Goal: Task Accomplishment & Management: Complete application form

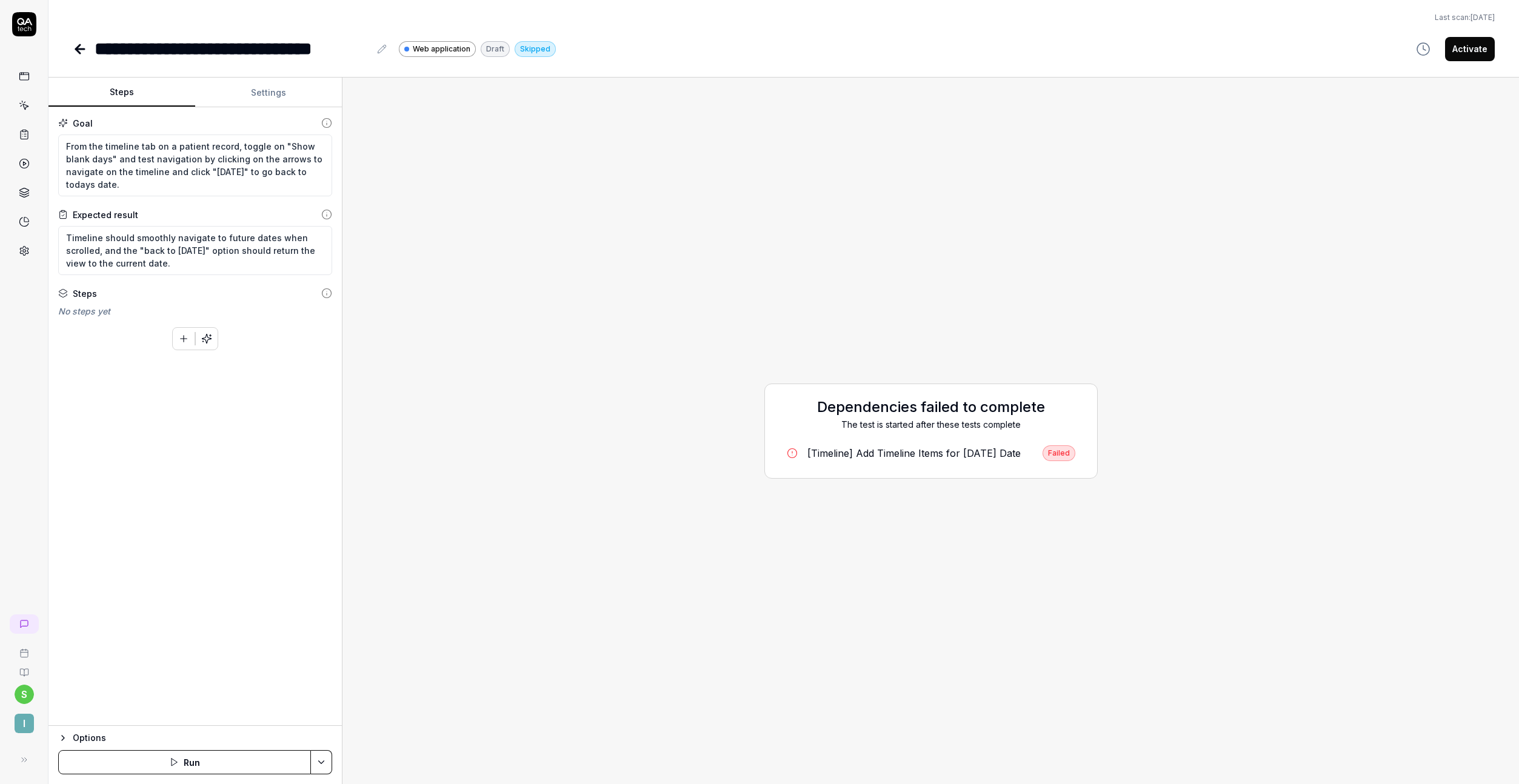
click at [1015, 455] on div "[Timeline] Add Timeline Items for [DATE] Date" at bounding box center [914, 453] width 213 height 14
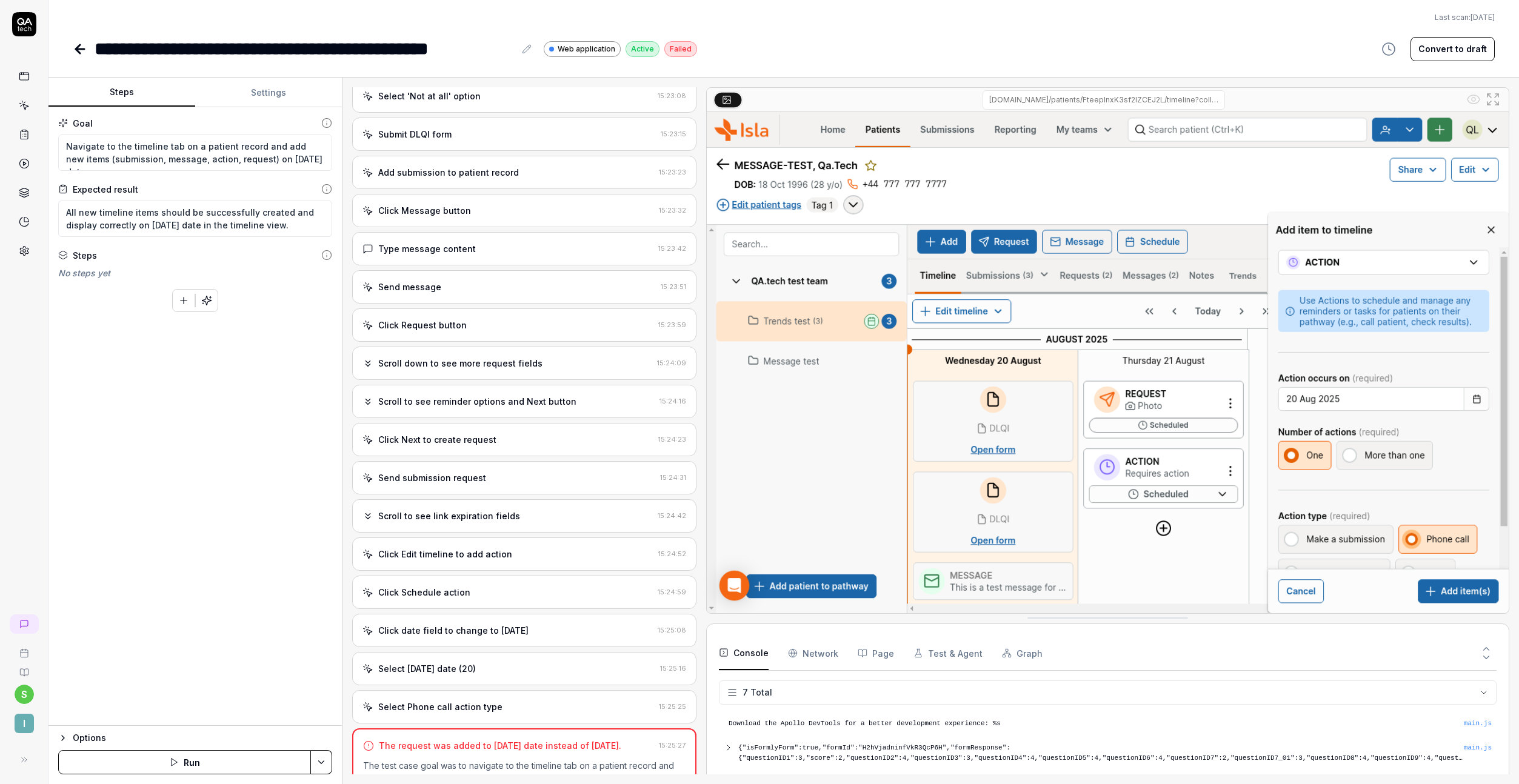
scroll to position [1523, 0]
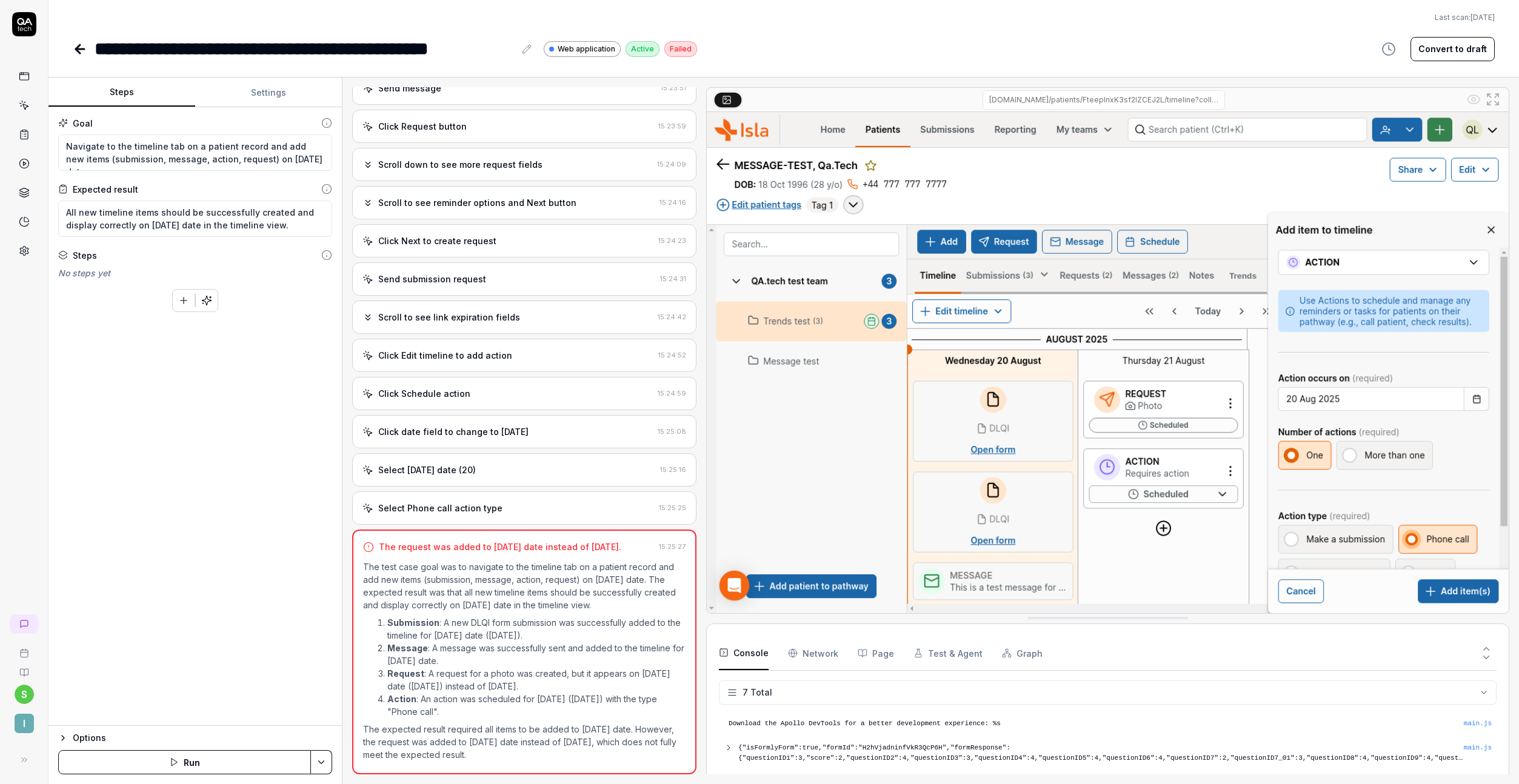
click at [277, 95] on button "Settings" at bounding box center [268, 93] width 147 height 29
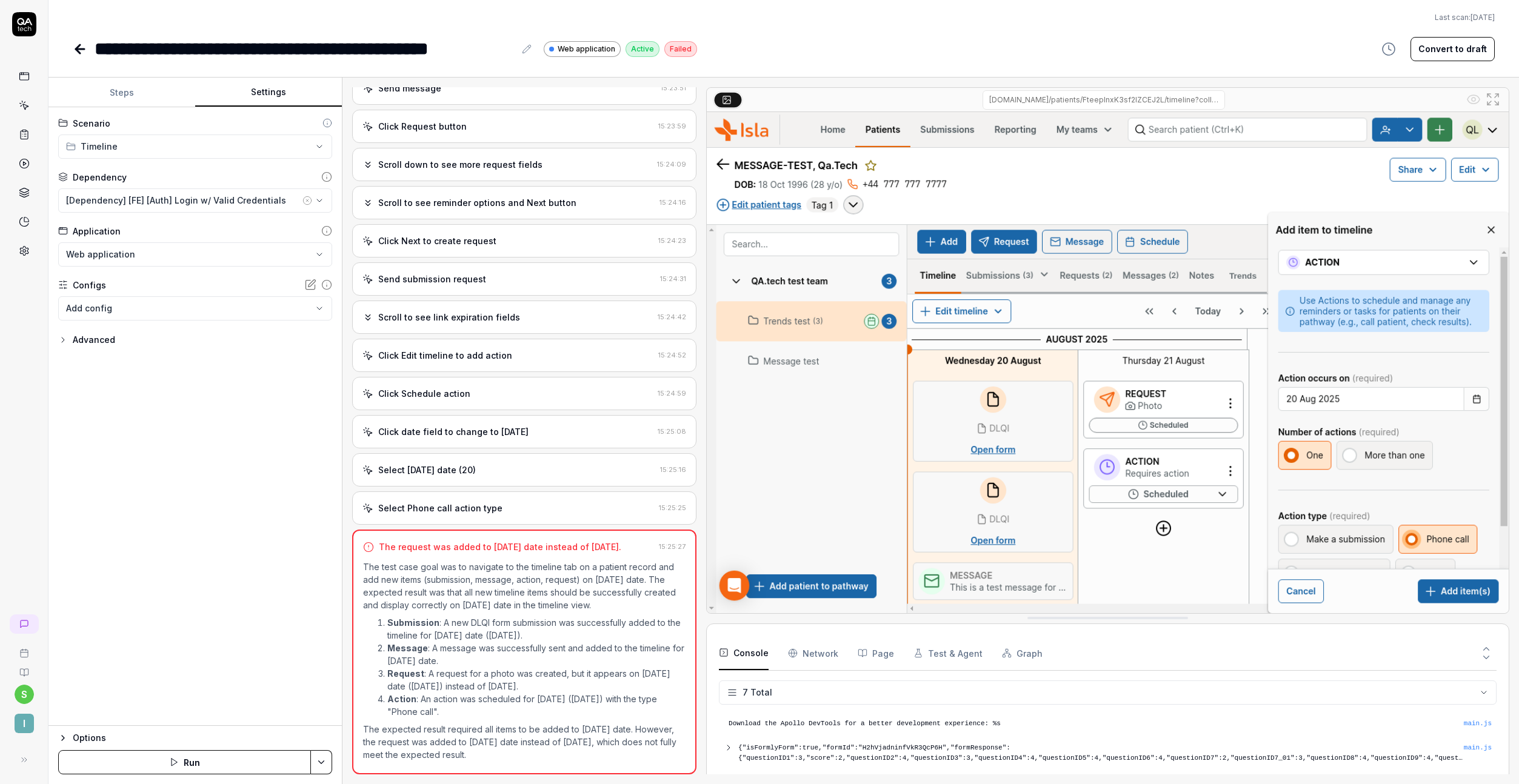
click at [133, 102] on button "Steps" at bounding box center [122, 93] width 147 height 29
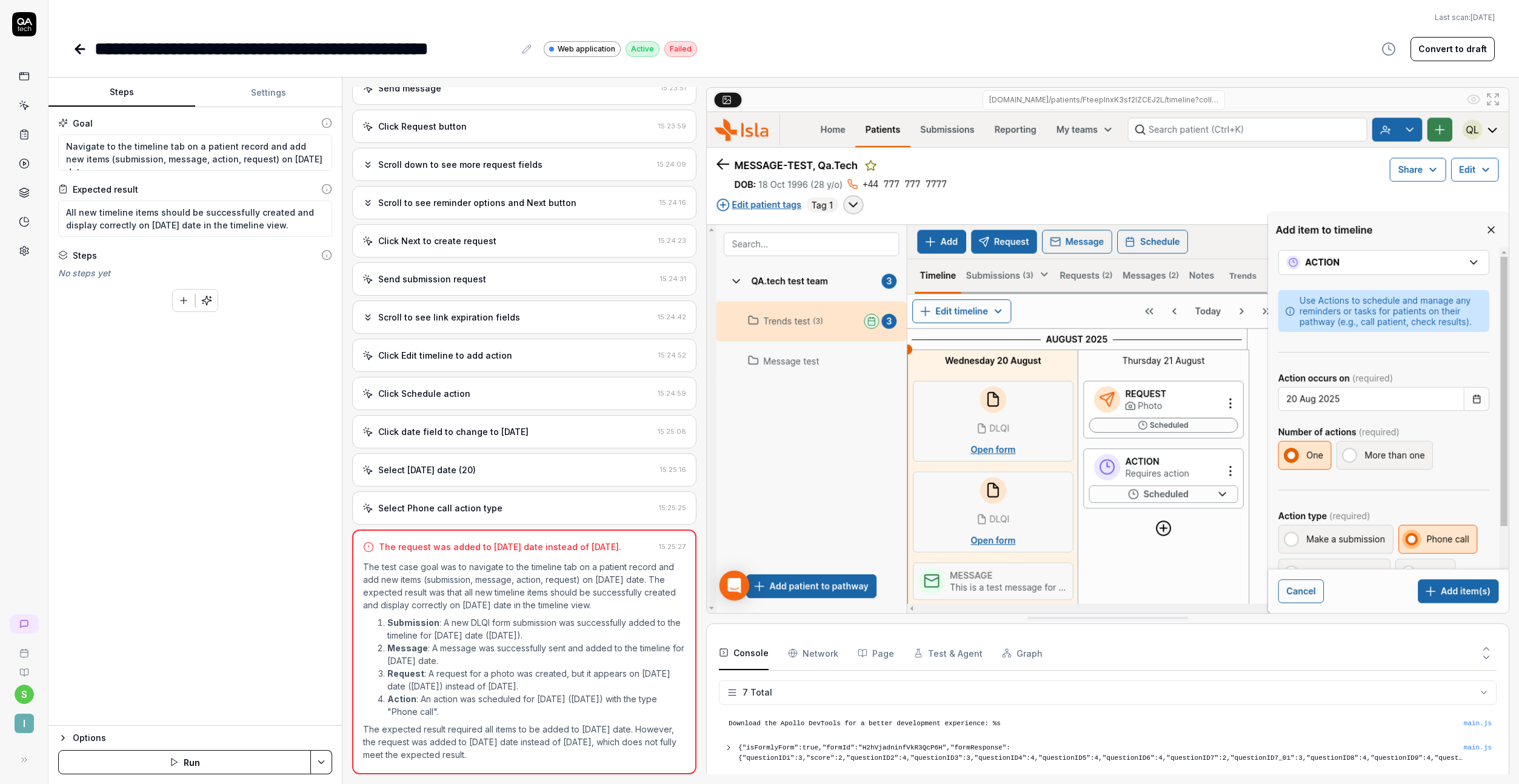
click at [236, 81] on button "Settings" at bounding box center [268, 93] width 147 height 29
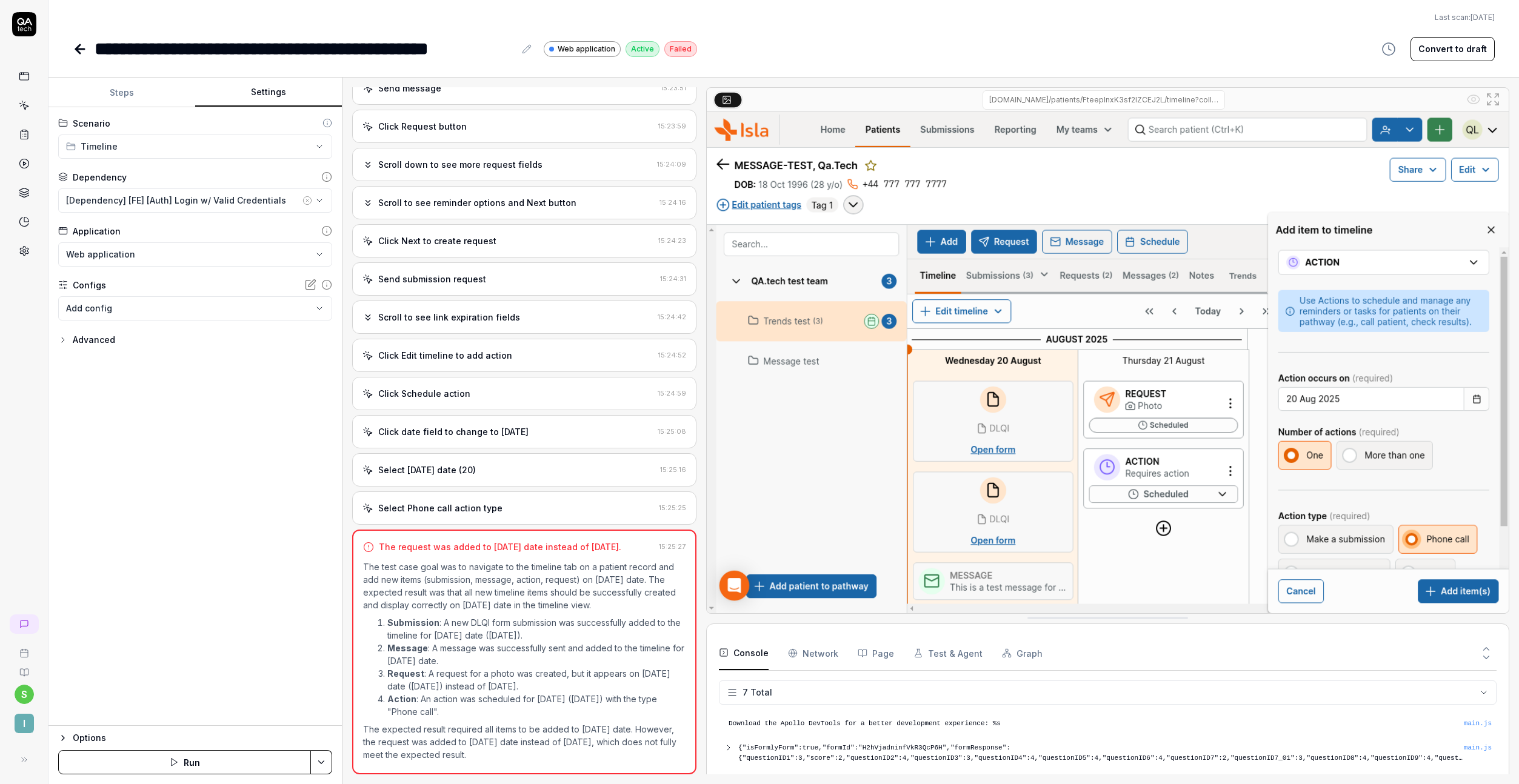
click at [97, 346] on div "Advanced" at bounding box center [94, 340] width 43 height 14
click at [145, 95] on button "Steps" at bounding box center [122, 93] width 147 height 29
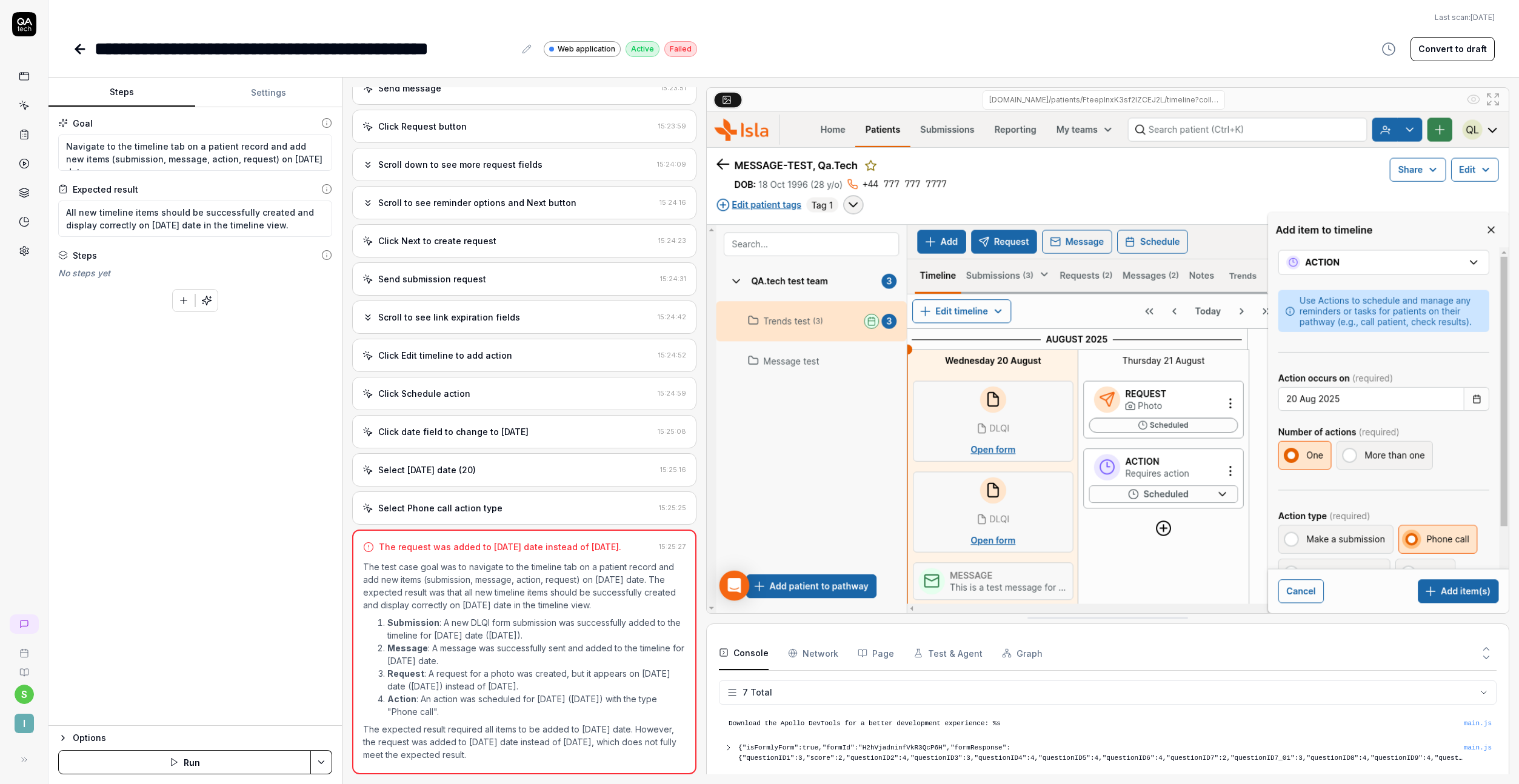
click at [260, 95] on button "Settings" at bounding box center [268, 93] width 147 height 29
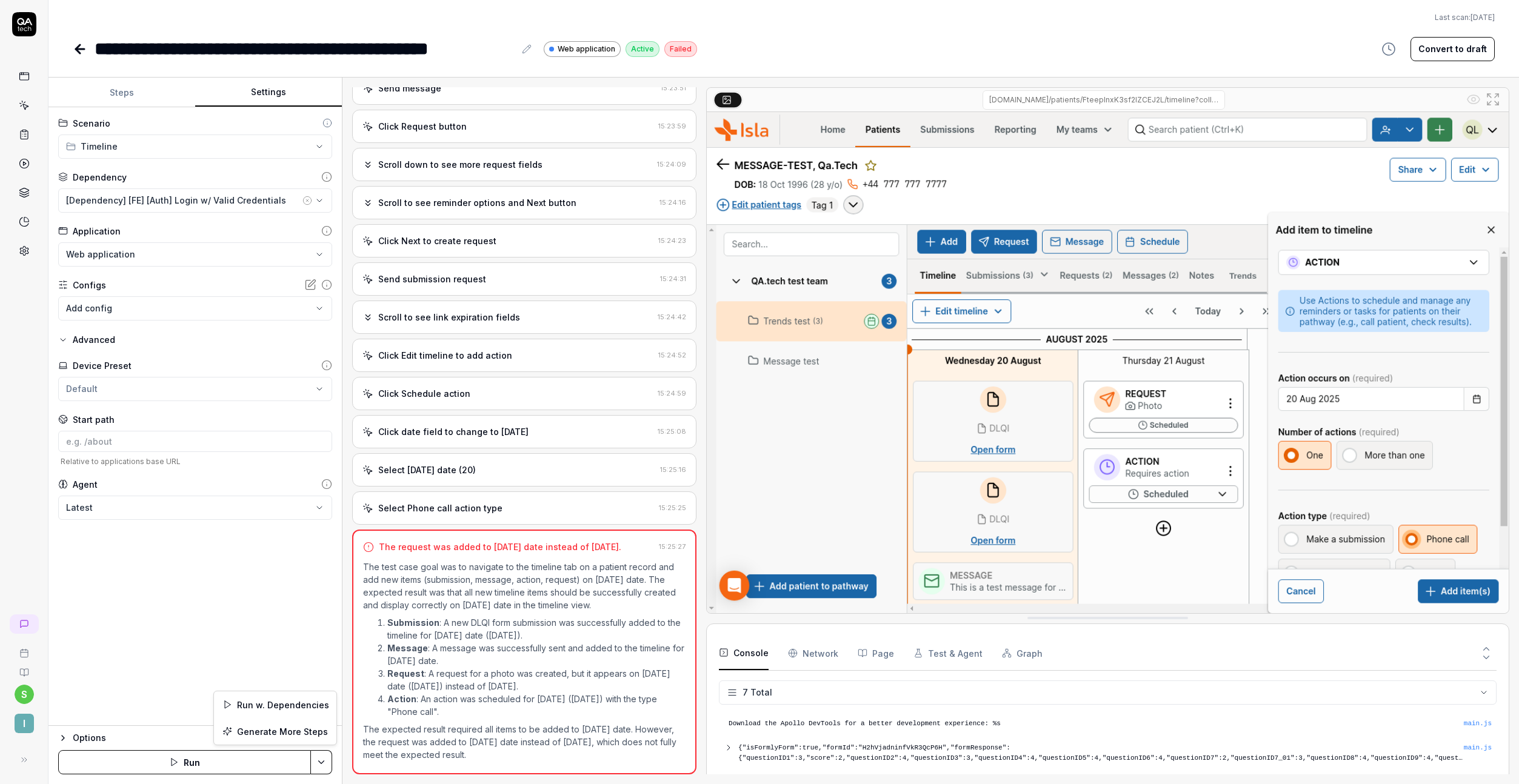
click at [318, 763] on html "**********" at bounding box center [760, 392] width 1519 height 784
click at [85, 710] on html "**********" at bounding box center [760, 392] width 1519 height 784
click at [70, 732] on button "Options" at bounding box center [195, 738] width 274 height 14
click at [250, 90] on button "Settings" at bounding box center [268, 93] width 147 height 29
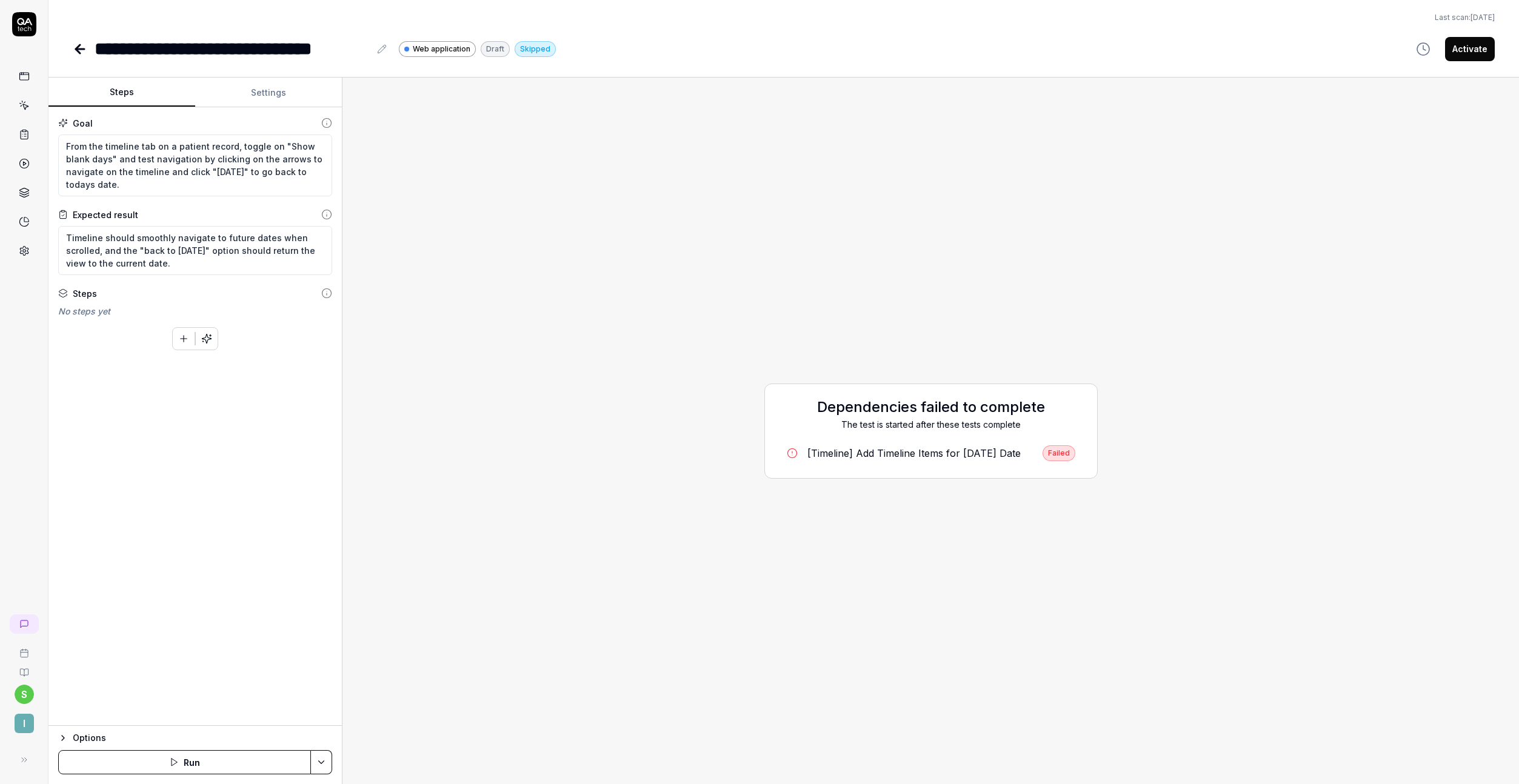
click at [67, 51] on div "**********" at bounding box center [784, 31] width 1470 height 62
click at [78, 49] on icon at bounding box center [80, 49] width 9 height 0
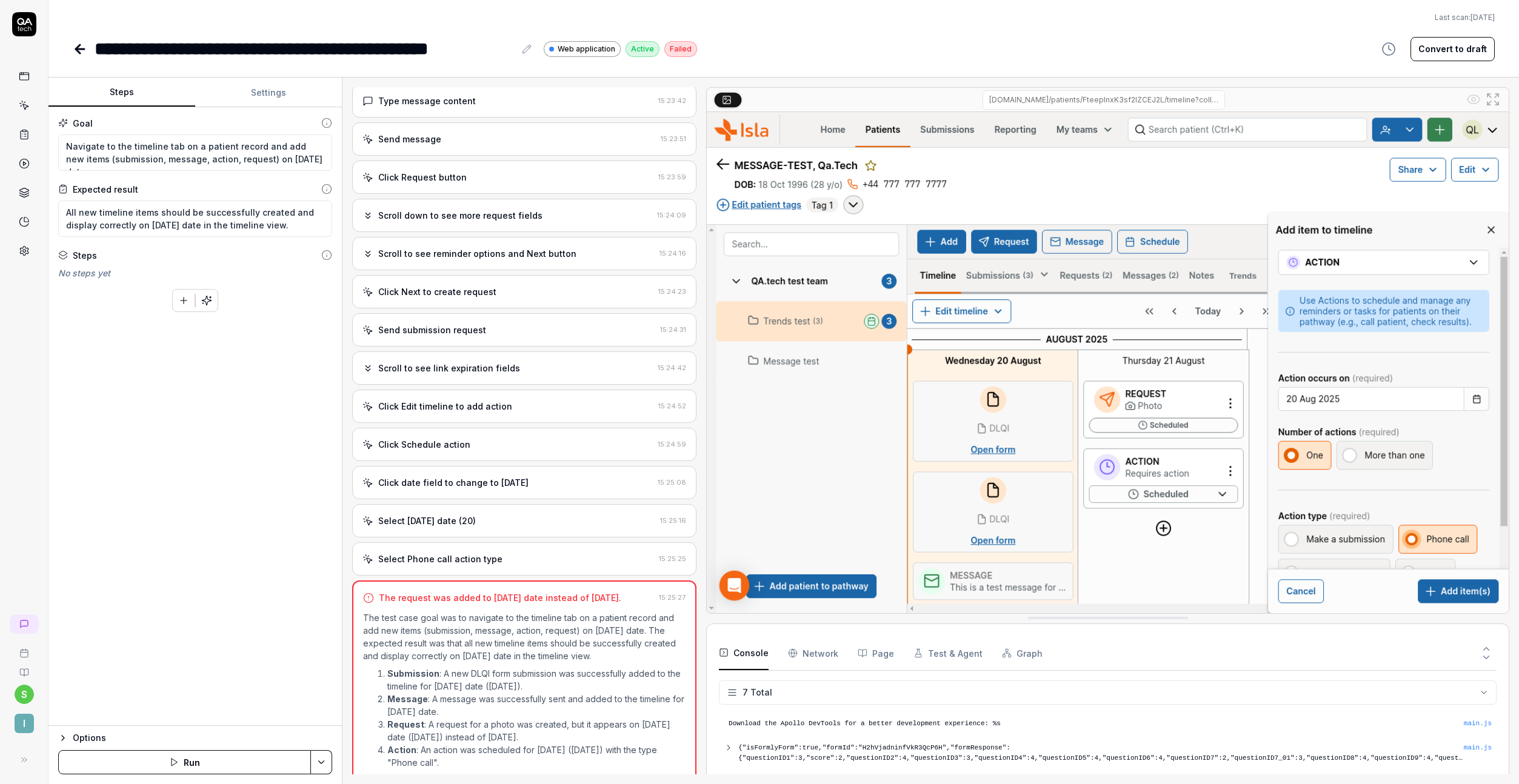
scroll to position [1523, 0]
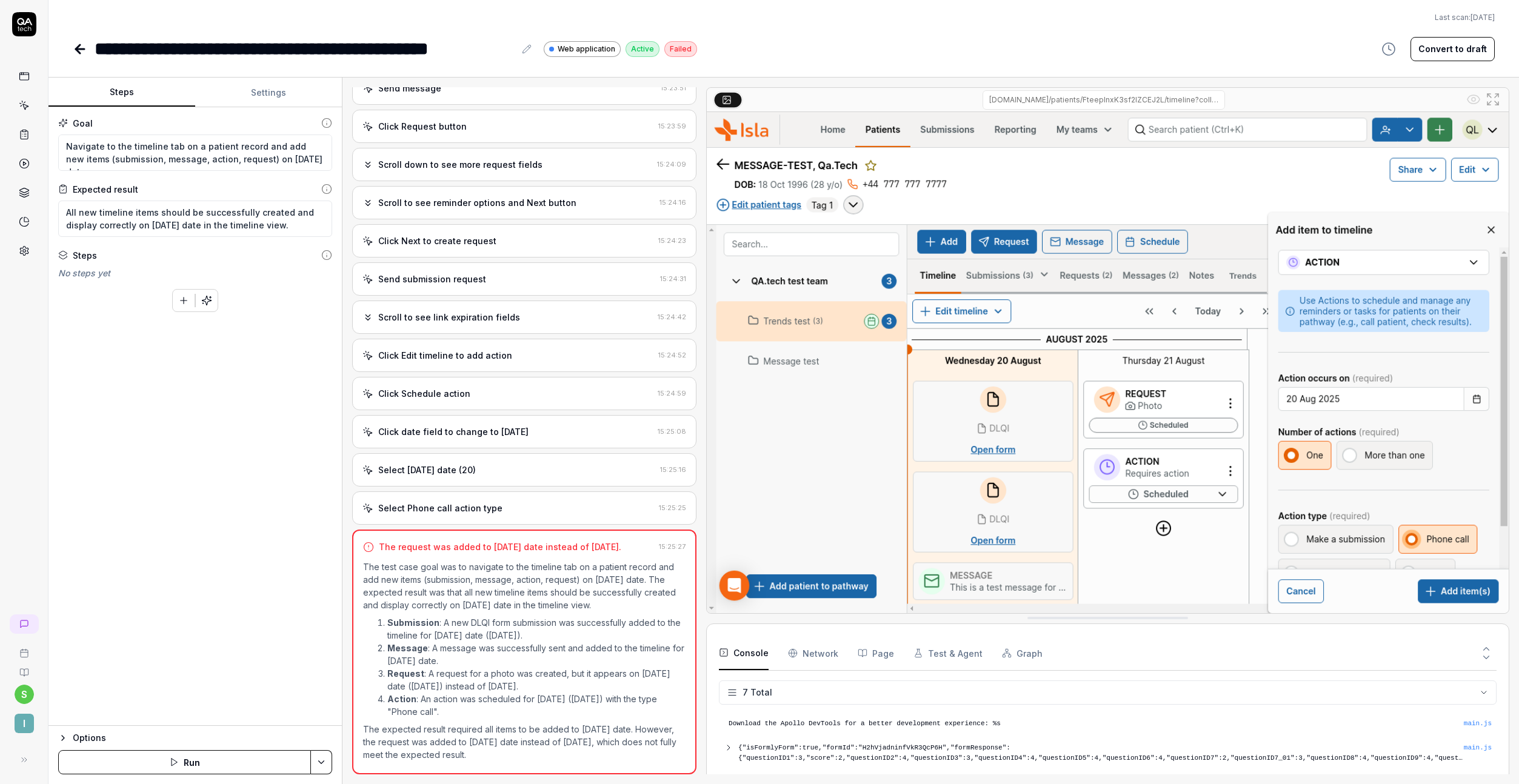
click at [85, 43] on icon at bounding box center [80, 49] width 14 height 14
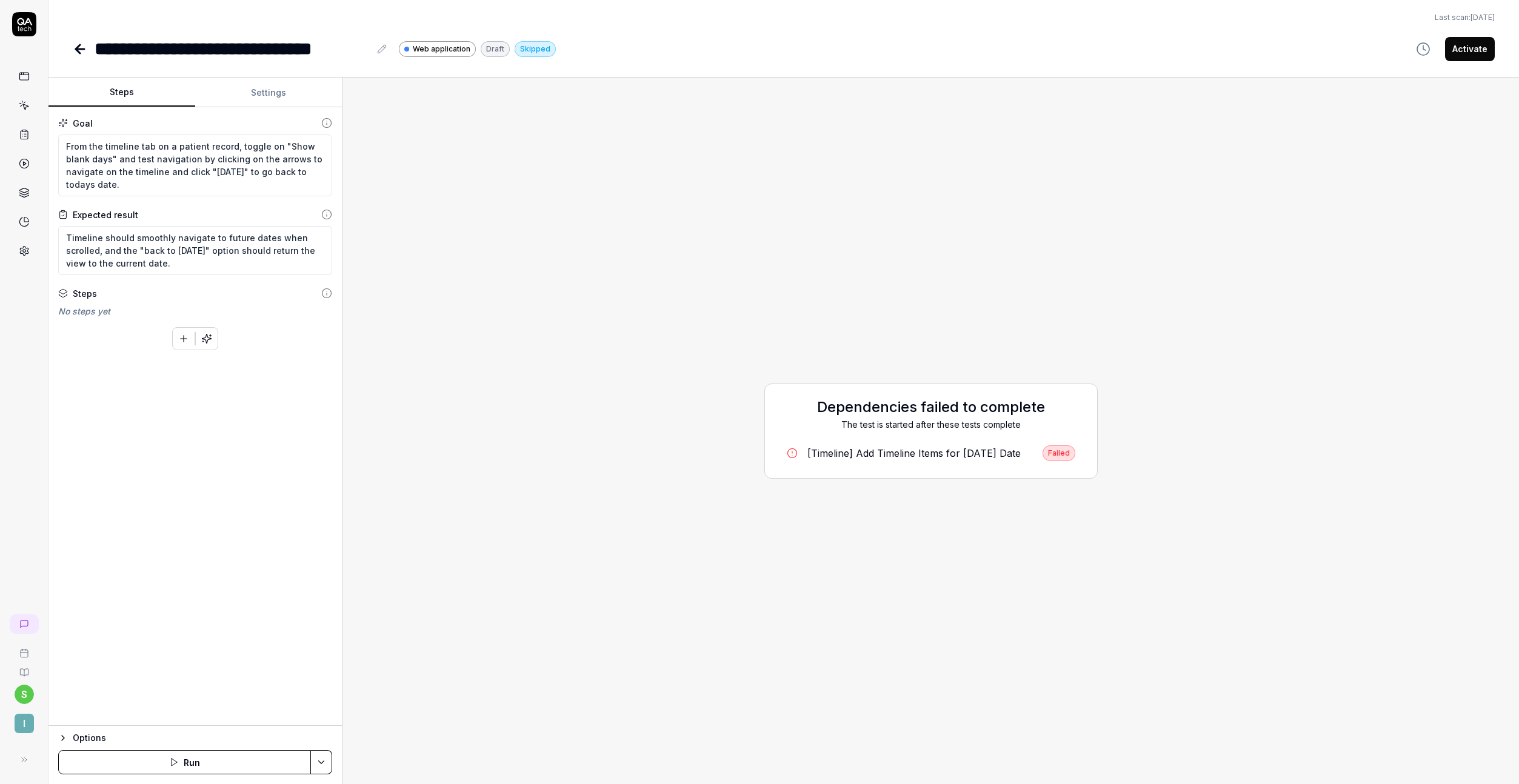
click at [86, 47] on icon at bounding box center [80, 49] width 14 height 14
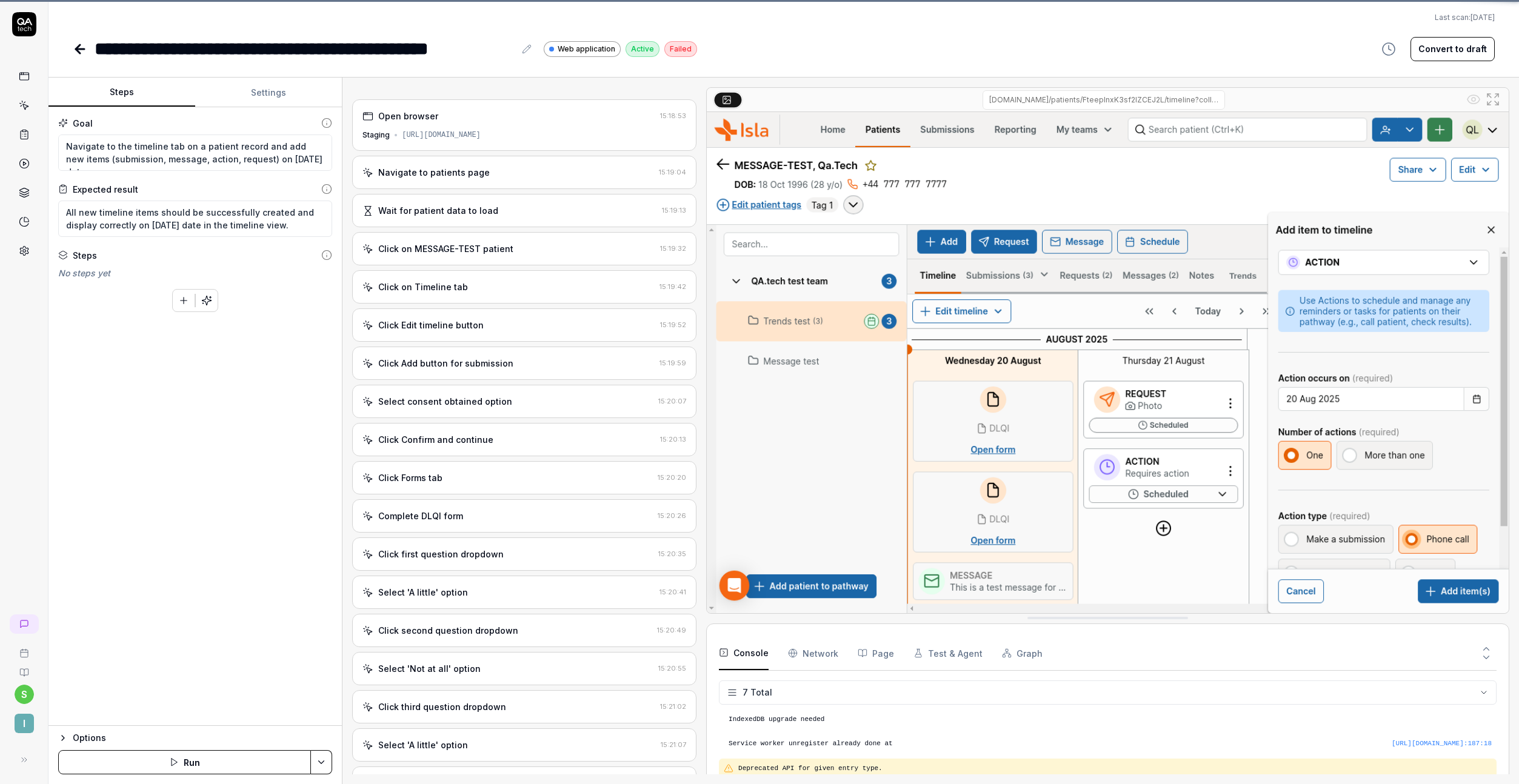
scroll to position [94, 0]
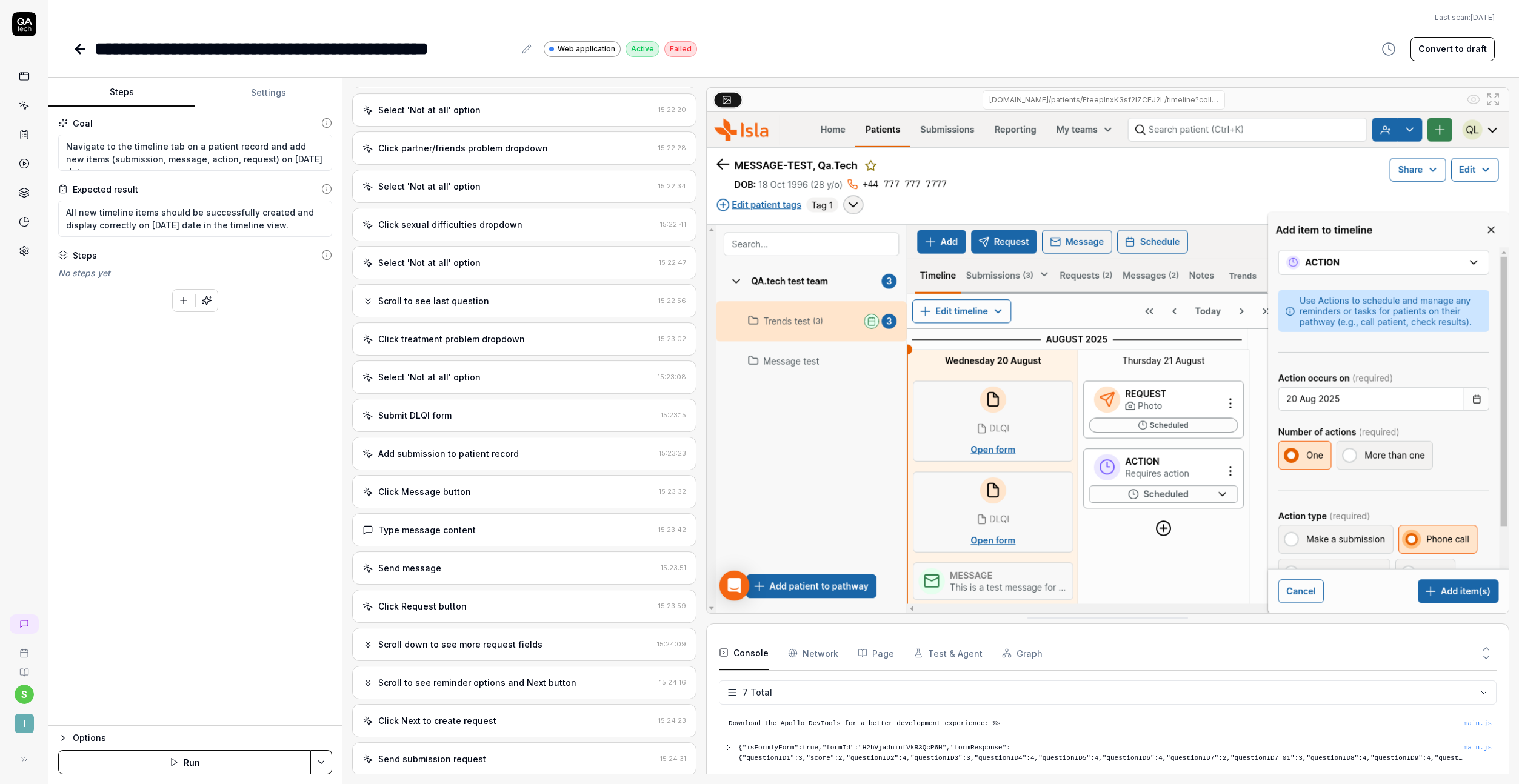
type textarea "*"
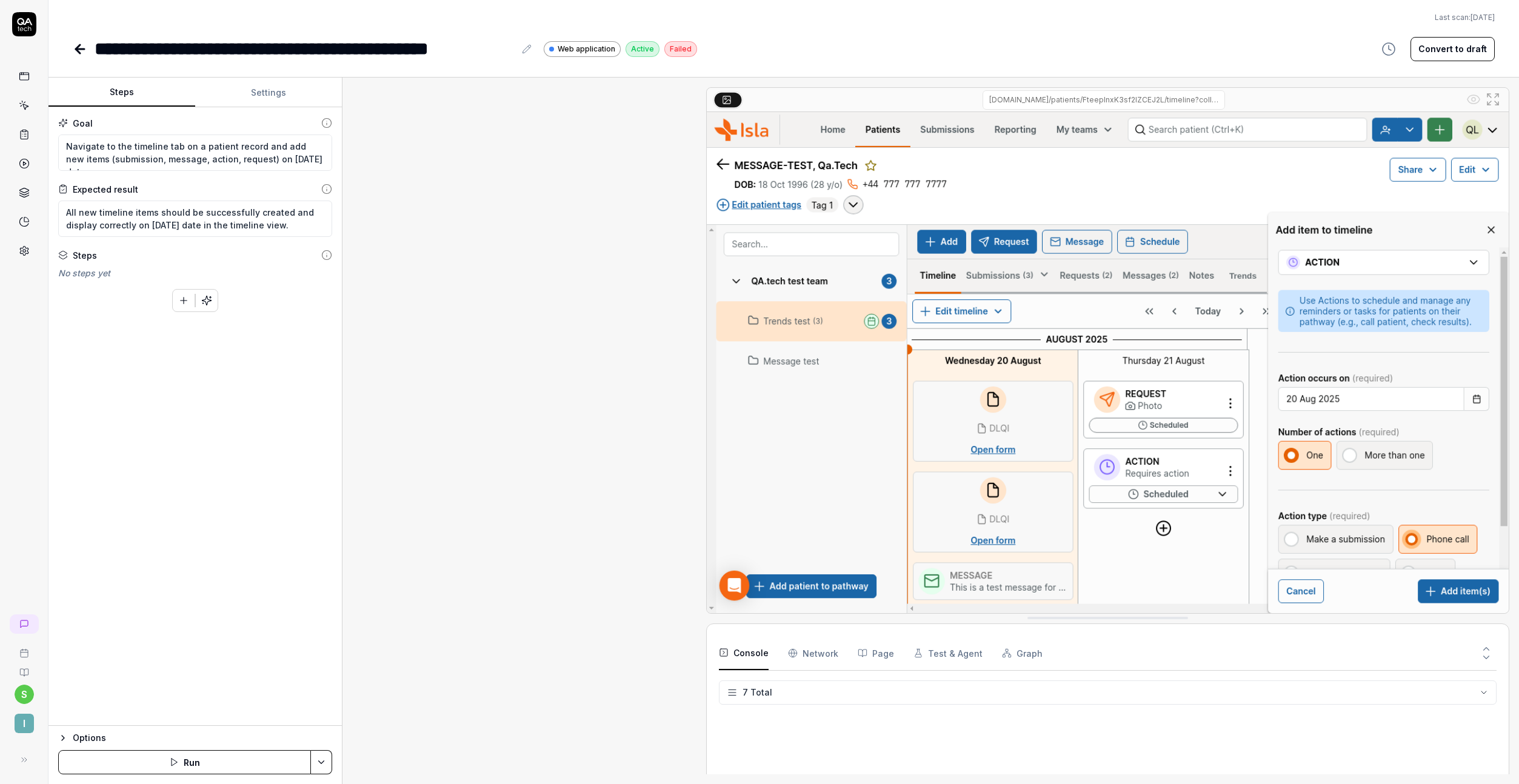
scroll to position [1523, 0]
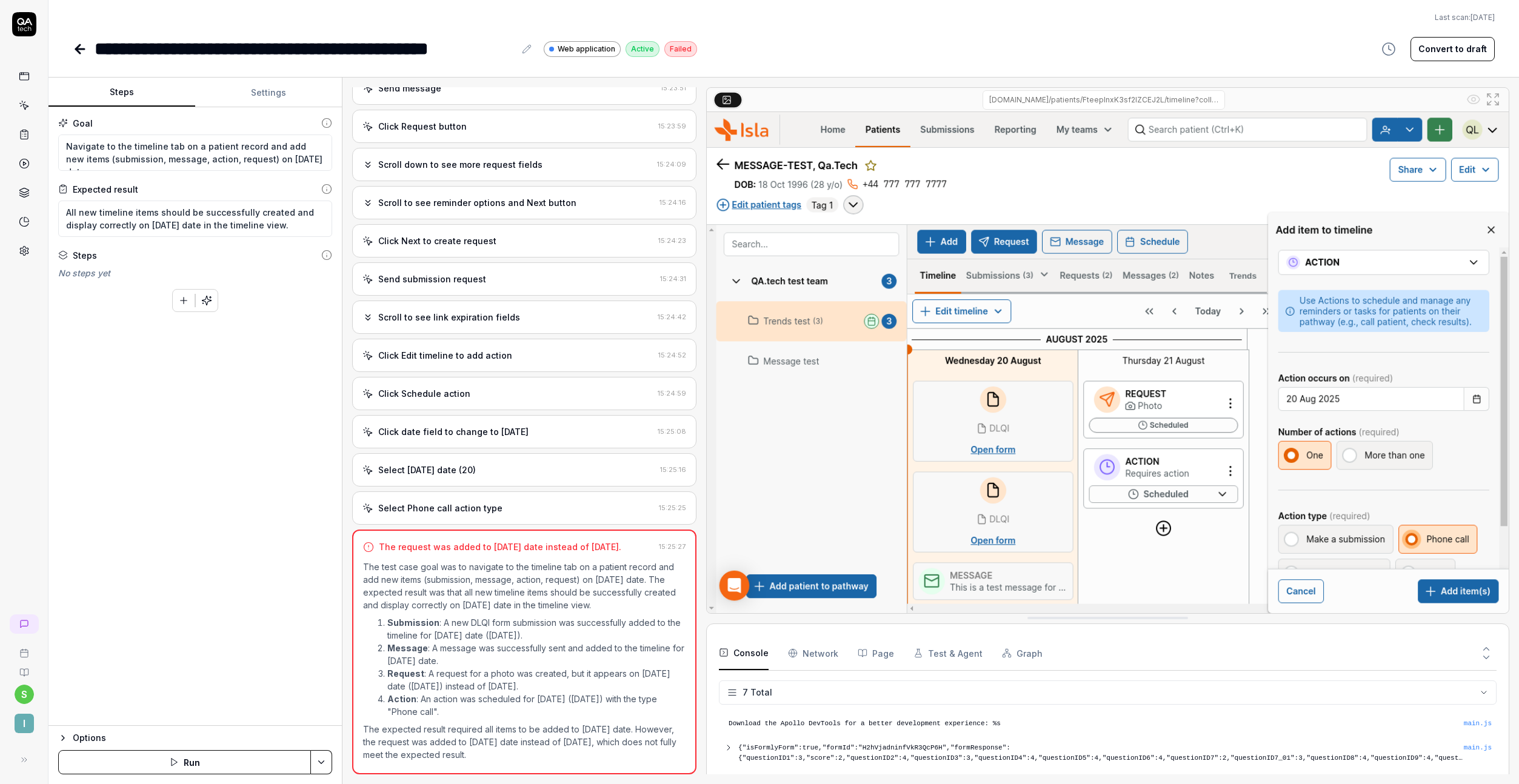
click at [28, 77] on icon at bounding box center [24, 76] width 11 height 11
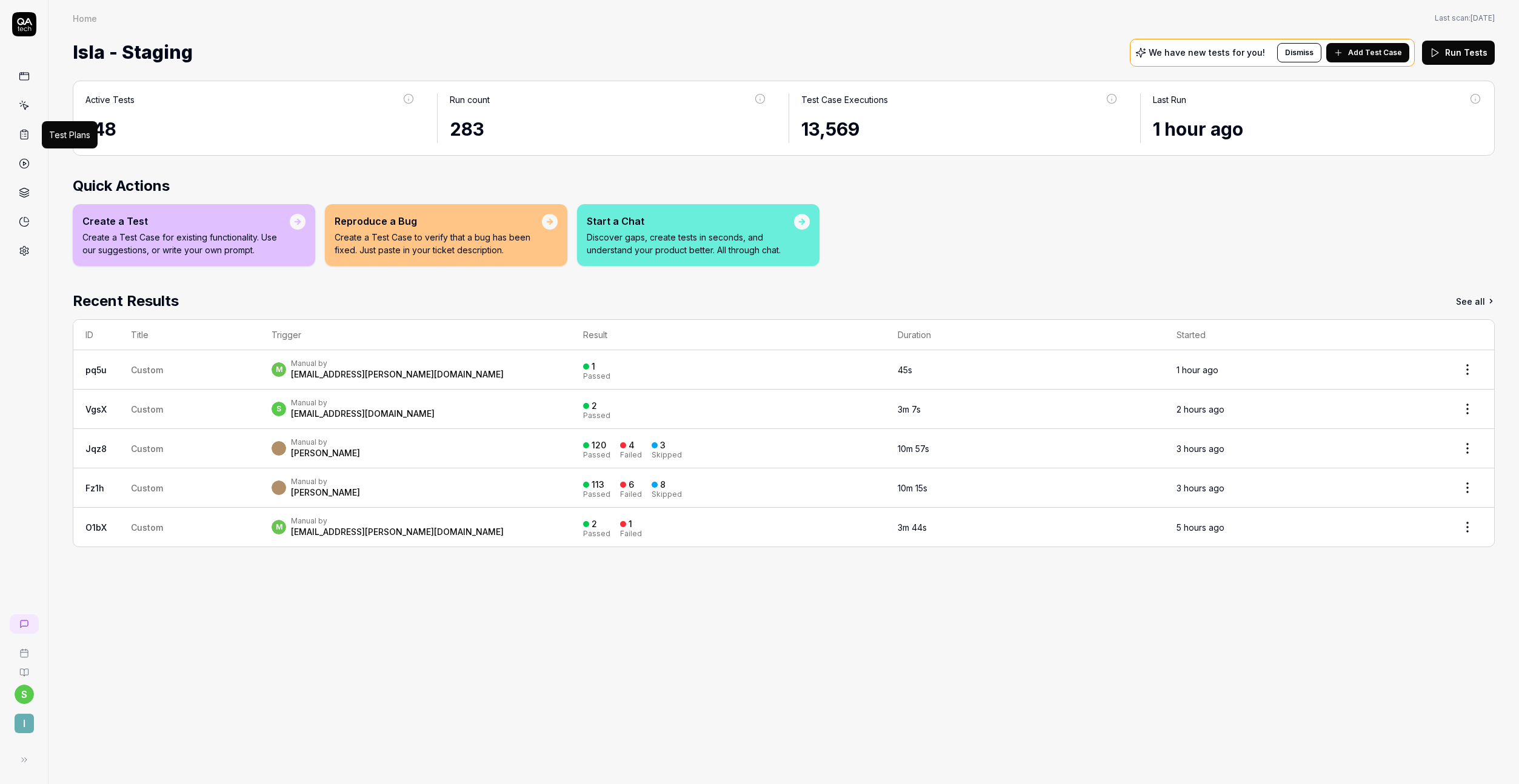
click at [26, 129] on icon at bounding box center [24, 134] width 11 height 11
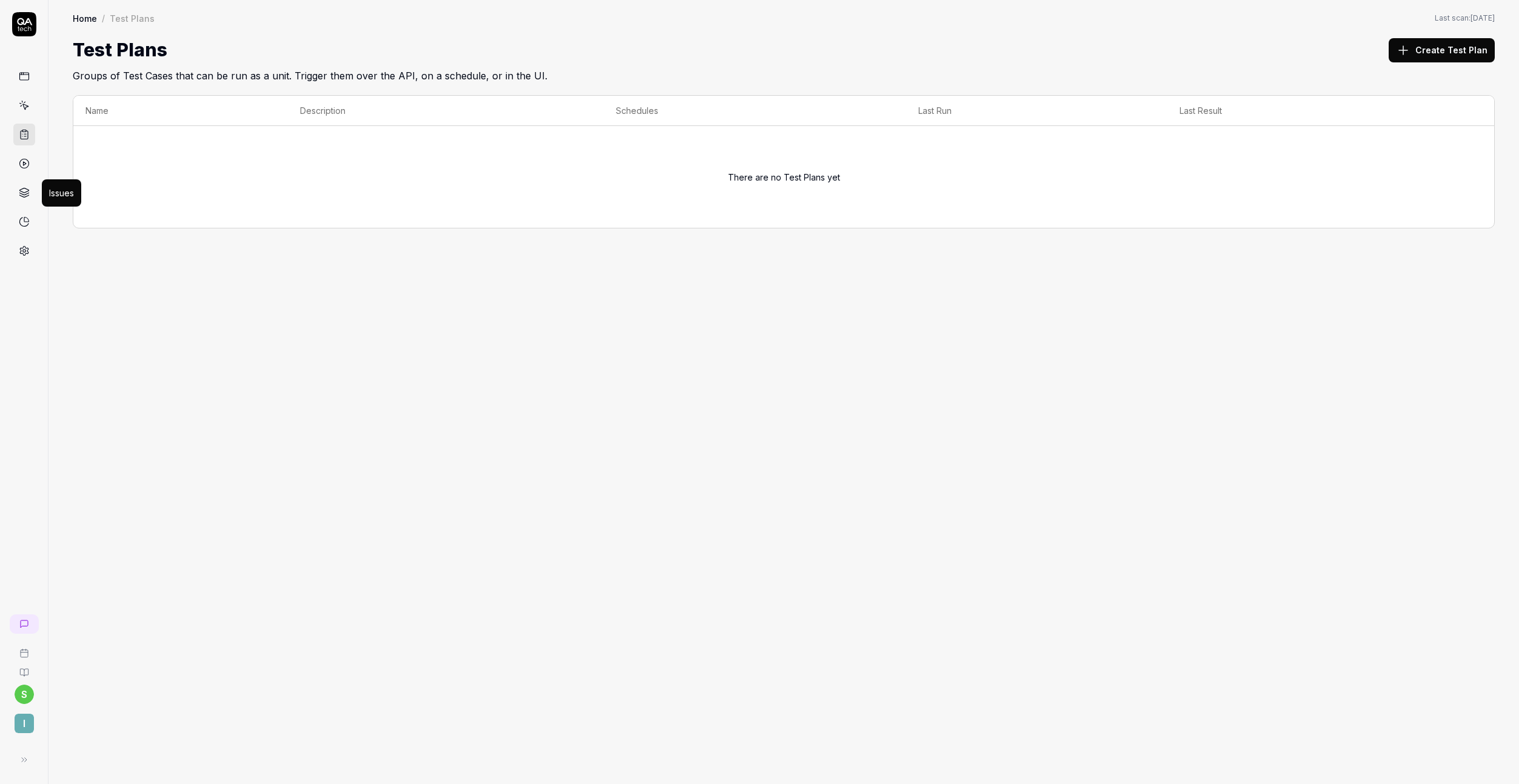
click at [28, 194] on icon at bounding box center [24, 193] width 11 height 11
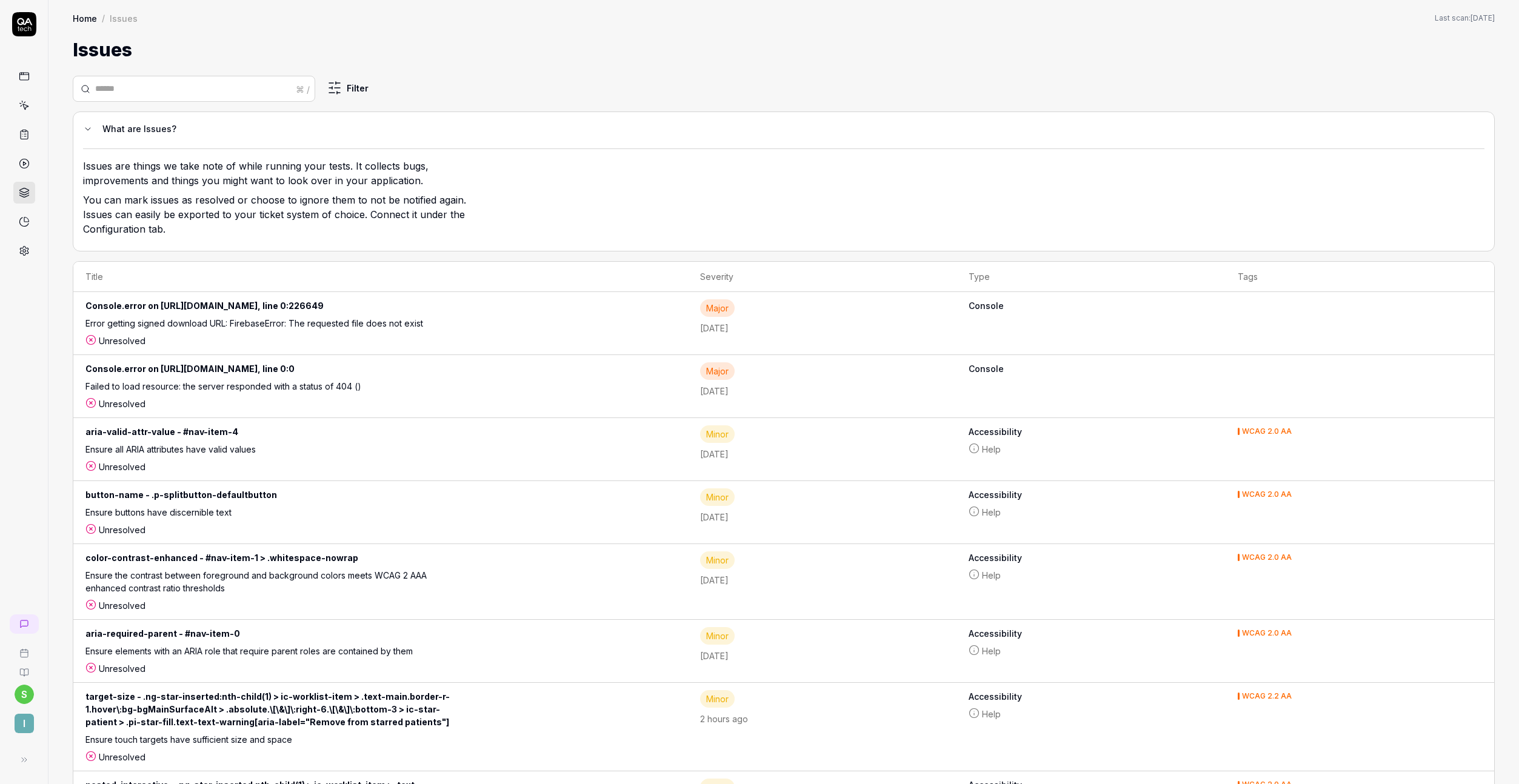
click at [27, 104] on icon at bounding box center [24, 105] width 11 height 11
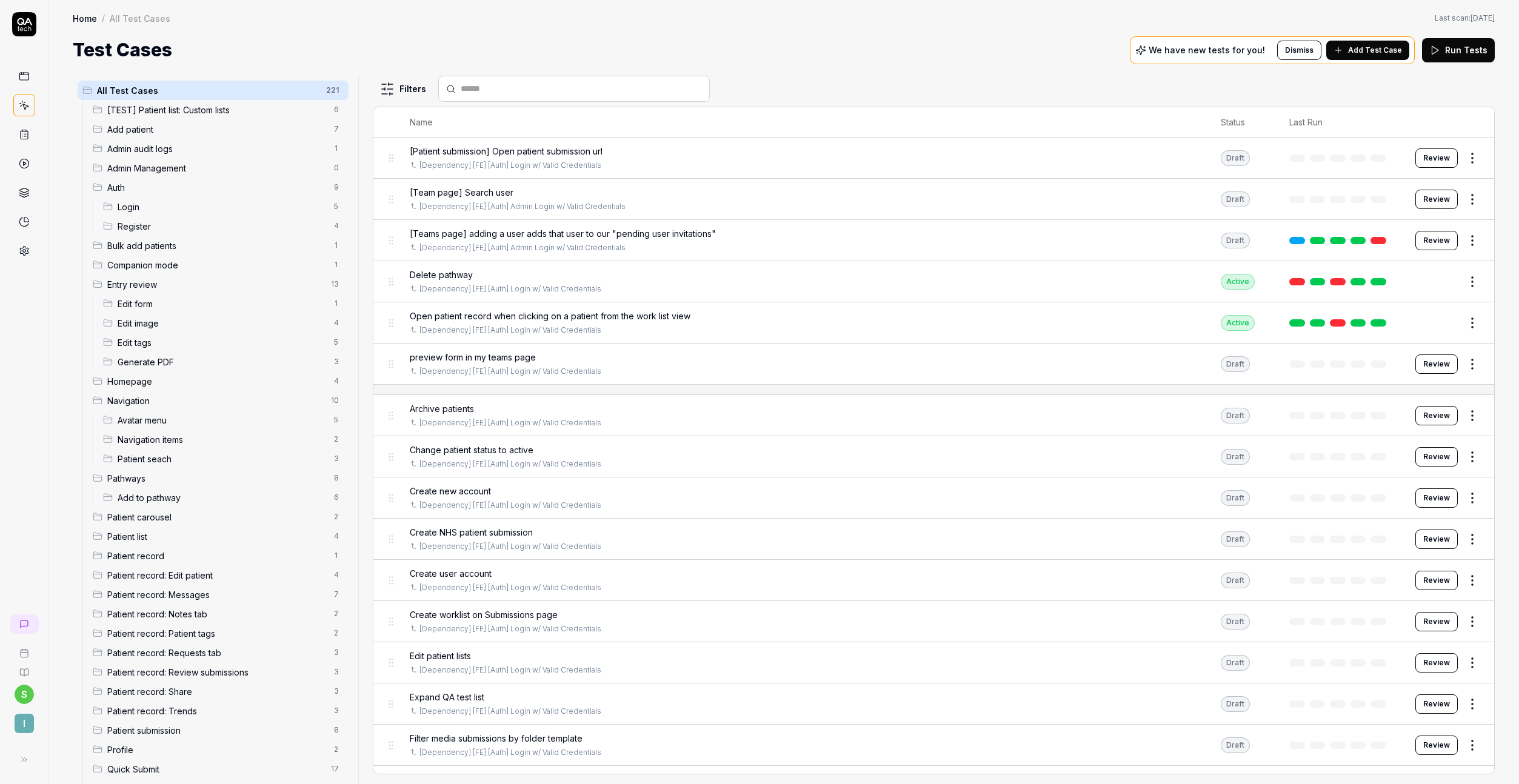
scroll to position [285, 0]
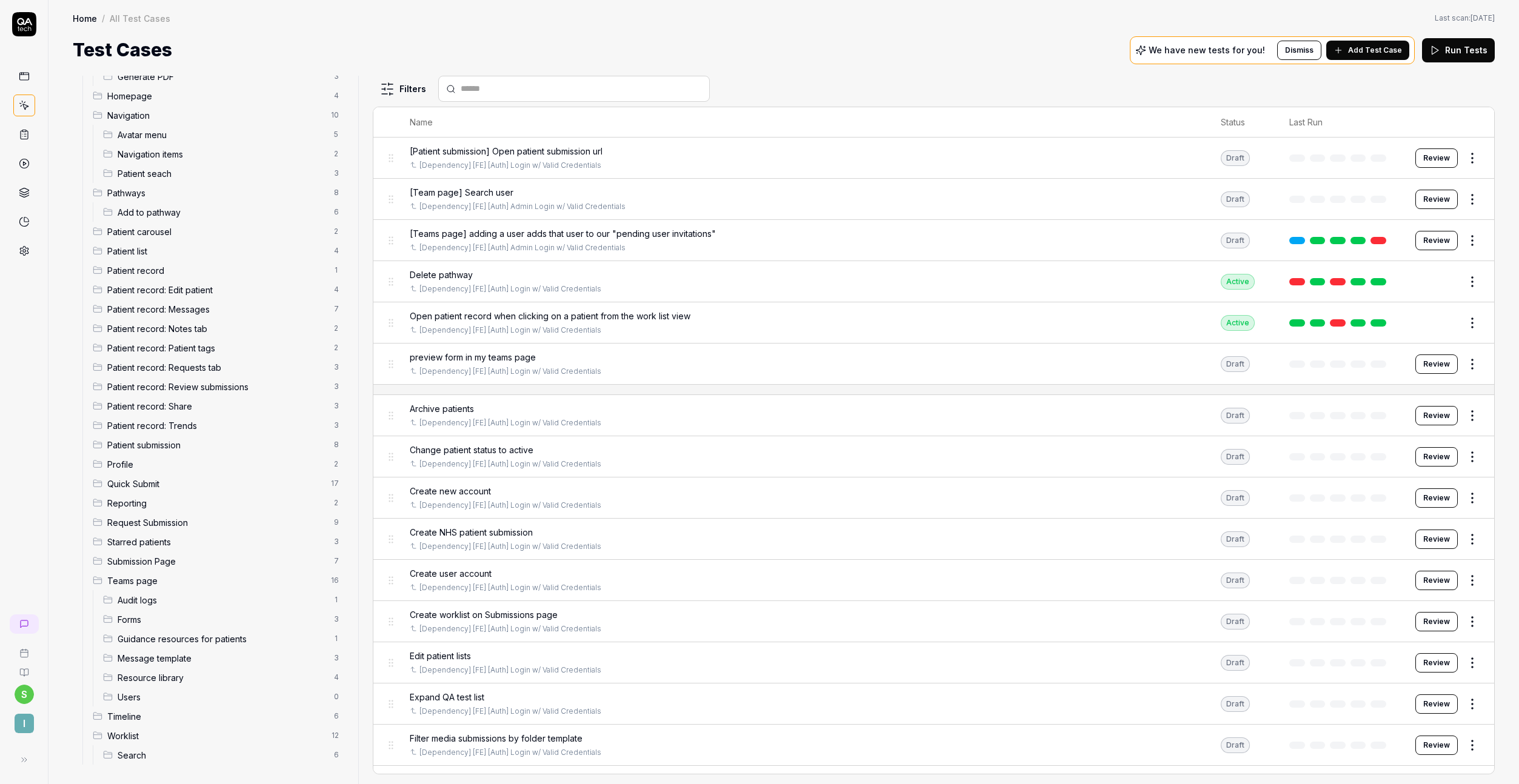
click at [142, 717] on span "Timeline" at bounding box center [217, 716] width 220 height 12
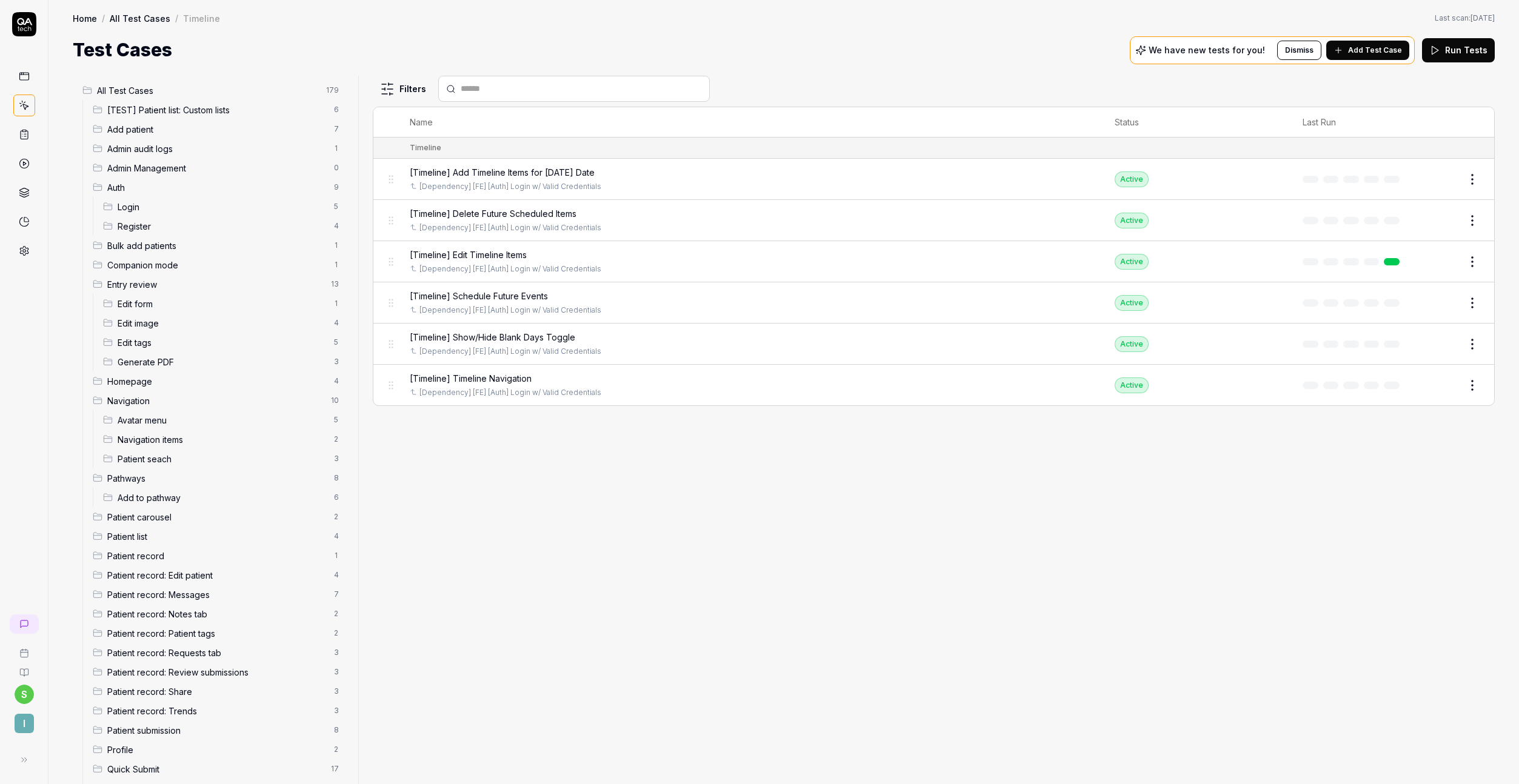
click at [324, 89] on html "s I Home / All Test Cases / Timeline Home / All Test Cases / Timeline Last scan…" at bounding box center [760, 392] width 1519 height 784
click at [304, 109] on div "Add Scenario" at bounding box center [284, 114] width 96 height 27
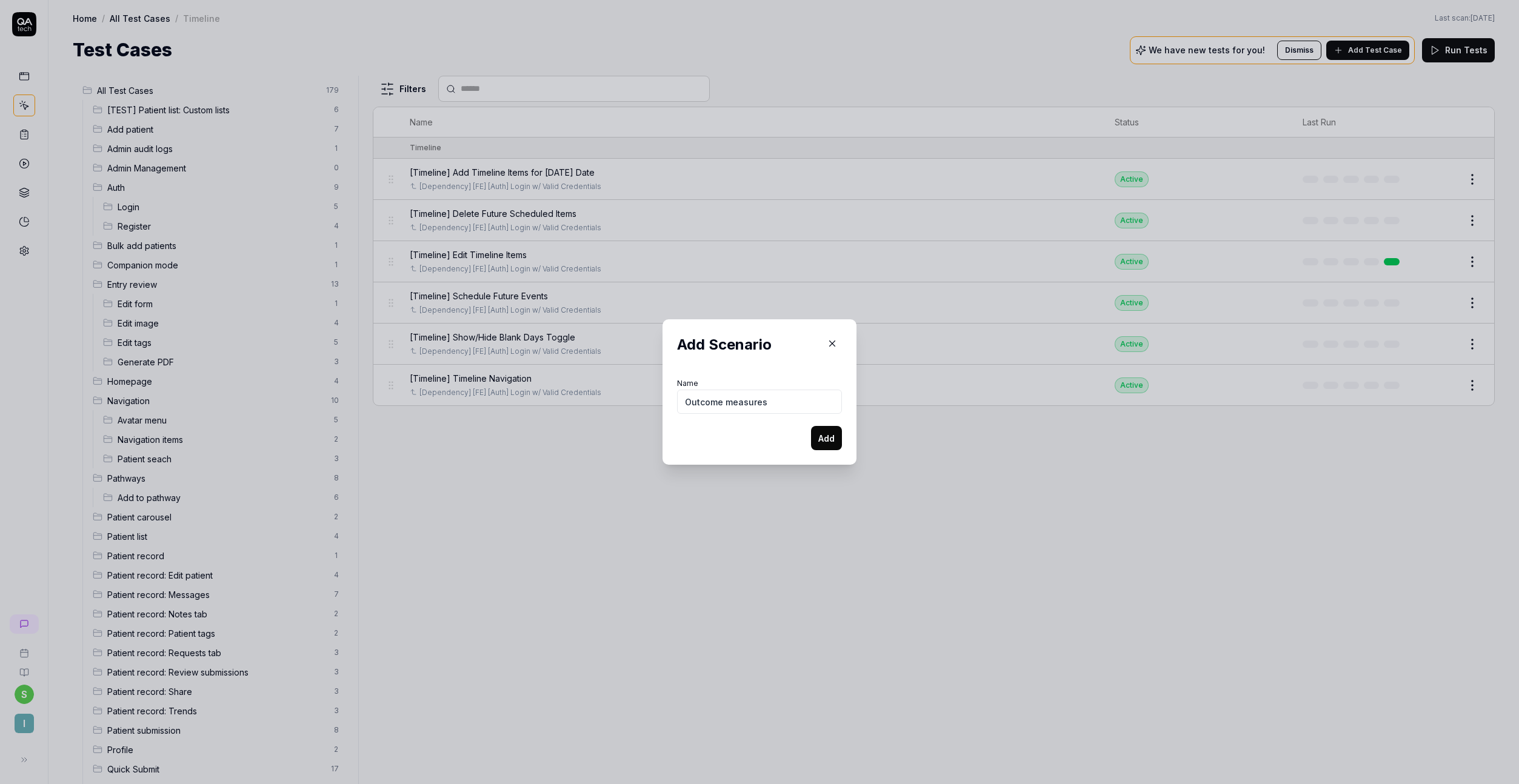
type input "Outcome measures"
click at [832, 440] on button "Add" at bounding box center [826, 438] width 31 height 24
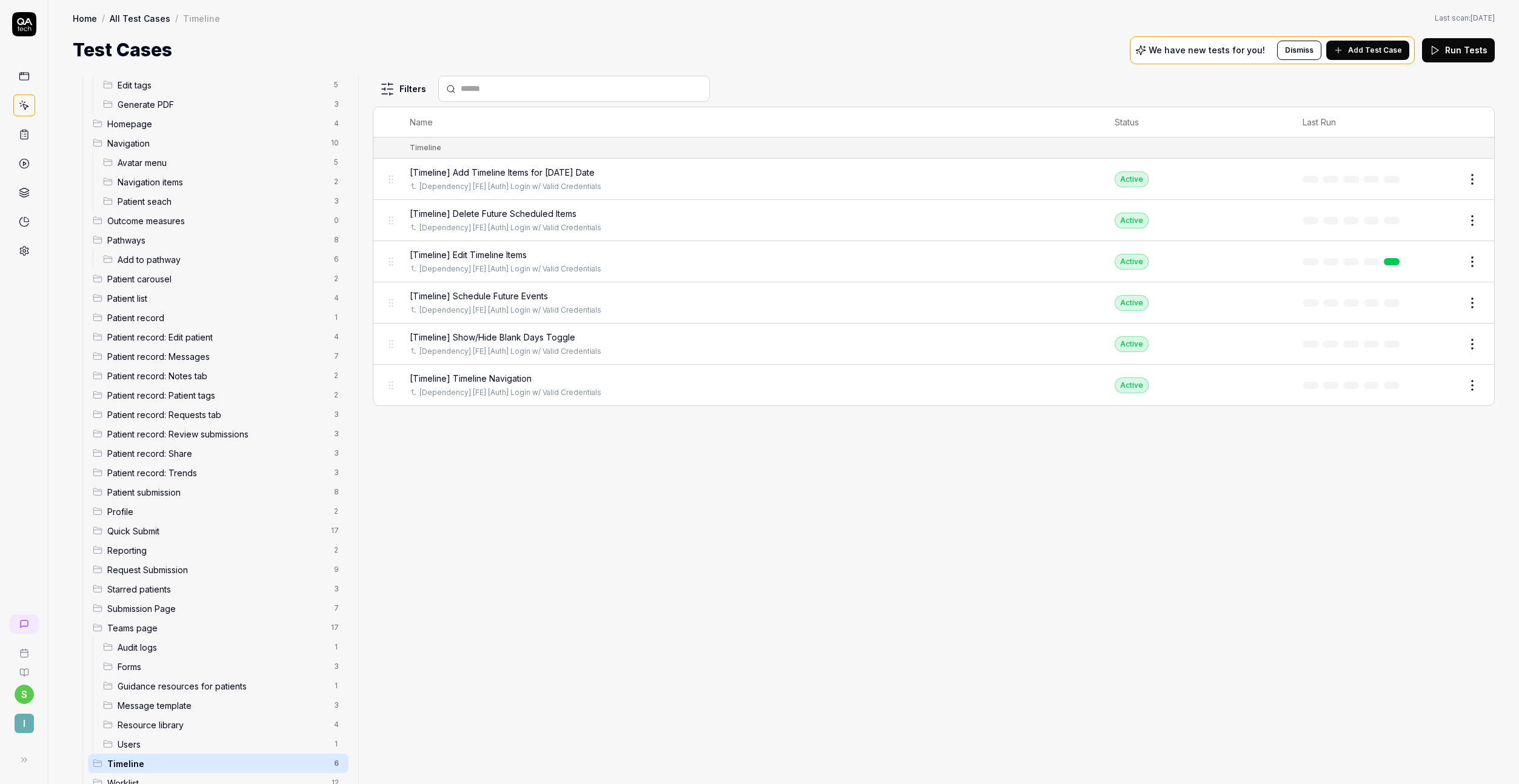
scroll to position [305, 0]
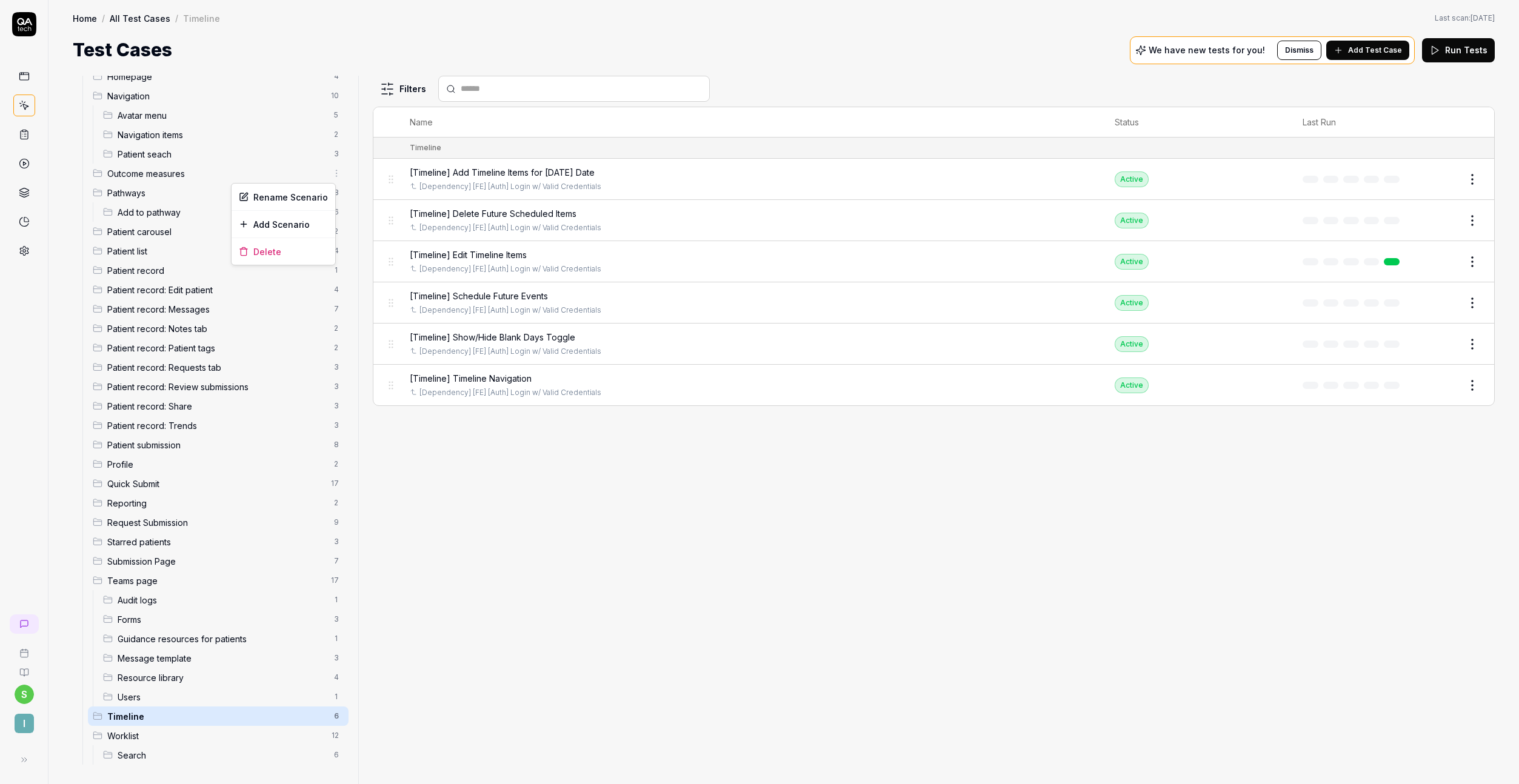
click at [331, 174] on html "s I Home / All Test Cases / Timeline Home / All Test Cases / Timeline Last scan…" at bounding box center [760, 392] width 1519 height 784
click at [272, 171] on html "s I Home / All Test Cases / Timeline Home / All Test Cases / Timeline Last scan…" at bounding box center [760, 392] width 1519 height 784
click at [1401, 47] on span "Add Test Case" at bounding box center [1375, 50] width 54 height 11
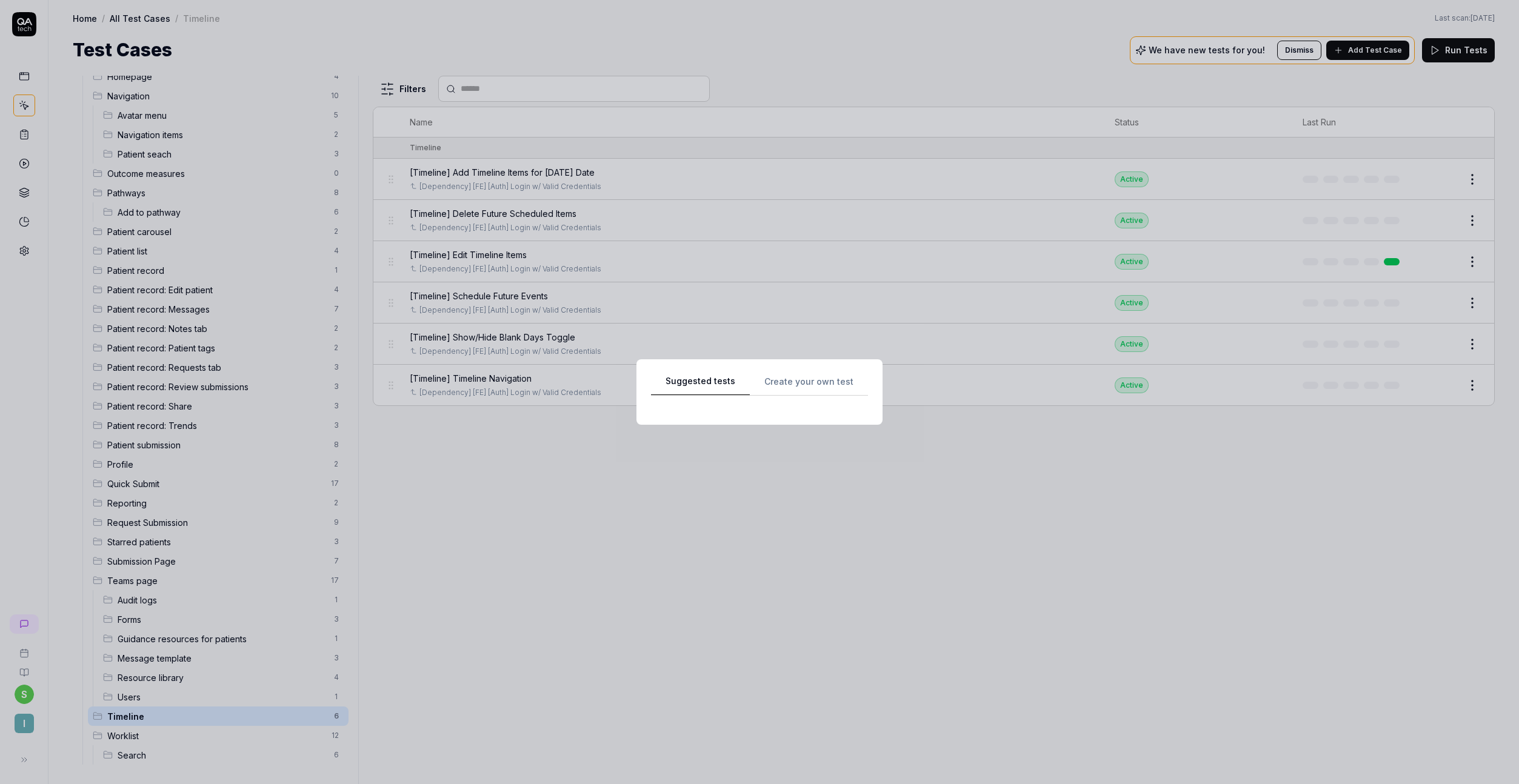
click at [781, 388] on div "Suggested tests Create your own test" at bounding box center [760, 392] width 217 height 37
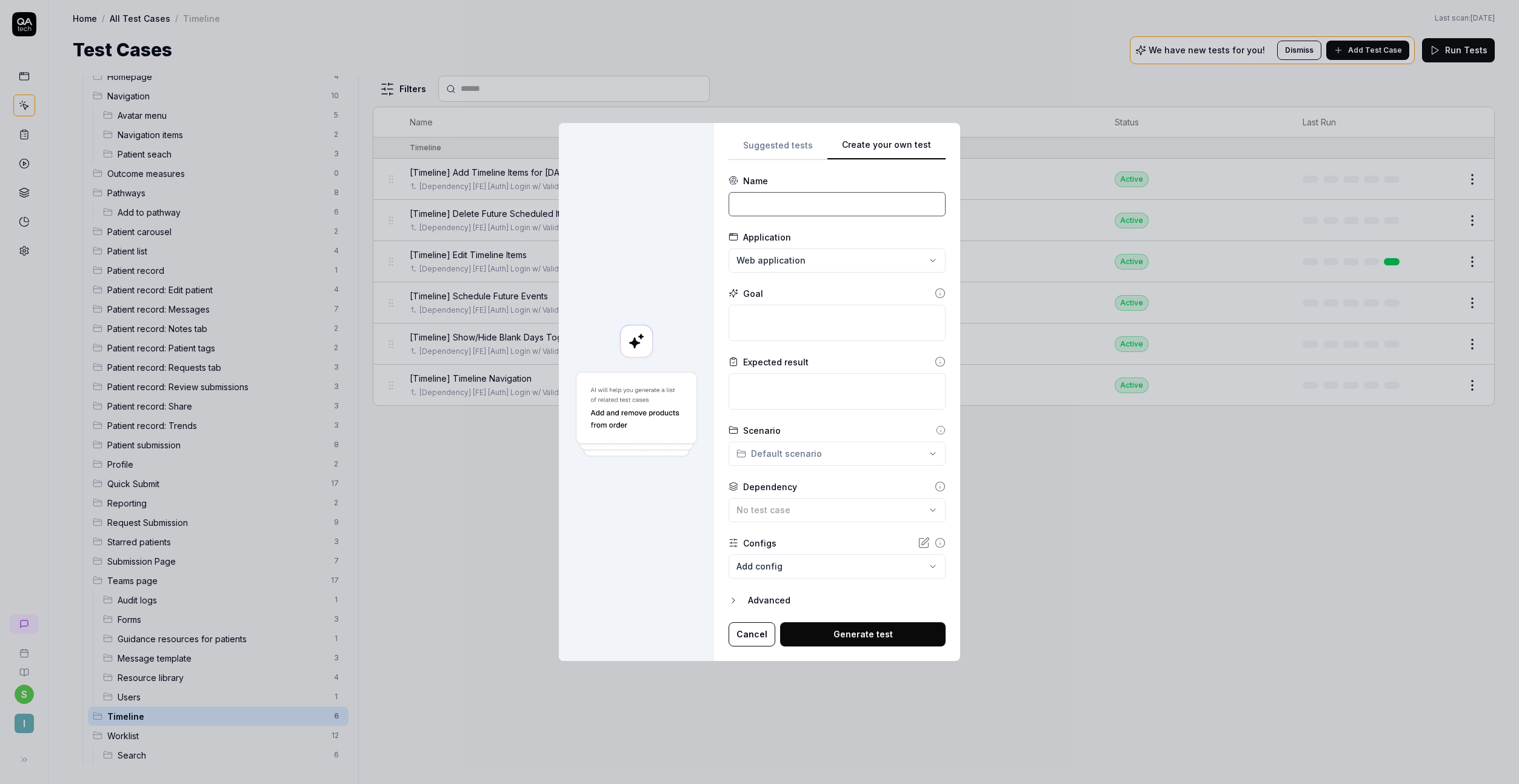
click at [793, 196] on input at bounding box center [837, 204] width 217 height 24
paste input "Add New Outcome via Outcome Button"
type input "[Outcomes] Add New Outcome via Outcome Button"
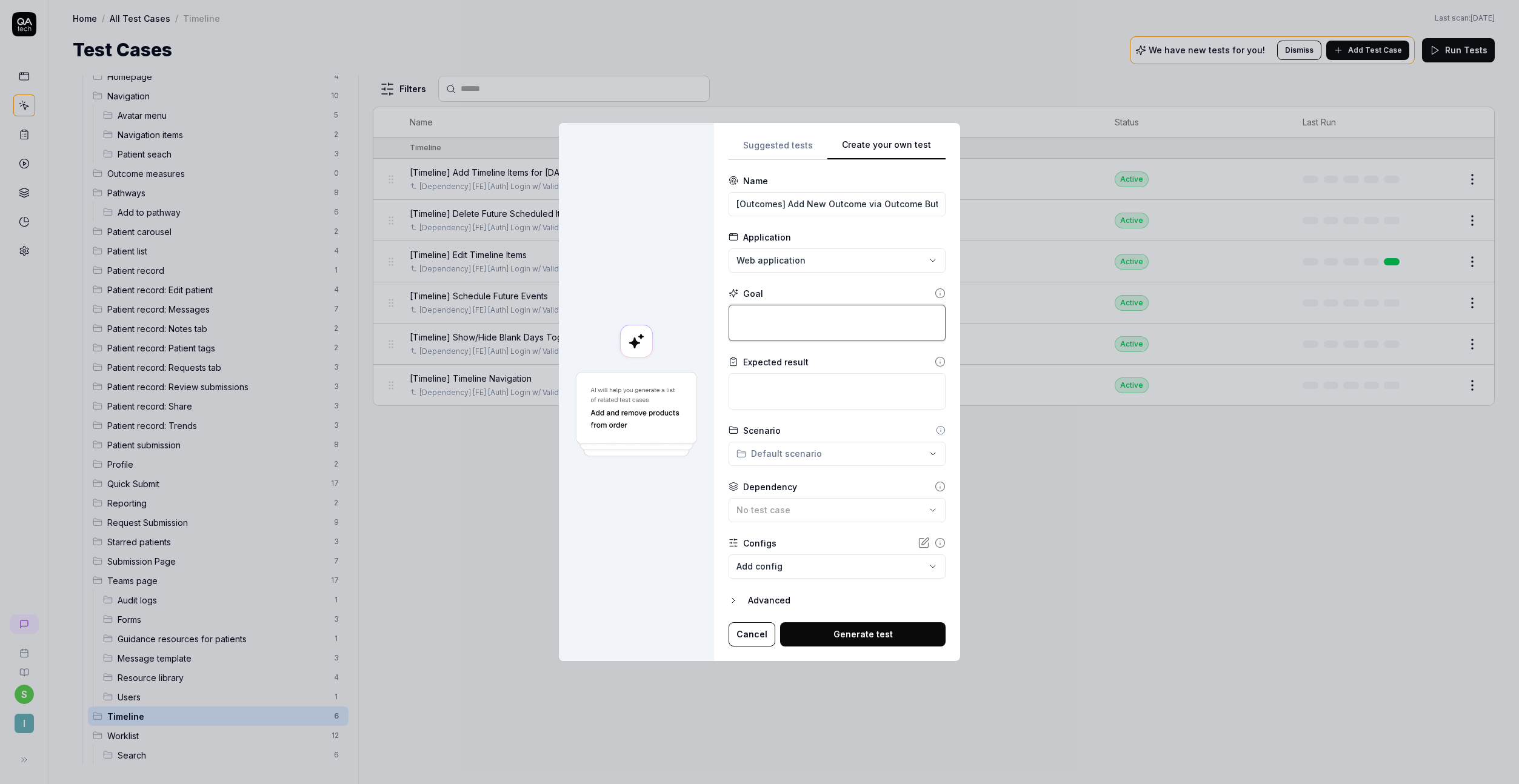
click at [816, 324] on textarea at bounding box center [837, 323] width 217 height 36
paste textarea "On the patient record page, click the "Outcome" button and add a new outcome by…"
type textarea "*"
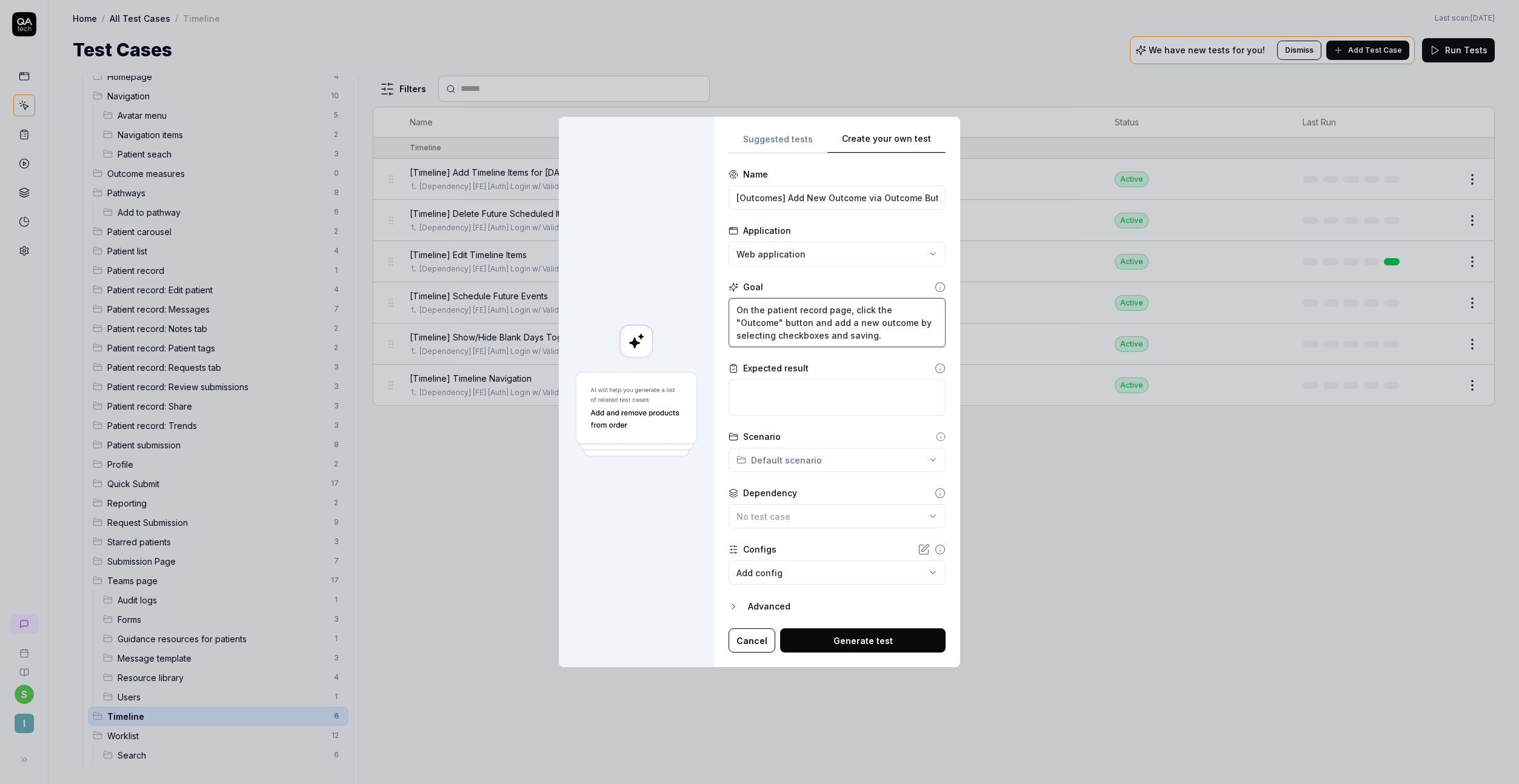
type textarea "On the patient record page, click the "Outcome" button and add a new outcome by…"
click at [768, 394] on textarea at bounding box center [837, 397] width 217 height 36
paste textarea "The new outcome should be successfully saved and appear in the outcomes list wh…"
type textarea "*"
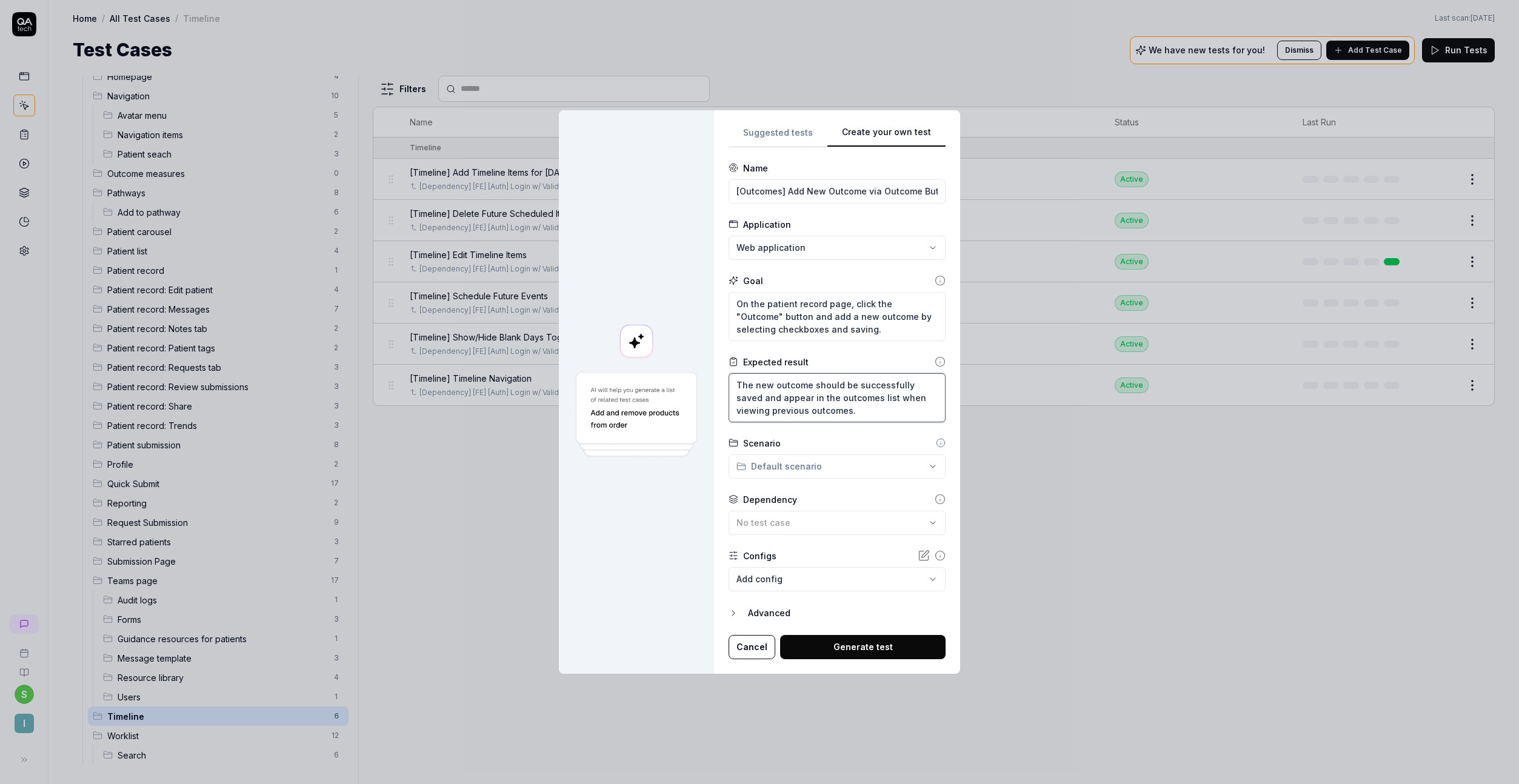
type textarea "The new outcome should be successfully saved and appear in the outcomes list wh…"
click at [785, 521] on span "No test case" at bounding box center [763, 522] width 54 height 11
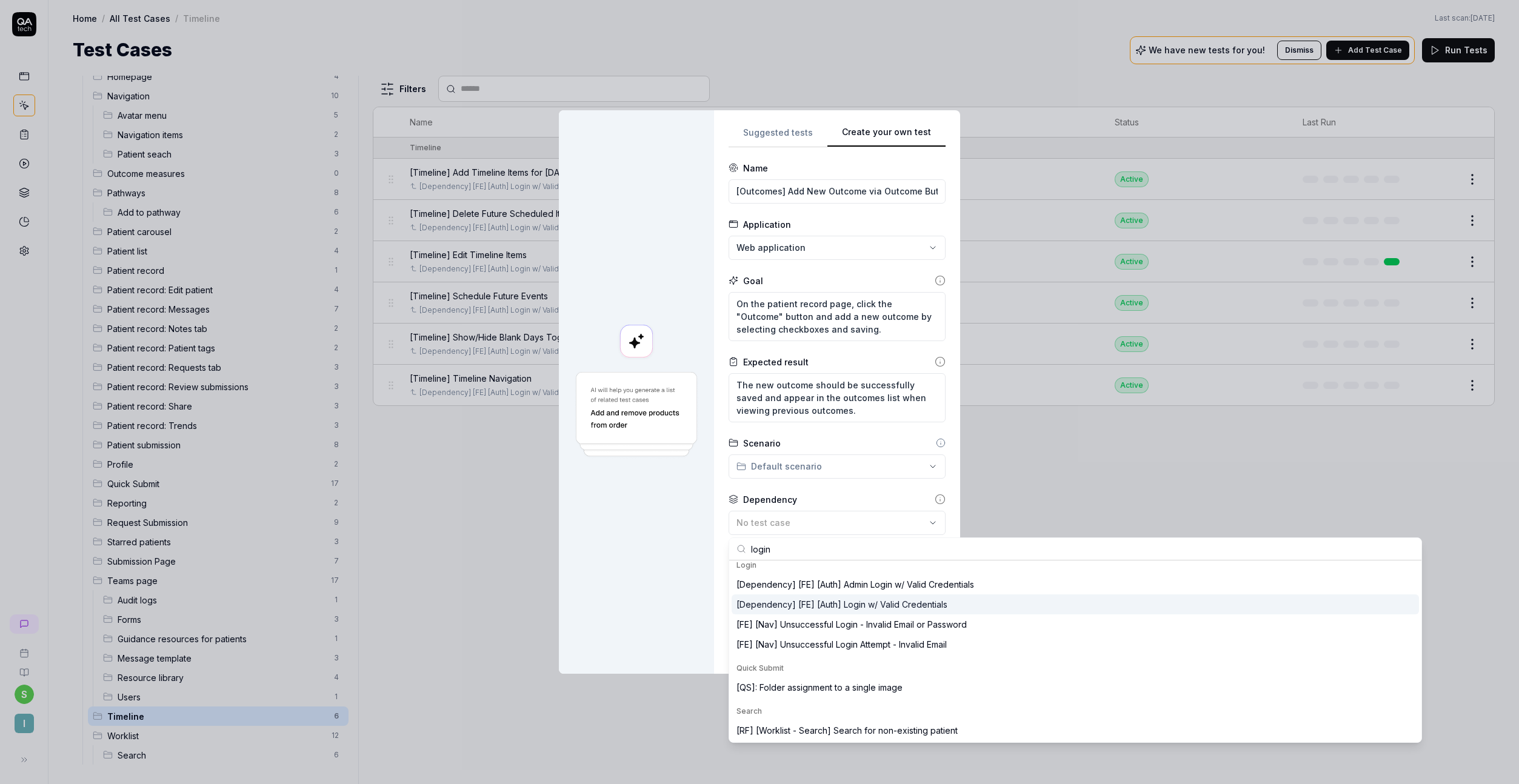
scroll to position [216, 0]
type input "login"
click at [897, 601] on div "[Dependency] [FE] [Auth] Login w/ Valid Credentials" at bounding box center [842, 603] width 211 height 12
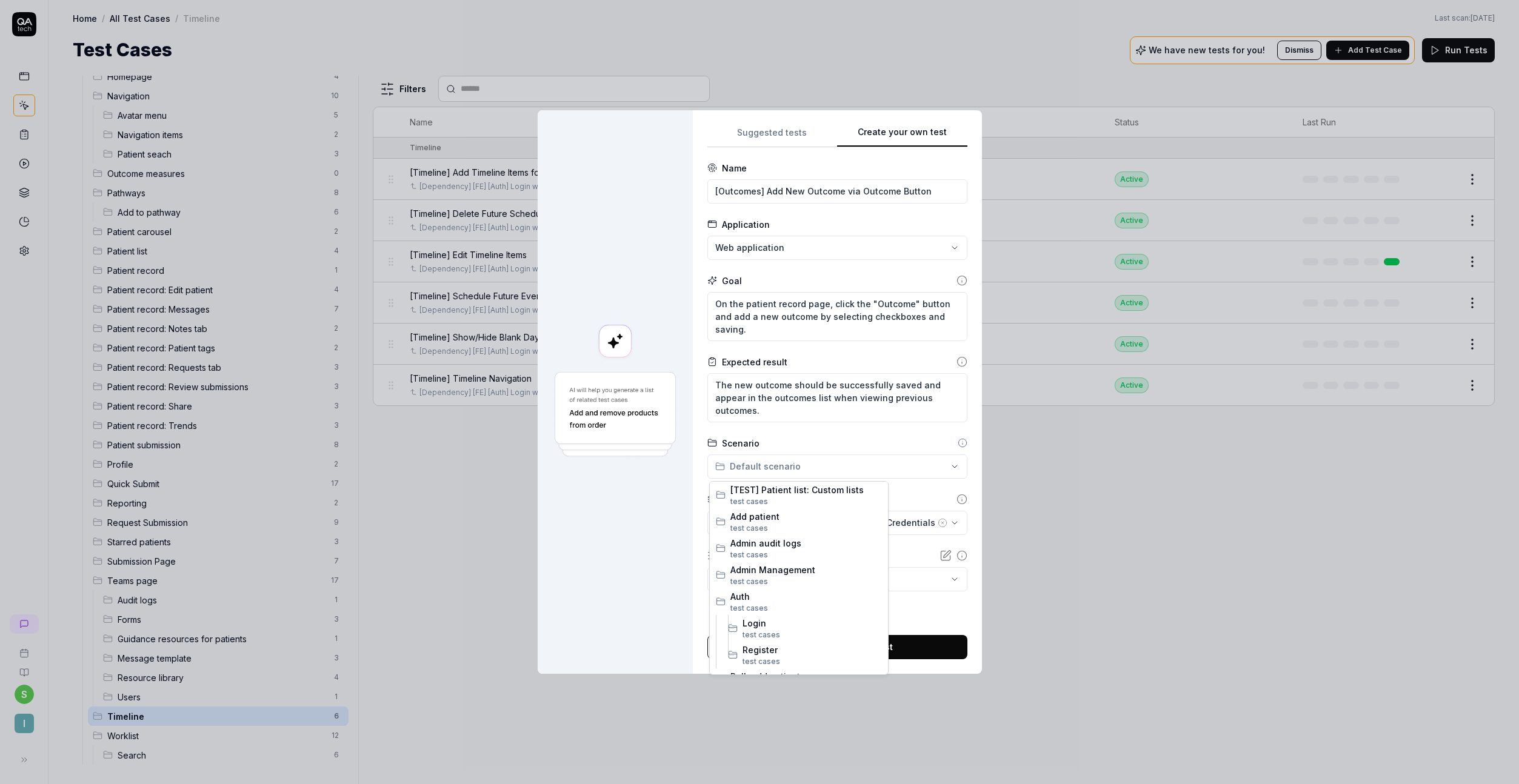
click at [815, 471] on div "**********" at bounding box center [760, 392] width 1519 height 784
click at [774, 572] on span "Outcome measures" at bounding box center [806, 572] width 151 height 12
click at [852, 639] on button "Generate test" at bounding box center [863, 647] width 208 height 24
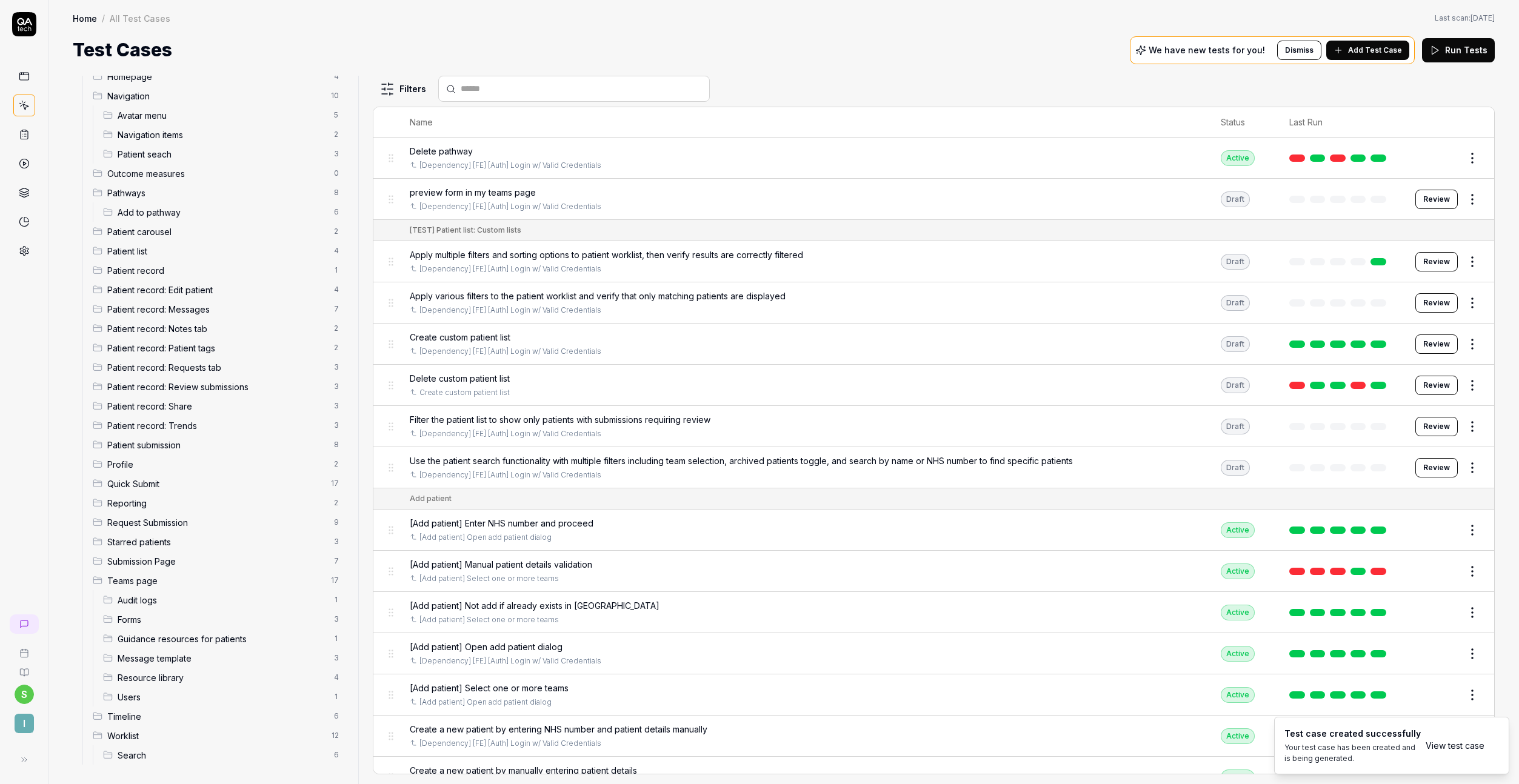
type textarea "*"
click at [1371, 51] on span "Add Test Case" at bounding box center [1375, 50] width 54 height 11
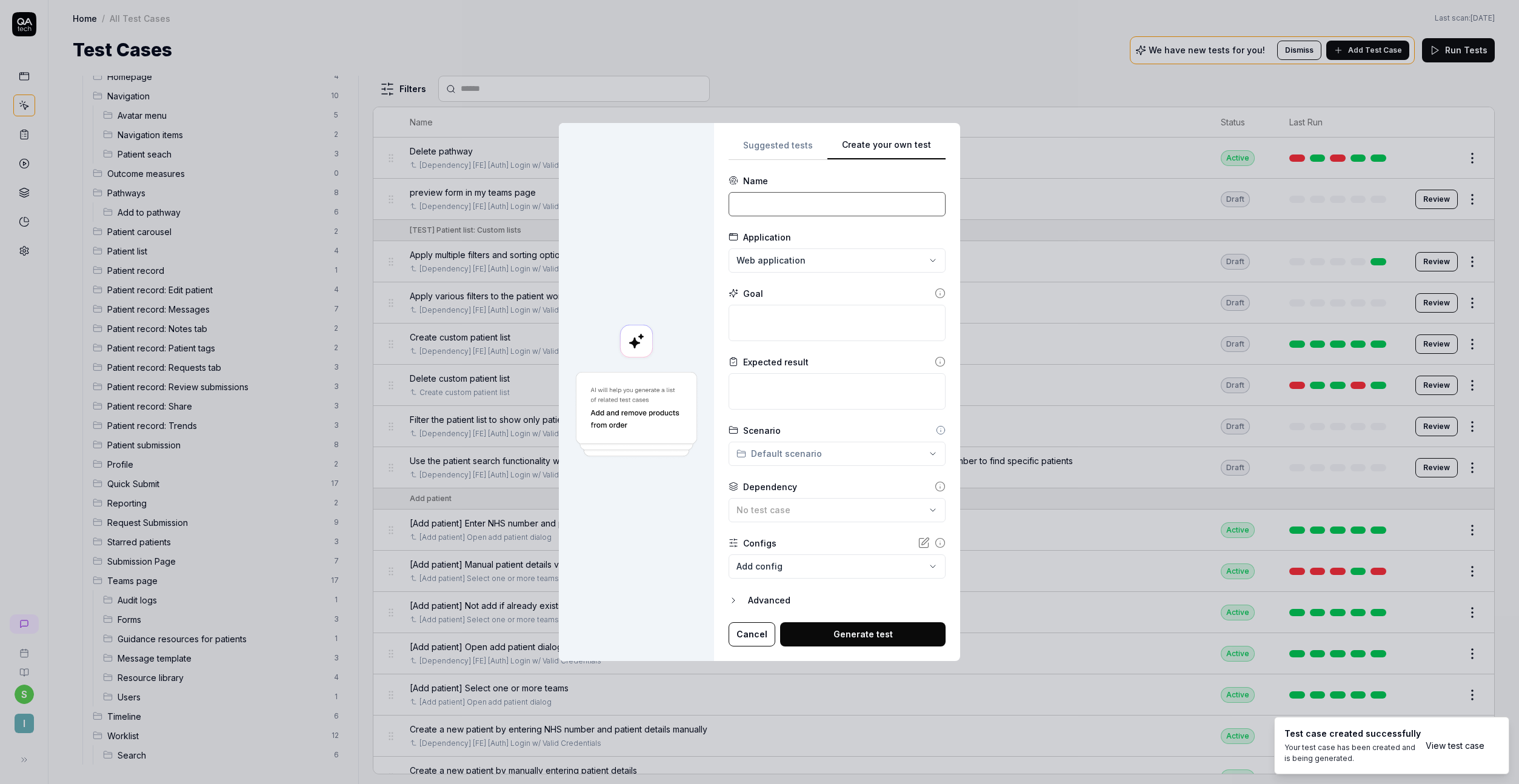
click at [860, 210] on input at bounding box center [837, 204] width 217 height 24
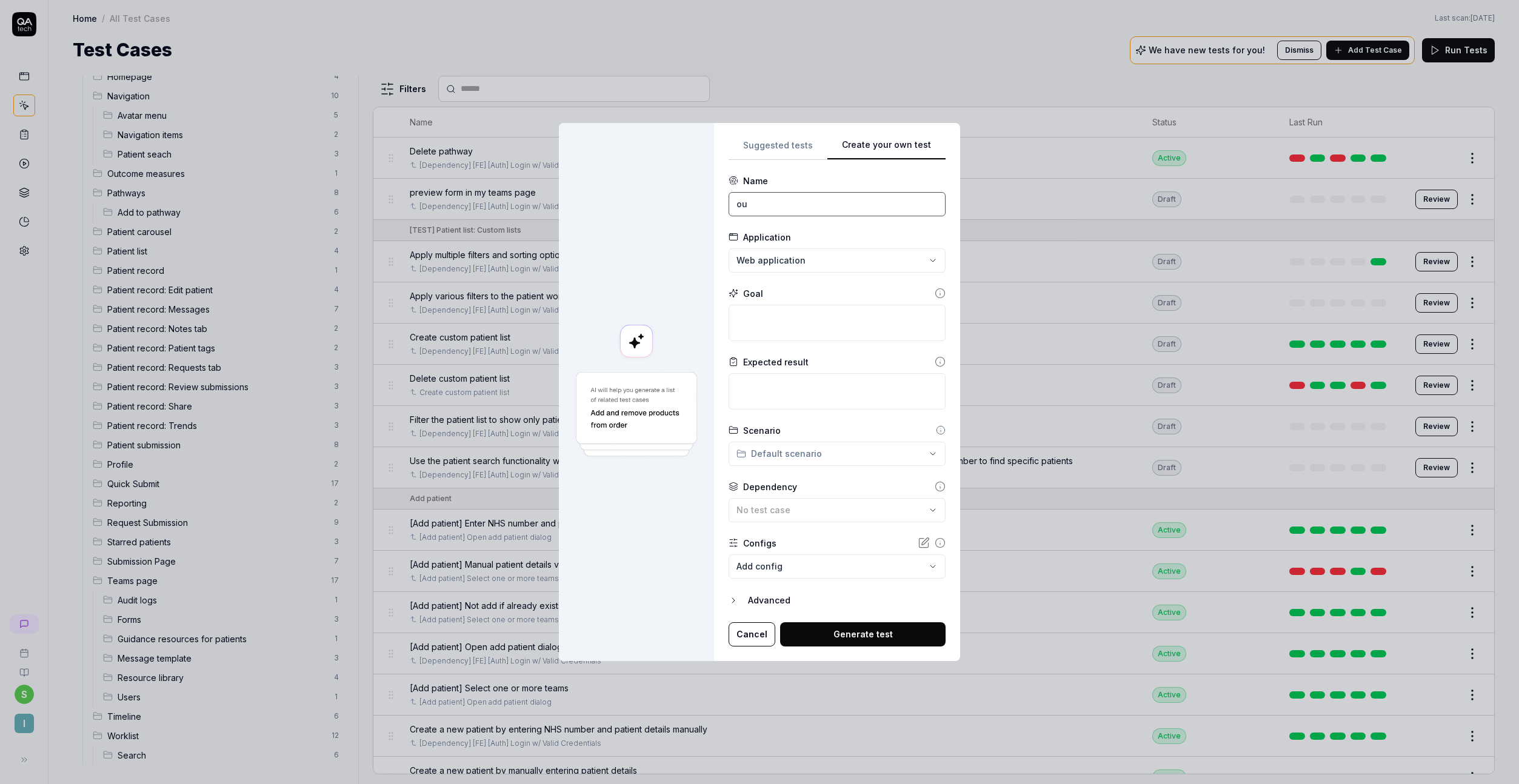
type input "o"
drag, startPoint x: 787, startPoint y: 204, endPoint x: 1012, endPoint y: 206, distance: 225.0
click at [1012, 206] on div "**********" at bounding box center [760, 392] width 1519 height 784
paste input "Mark as Reviewed"
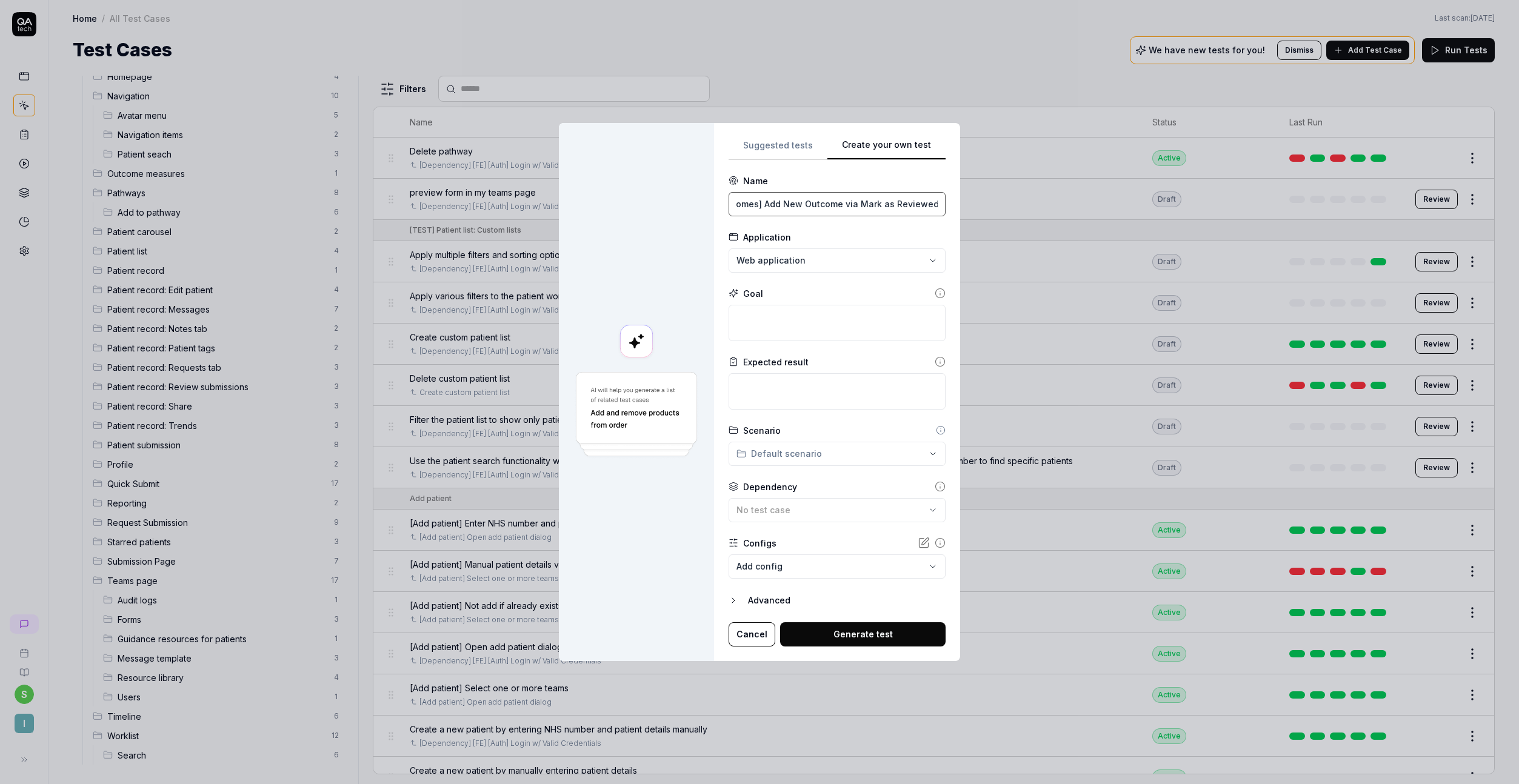
type input "[Outcomes] Add New Outcome via Mark as Reviewed"
click at [786, 313] on textarea at bounding box center [837, 323] width 217 height 36
paste textarea "On the patient record page, create a new submission and click "Mark as reviewed…"
type textarea "*"
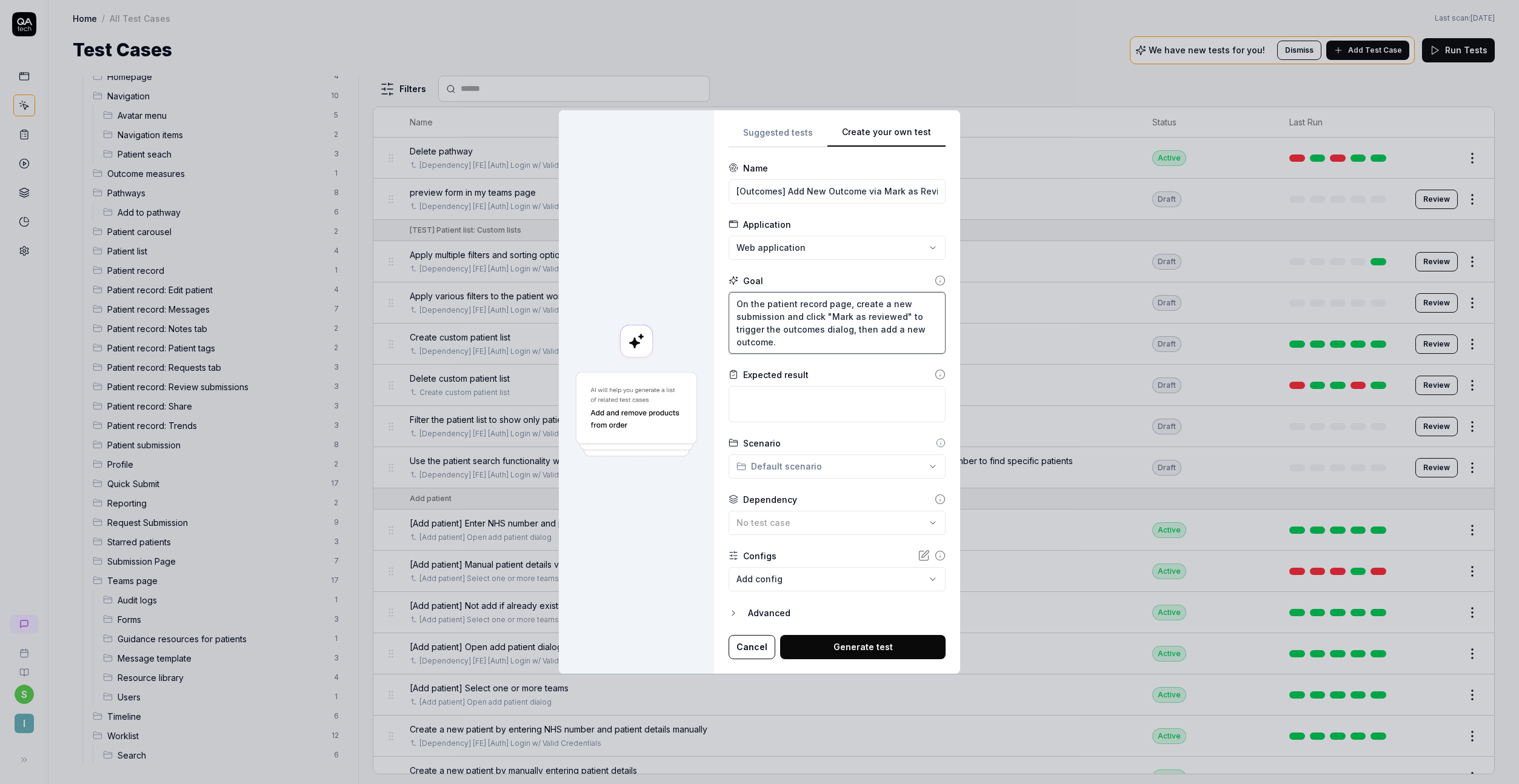
type textarea "On the patient record page, create a new submission and click "Mark as reviewed…"
click at [758, 399] on textarea at bounding box center [837, 404] width 217 height 36
paste textarea "The outcomes dialog should appear when "Mark as reviewed" is clicked, and the n…"
type textarea "*"
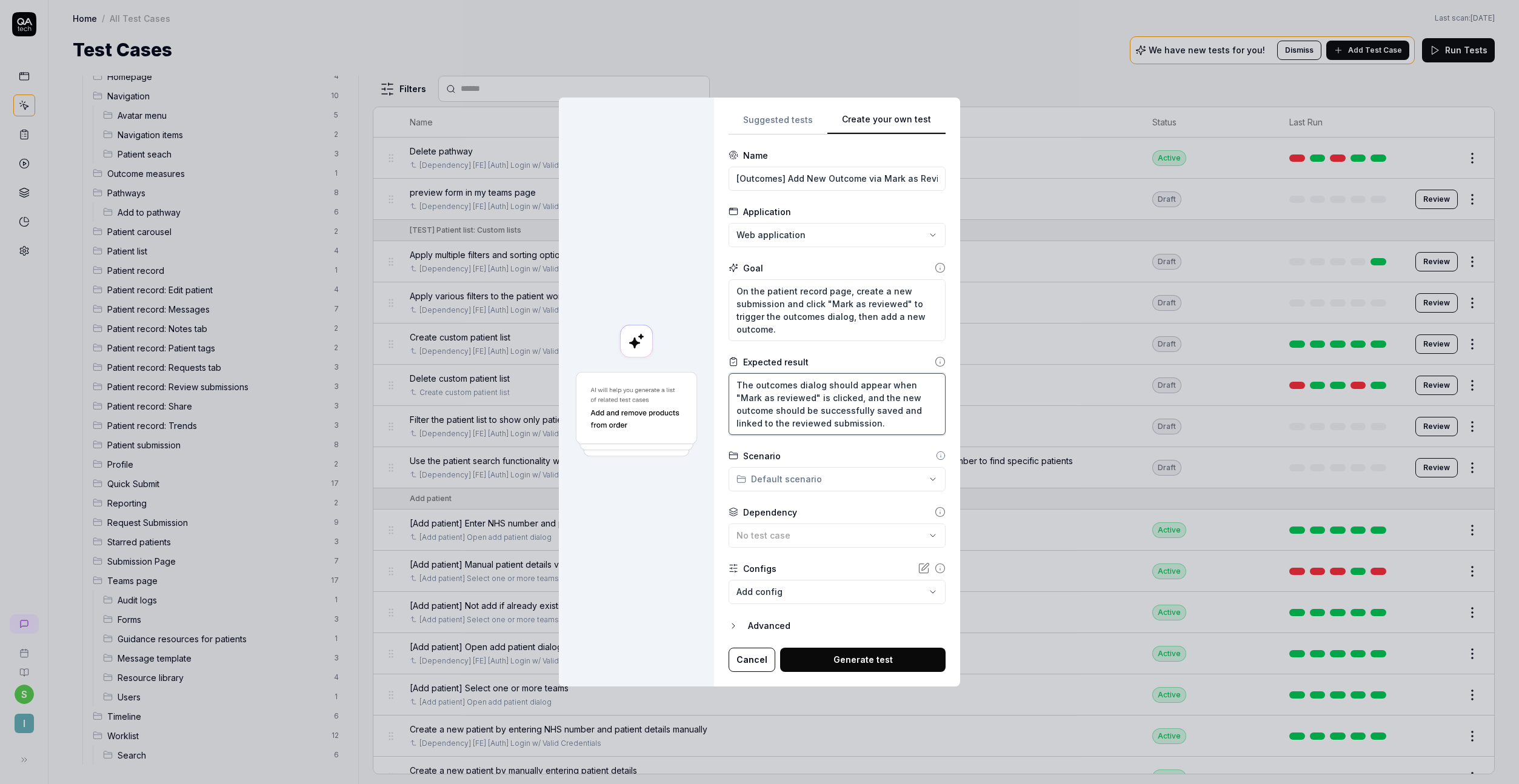
type textarea "The outcomes dialog should appear when "Mark as reviewed" is clicked, and the n…"
click at [784, 487] on div "**********" at bounding box center [760, 392] width 1519 height 784
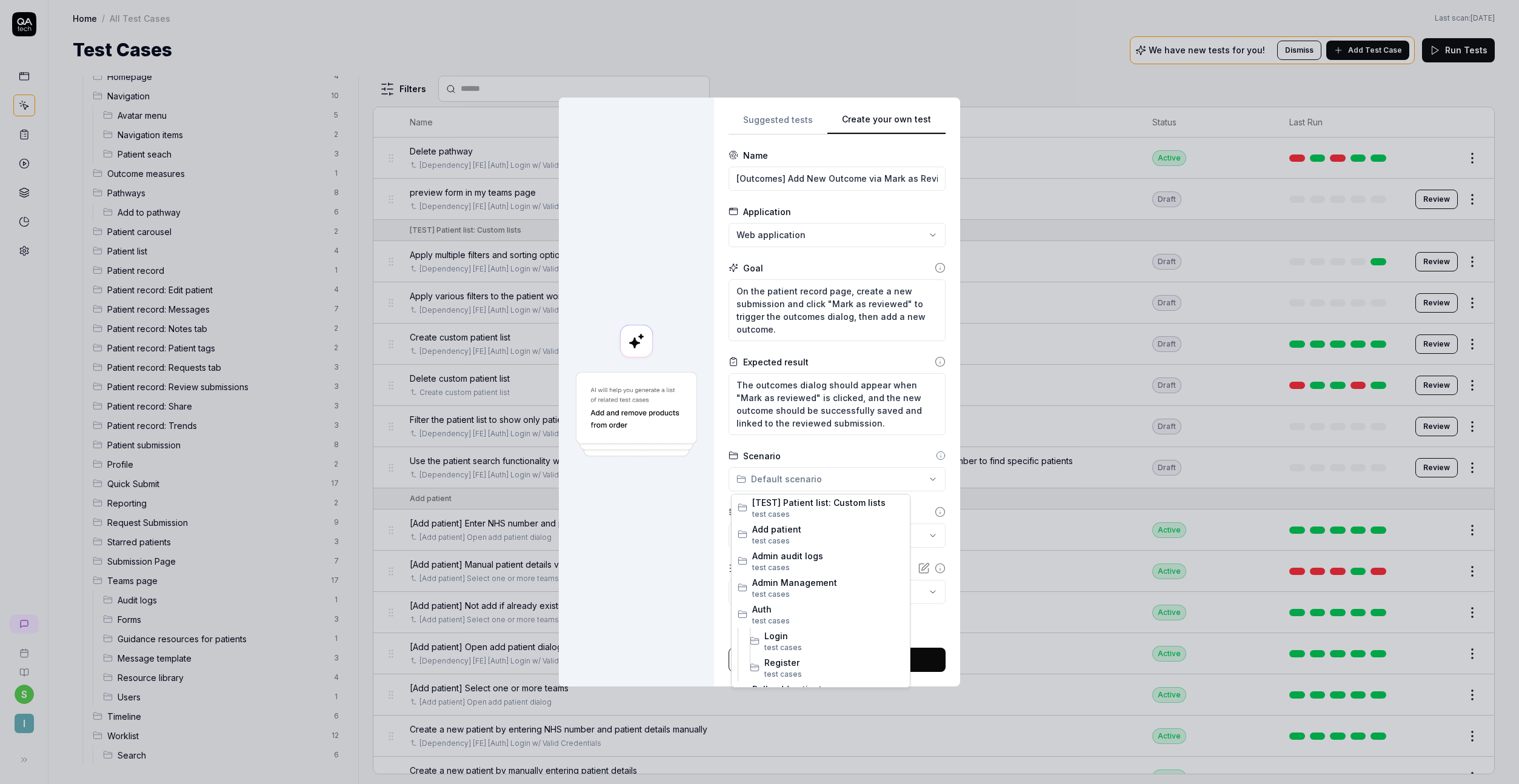
scroll to position [423, 0]
click at [793, 585] on span "Outcome measures" at bounding box center [828, 585] width 151 height 12
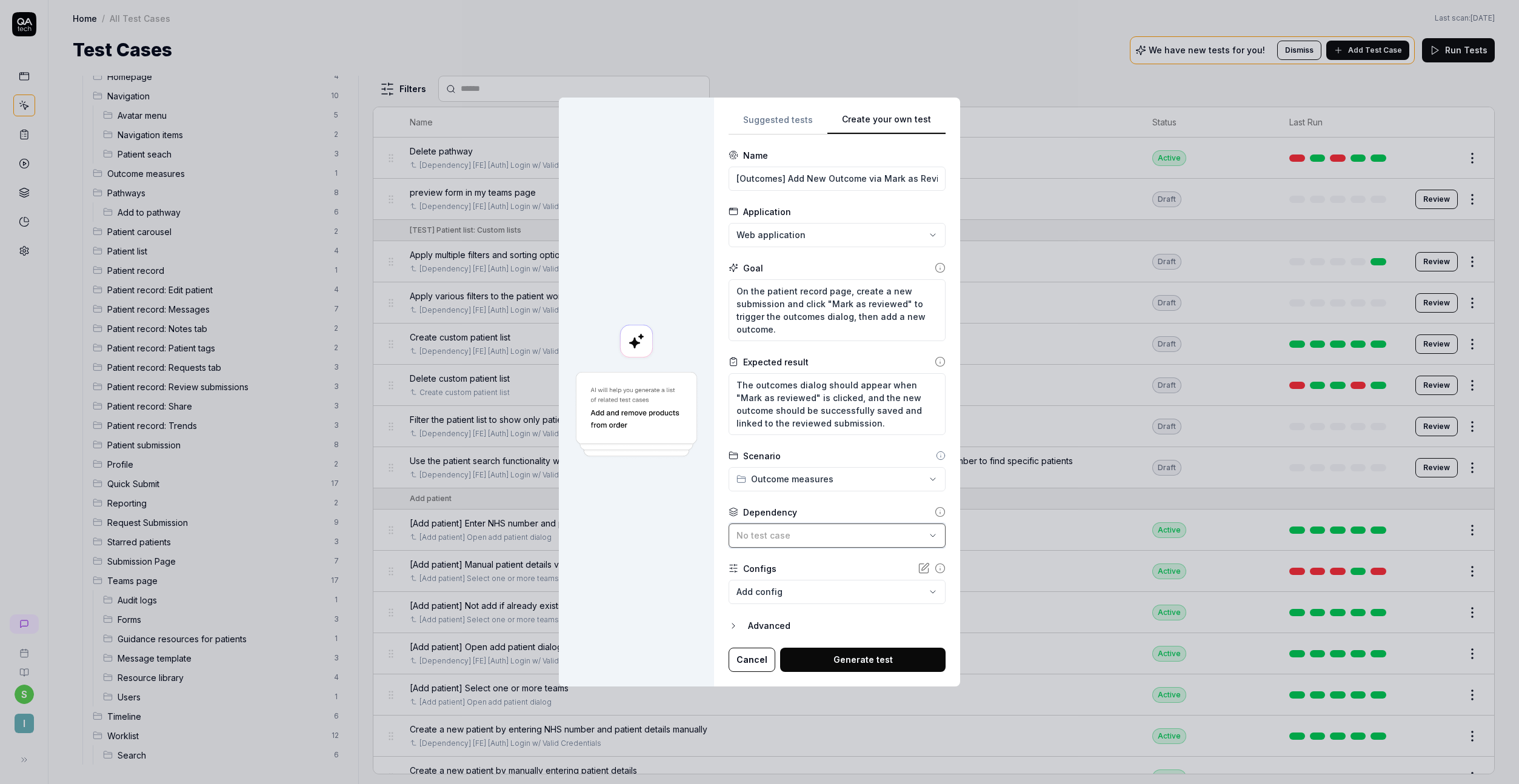
click at [806, 534] on div "No test case" at bounding box center [831, 535] width 189 height 12
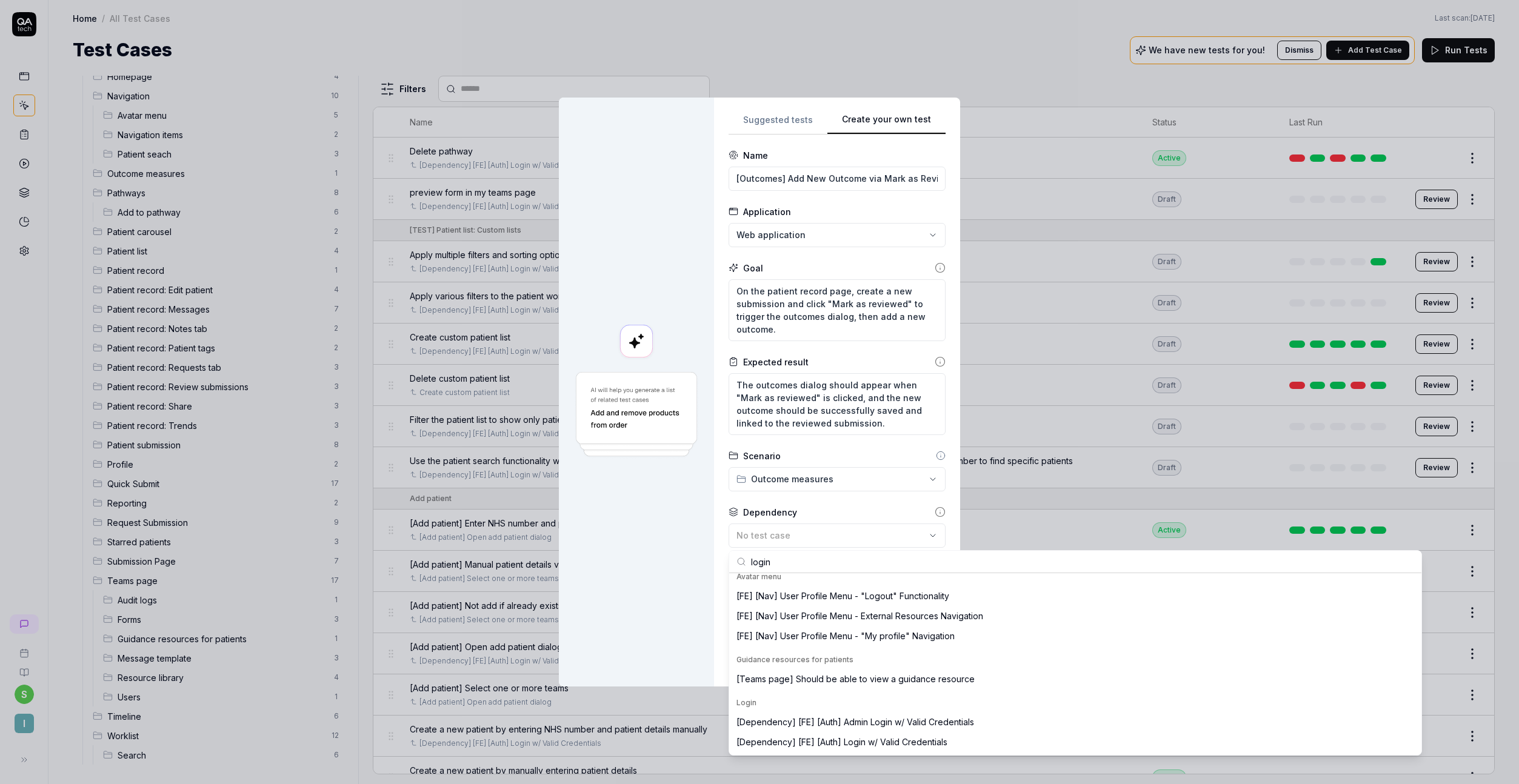
scroll to position [108, 0]
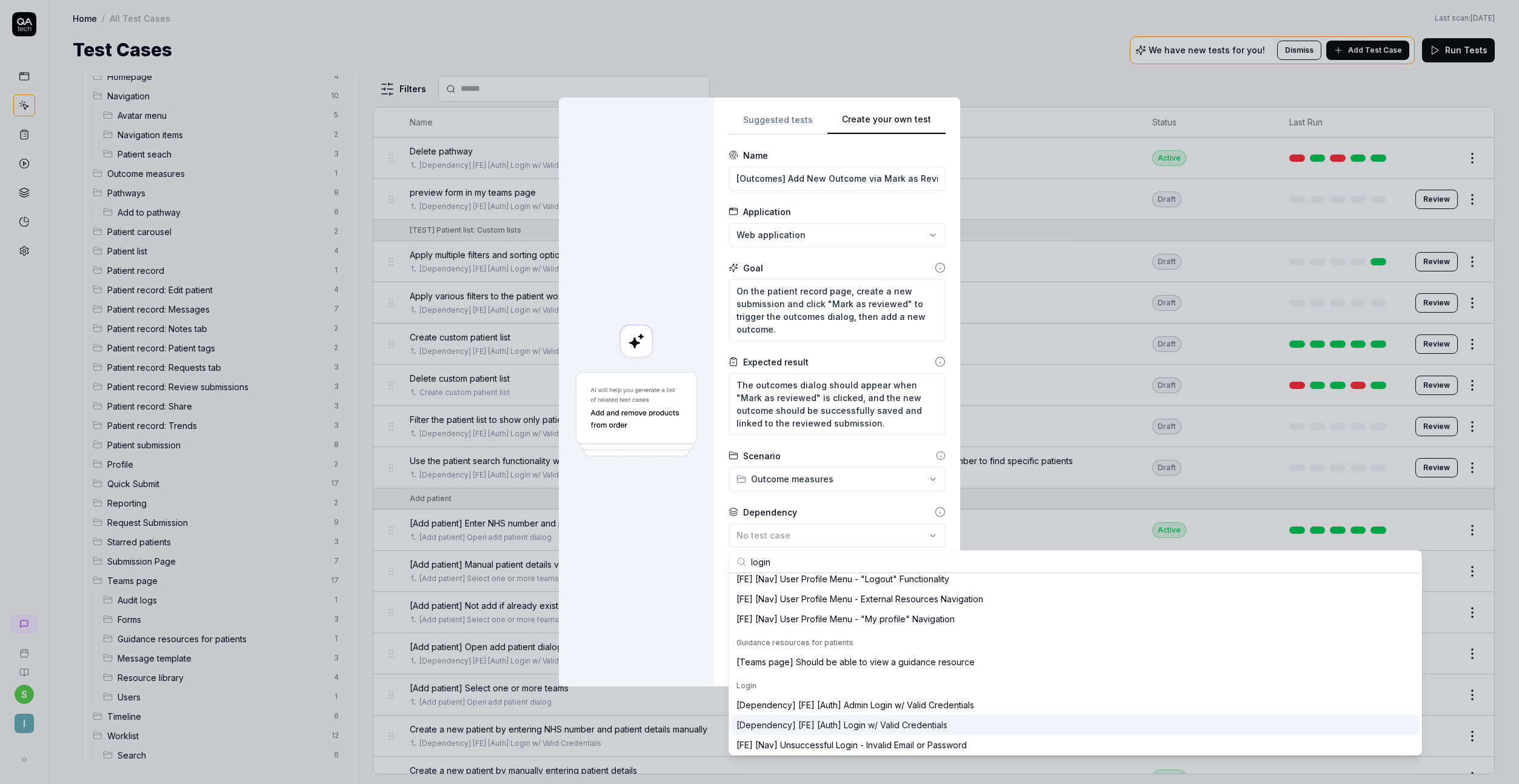
type input "login"
click at [867, 725] on div "[Dependency] [FE] [Auth] Login w/ Valid Credentials" at bounding box center [842, 724] width 211 height 12
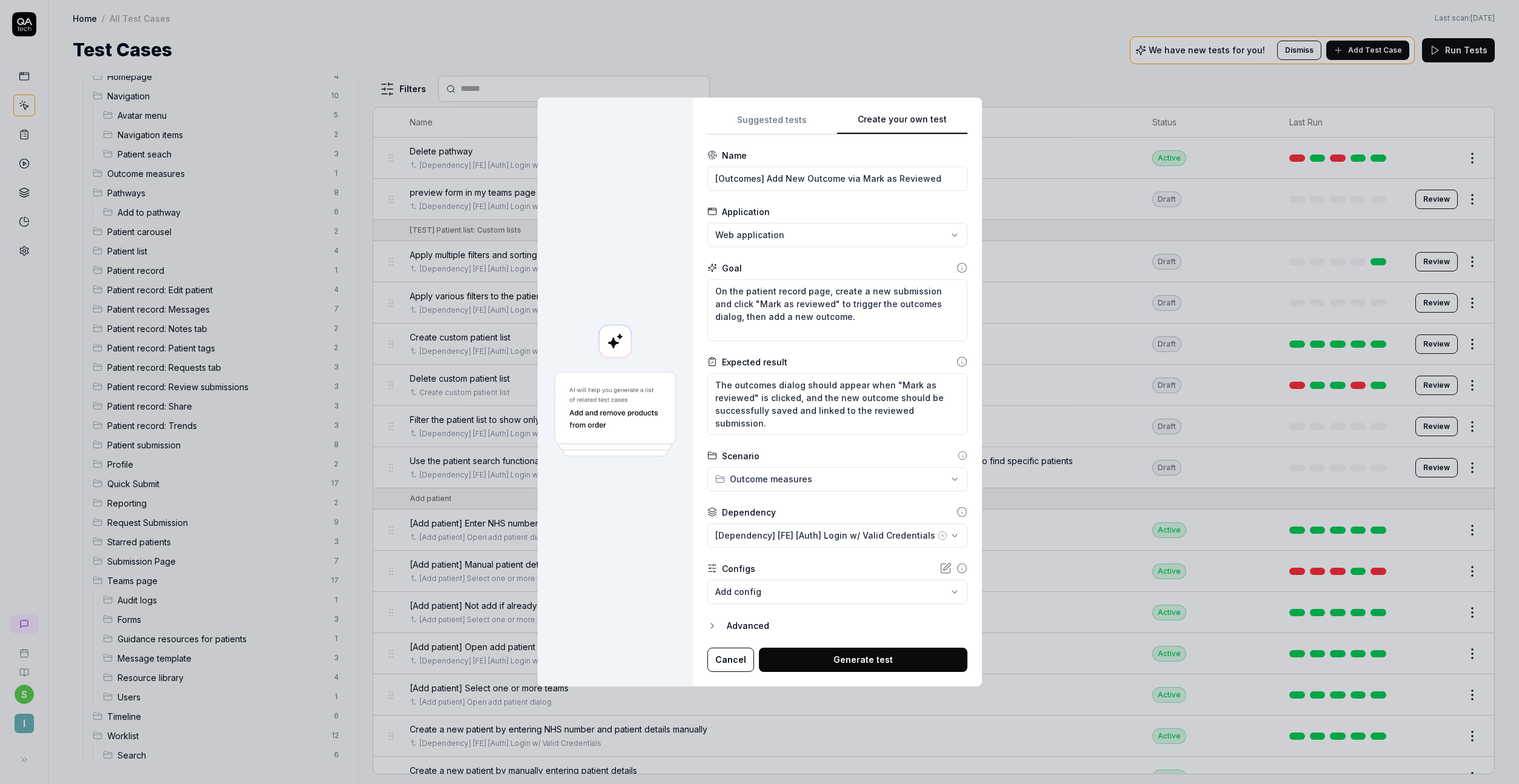
click at [862, 655] on button "Generate test" at bounding box center [863, 659] width 208 height 24
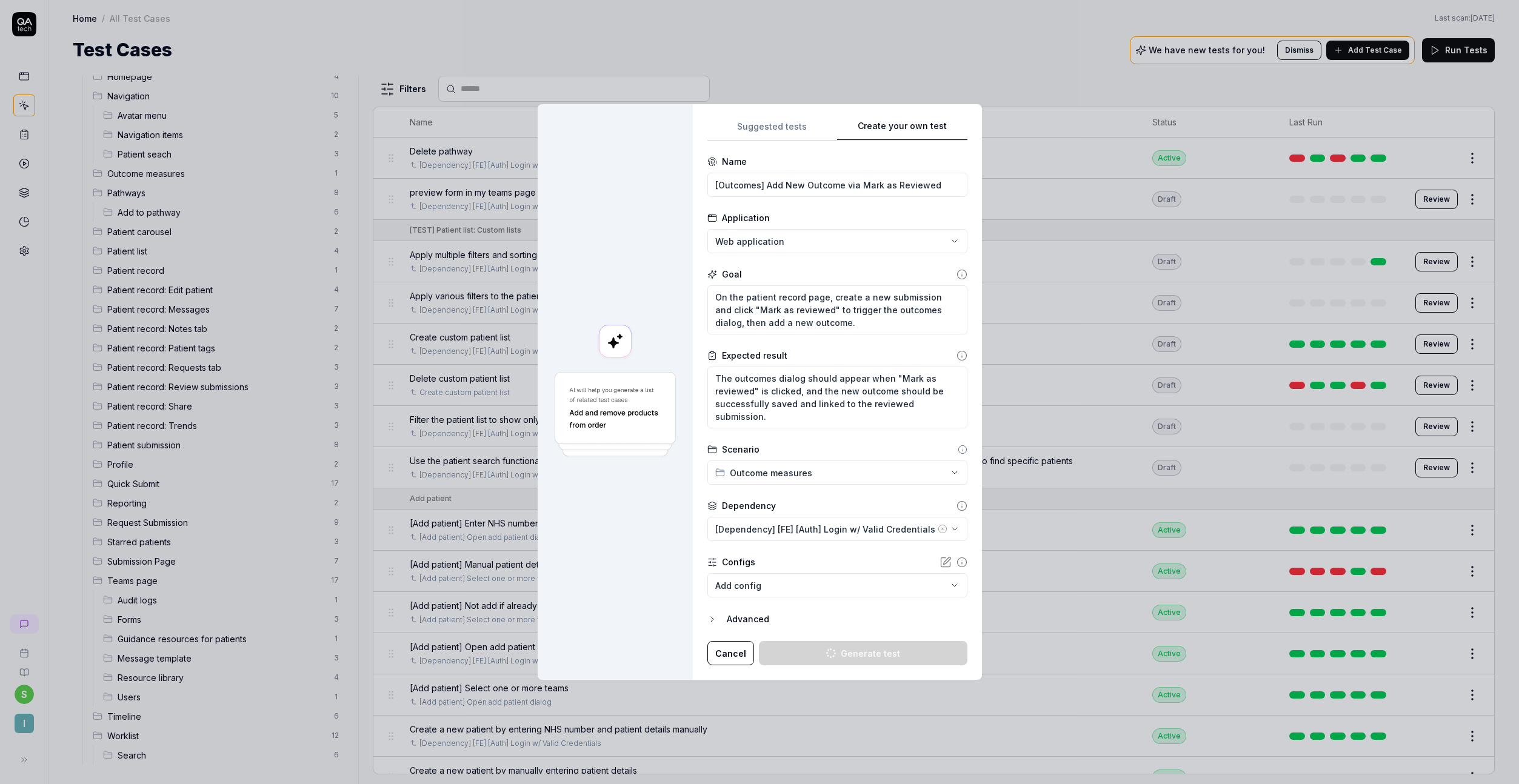
type textarea "*"
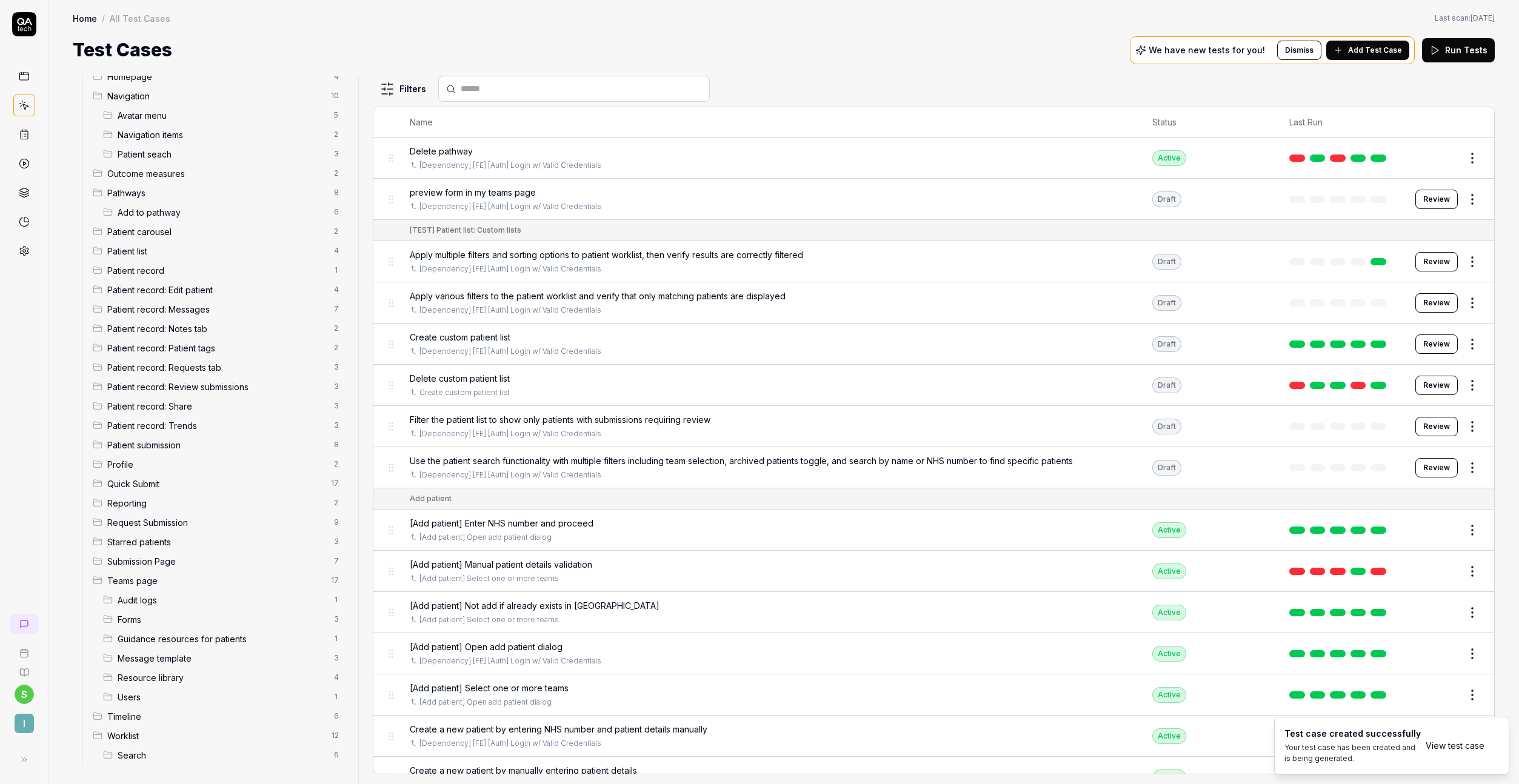
click at [164, 177] on span "Outcome measures" at bounding box center [217, 173] width 220 height 12
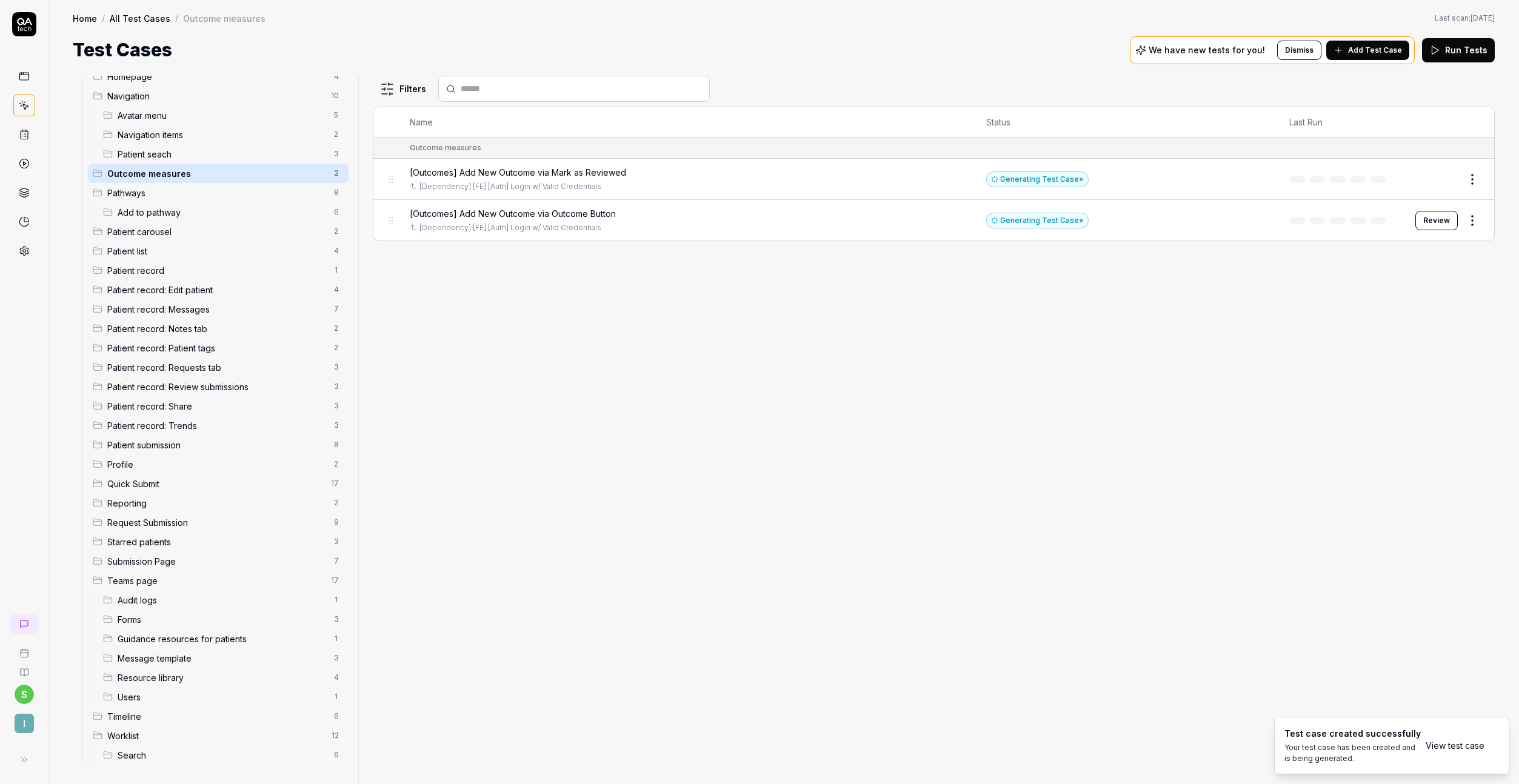
click at [1368, 52] on span "Add Test Case" at bounding box center [1375, 50] width 54 height 11
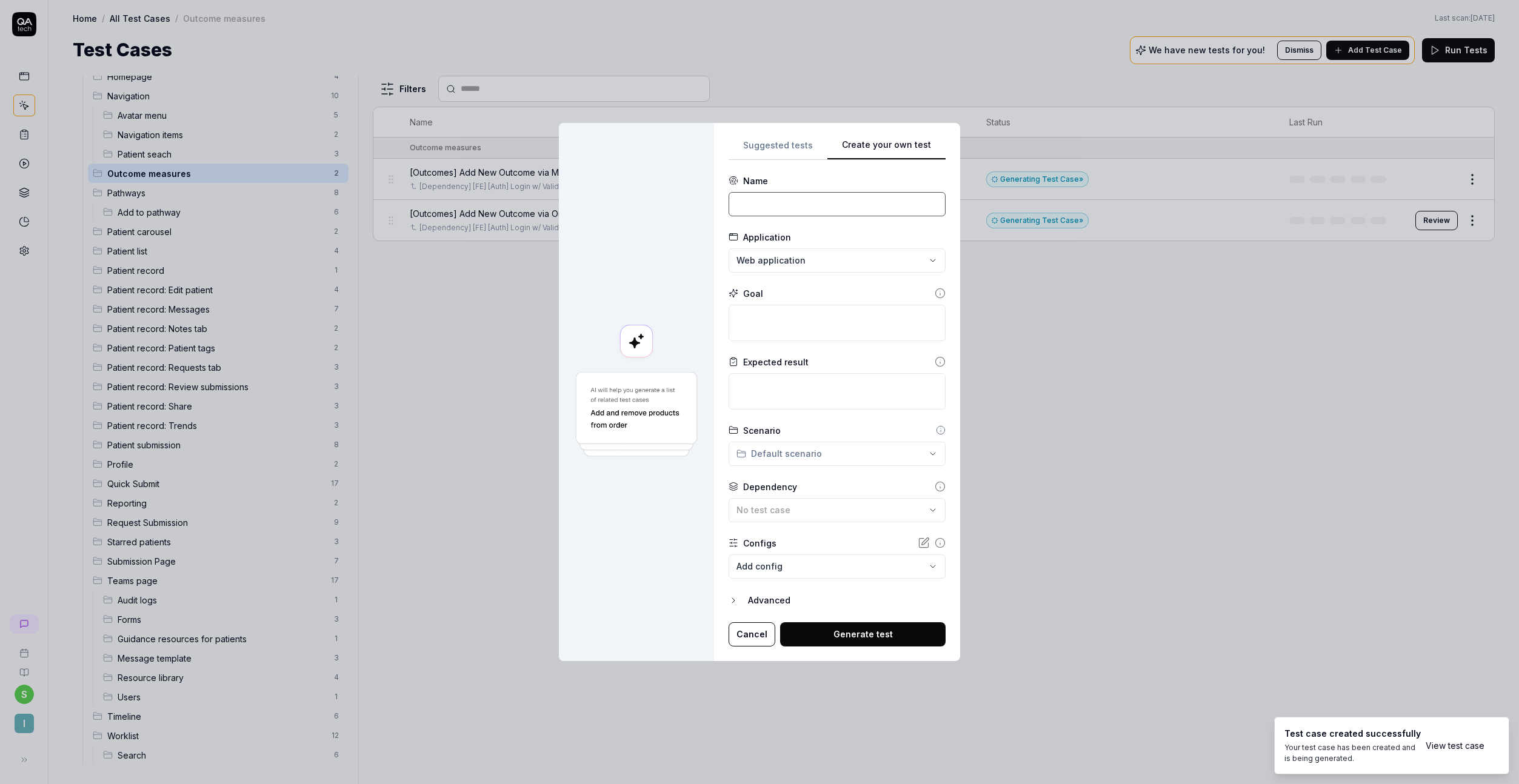
click at [739, 201] on input at bounding box center [837, 204] width 217 height 24
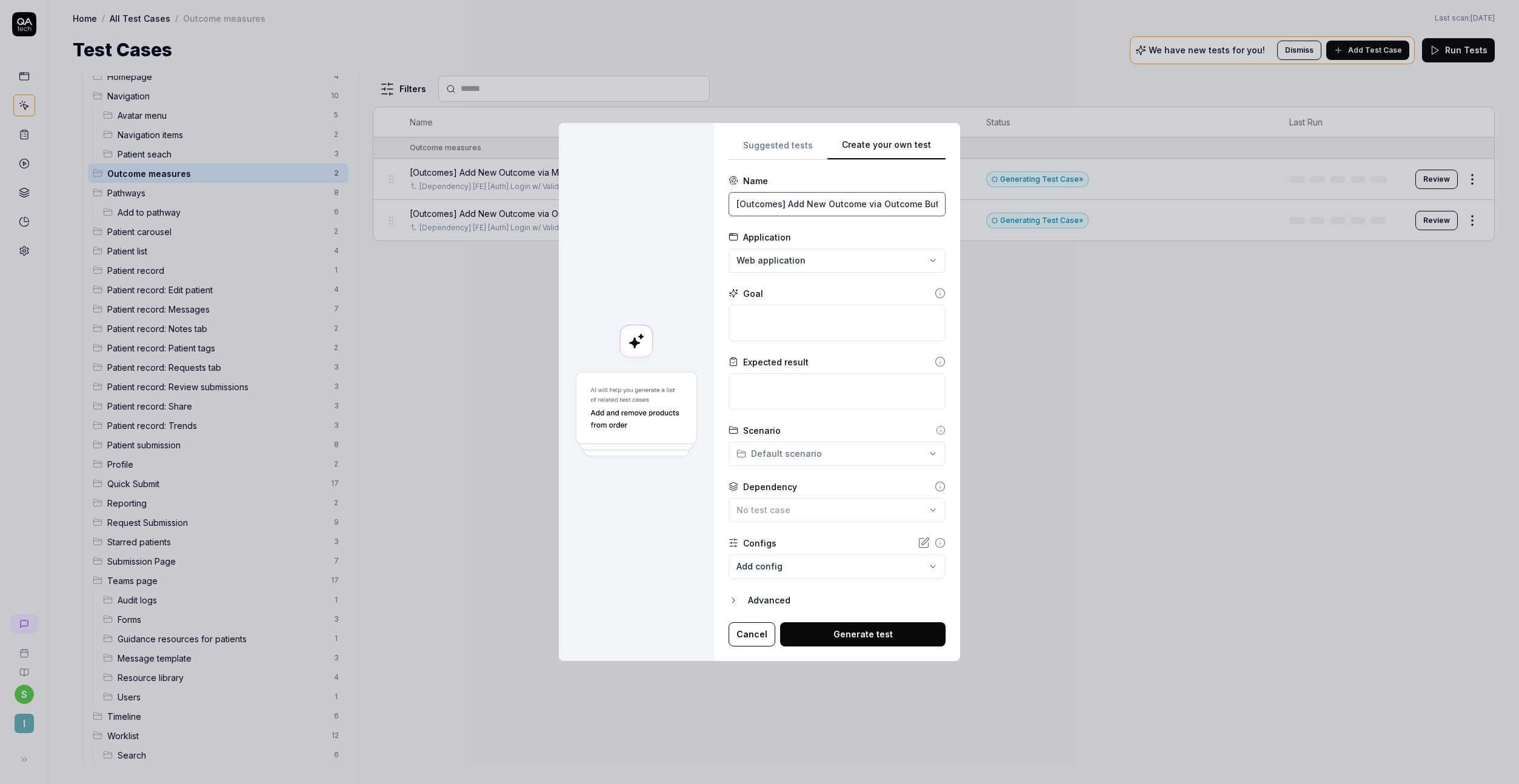
scroll to position [0, 16]
drag, startPoint x: 795, startPoint y: 204, endPoint x: 1006, endPoint y: 200, distance: 211.0
click at [1006, 200] on div "**********" at bounding box center [760, 392] width 1519 height 784
paste input "Skip Outcome Functionality"
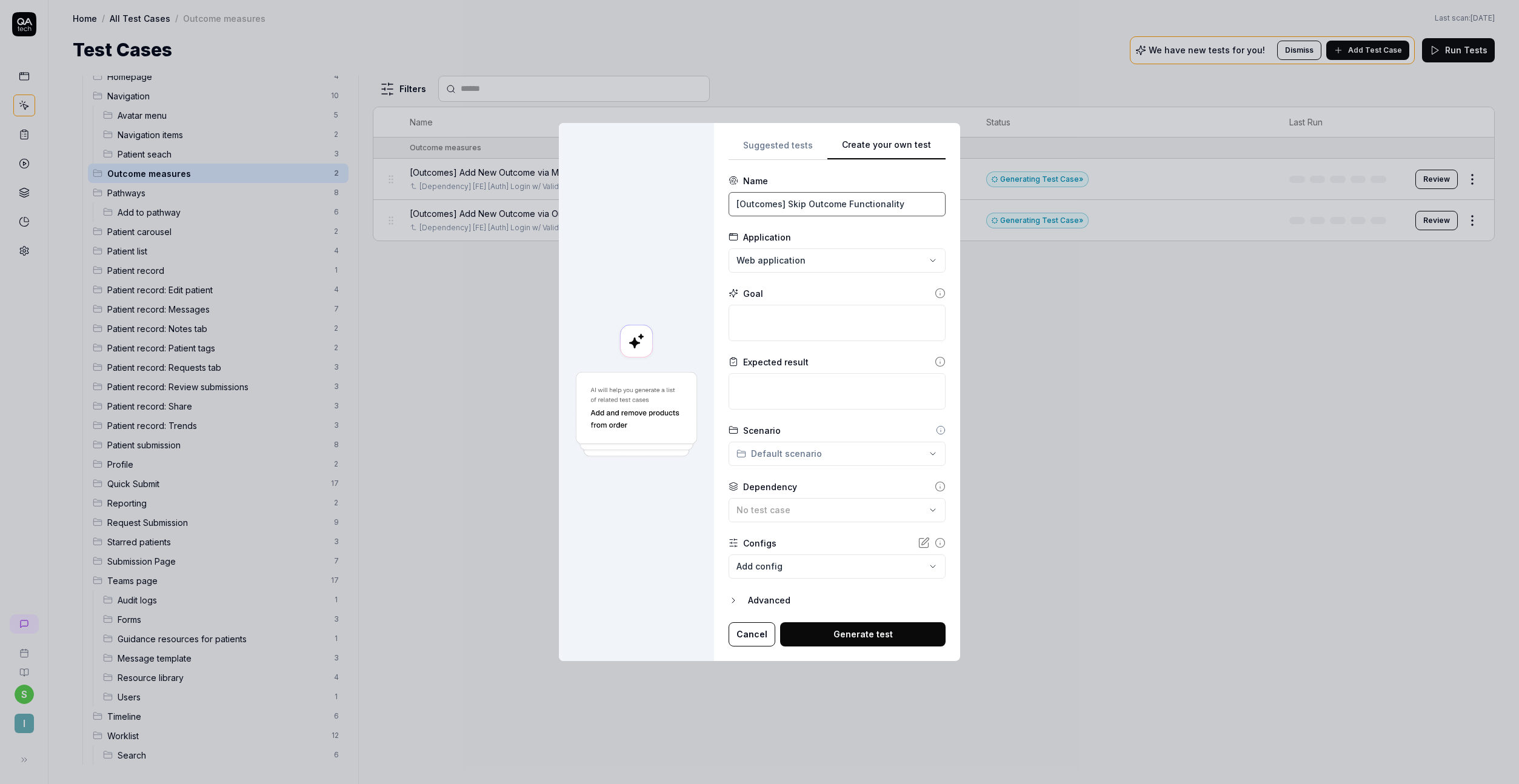
type input "[Outcomes] Skip Outcome Functionality"
click at [834, 318] on textarea at bounding box center [837, 323] width 217 height 36
paste textarea "On the patient record page, click the "Outcome" button and test the skip outcom…"
type textarea "*"
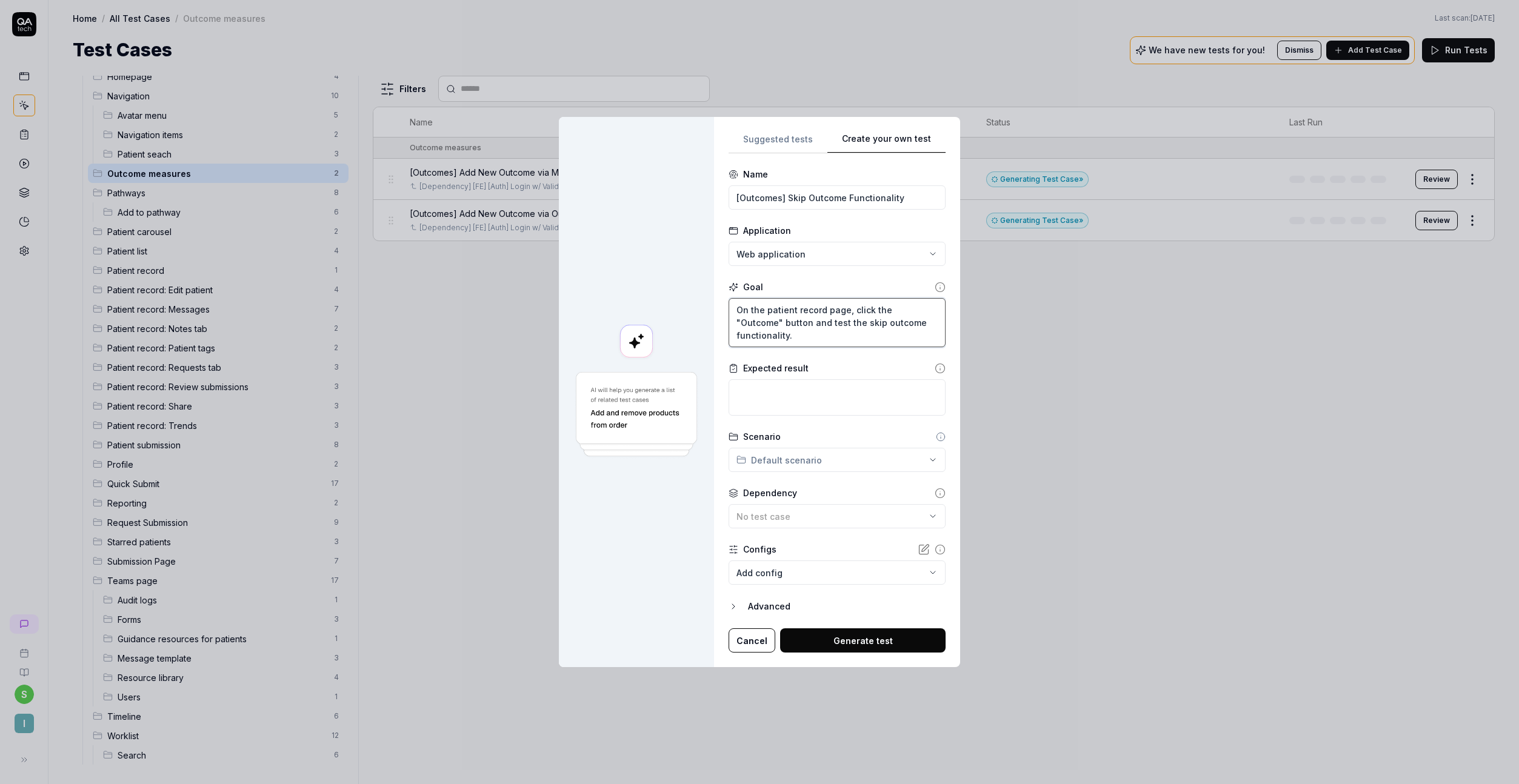
type textarea "On the patient record page, click the "Outcome" button and test the skip outcom…"
click at [773, 406] on textarea at bounding box center [837, 397] width 217 height 36
paste textarea "The skip outcome option should work properly, allowing the user to bypass addin…"
type textarea "*"
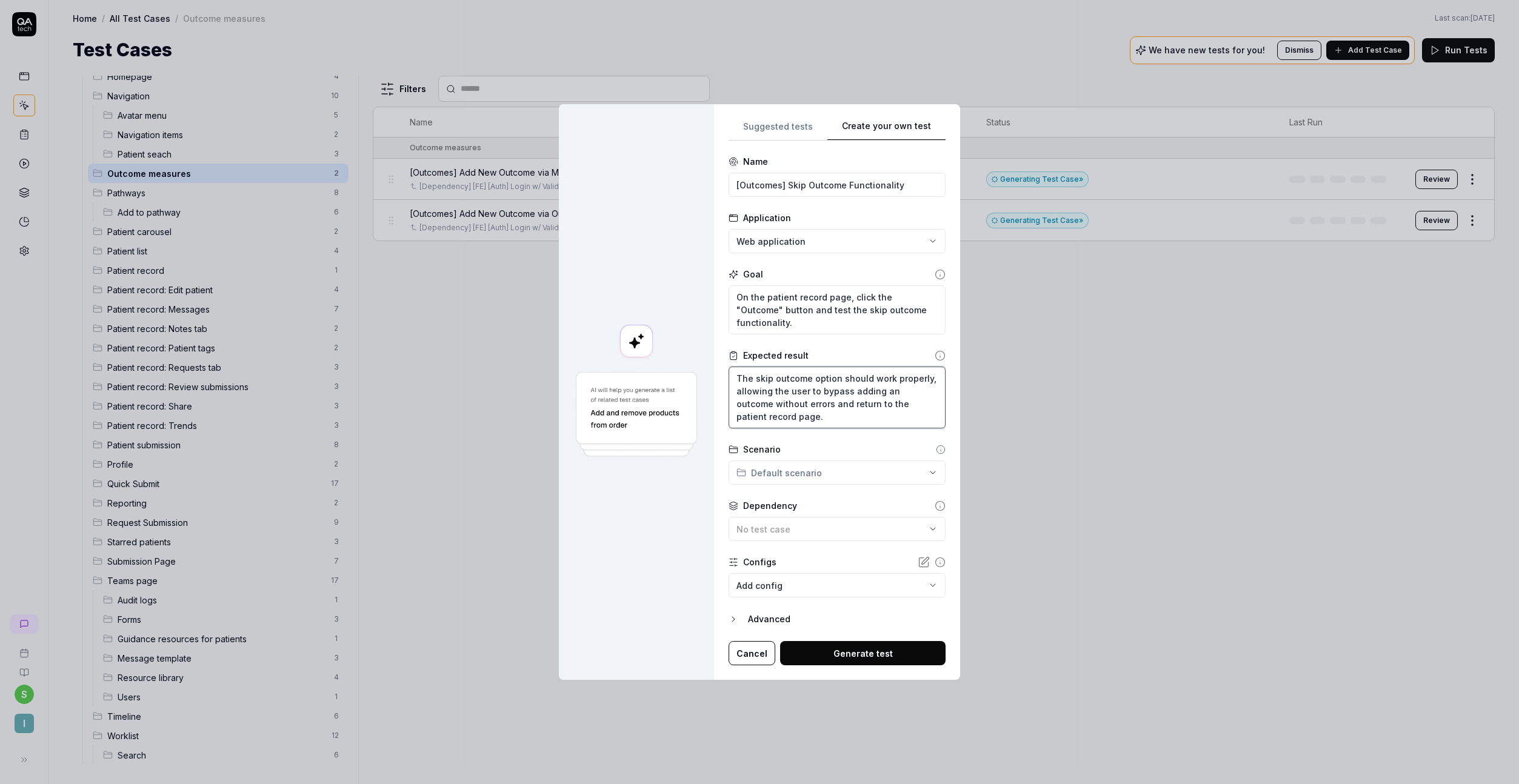
type textarea "The skip outcome option should work properly, allowing the user to bypass addin…"
click at [805, 486] on form "**********" at bounding box center [837, 410] width 217 height 510
click at [806, 480] on div "**********" at bounding box center [760, 392] width 1519 height 784
click at [810, 580] on span "Outcome measures" at bounding box center [828, 578] width 151 height 12
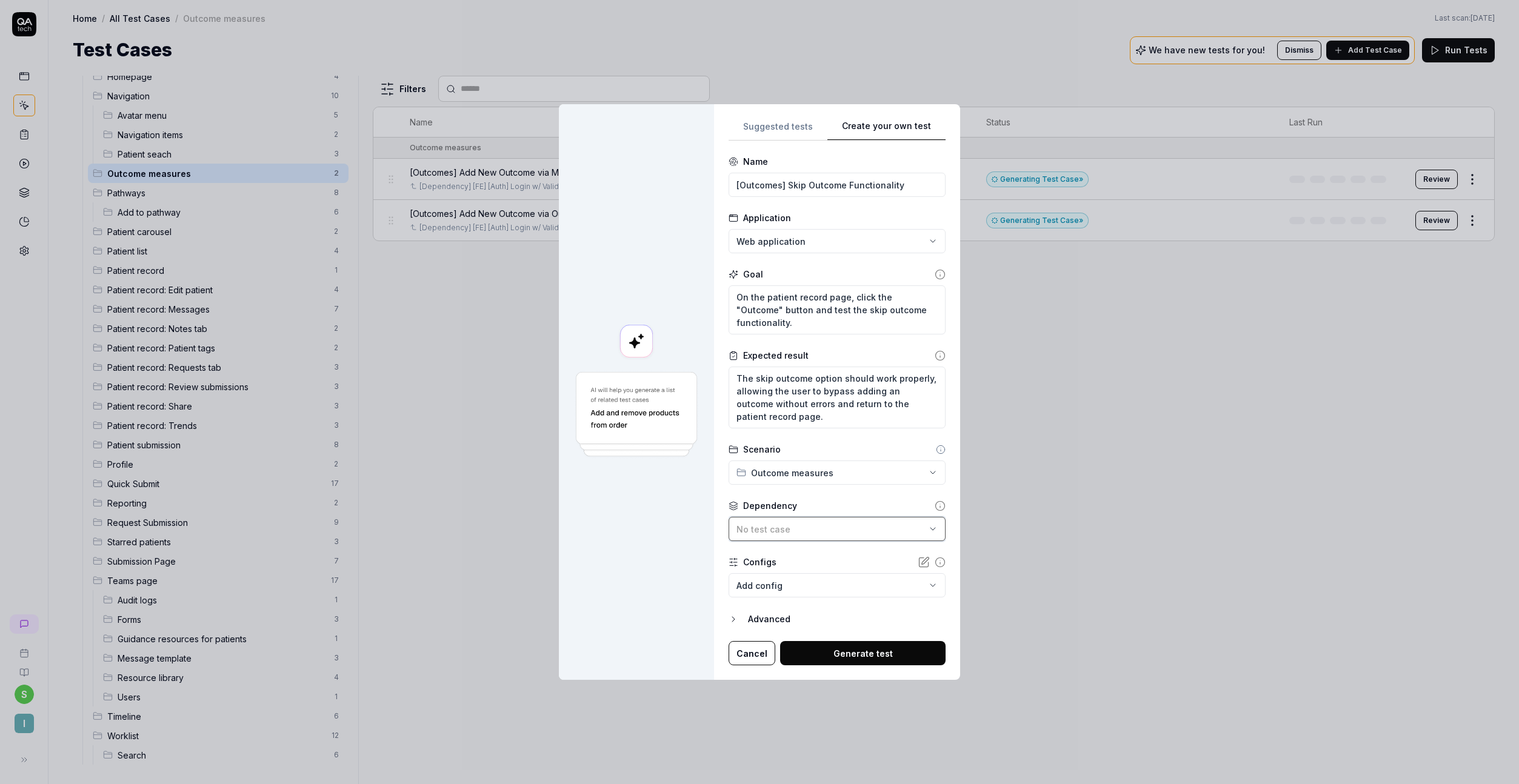
click at [803, 534] on div "No test case" at bounding box center [831, 529] width 189 height 12
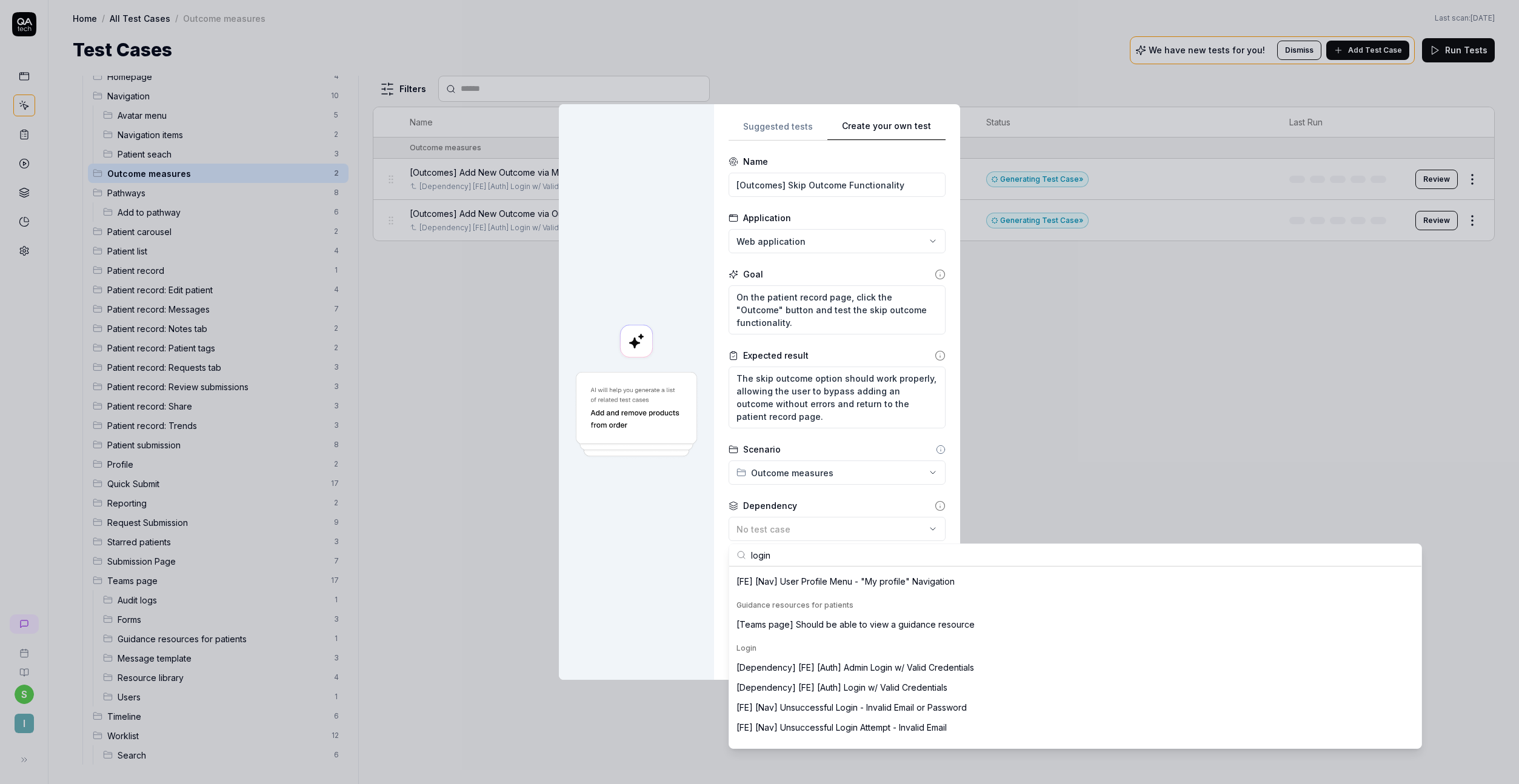
scroll to position [145, 0]
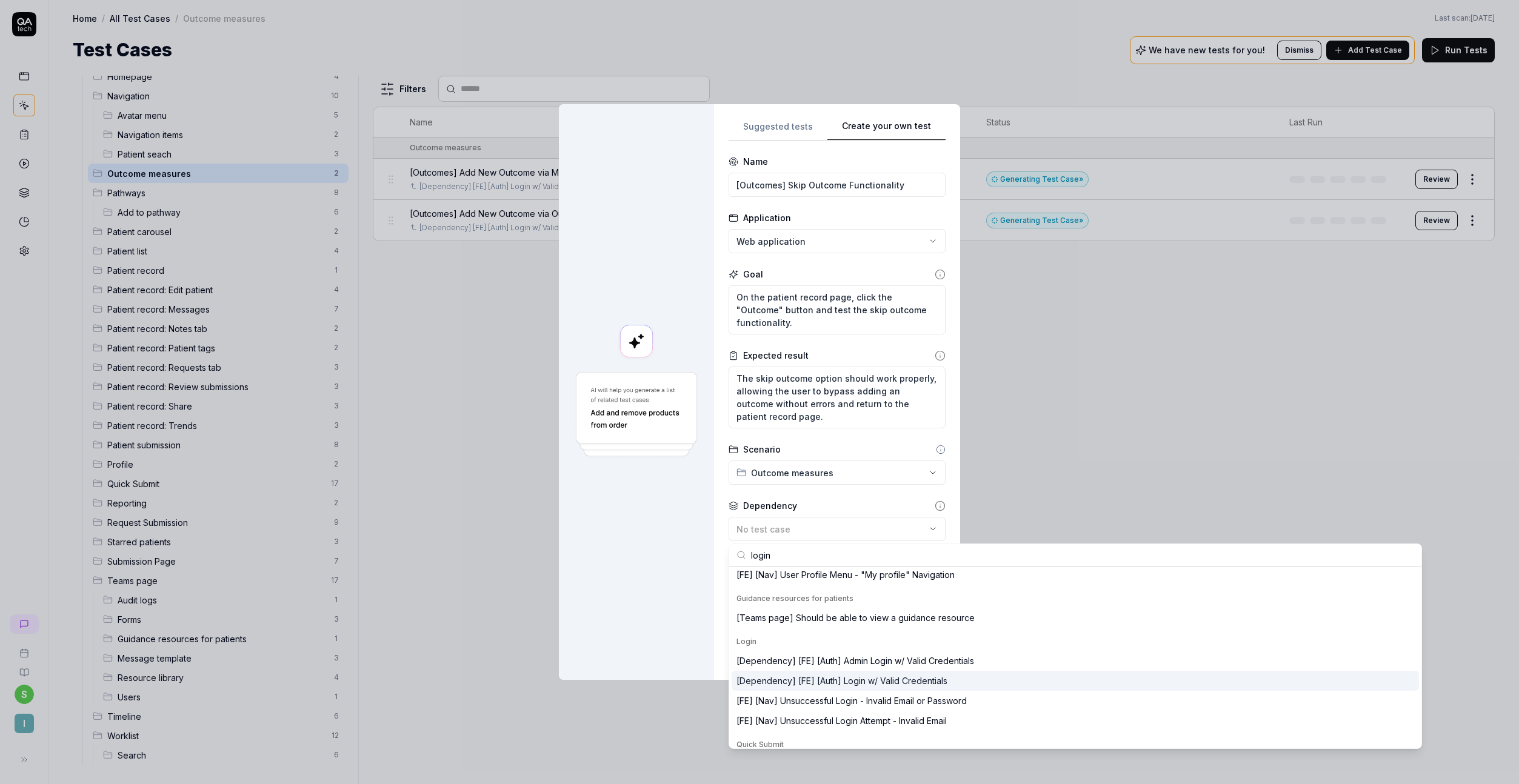
type input "login"
click at [846, 686] on div "[Dependency] [FE] [Auth] Login w/ Valid Credentials" at bounding box center [842, 680] width 211 height 12
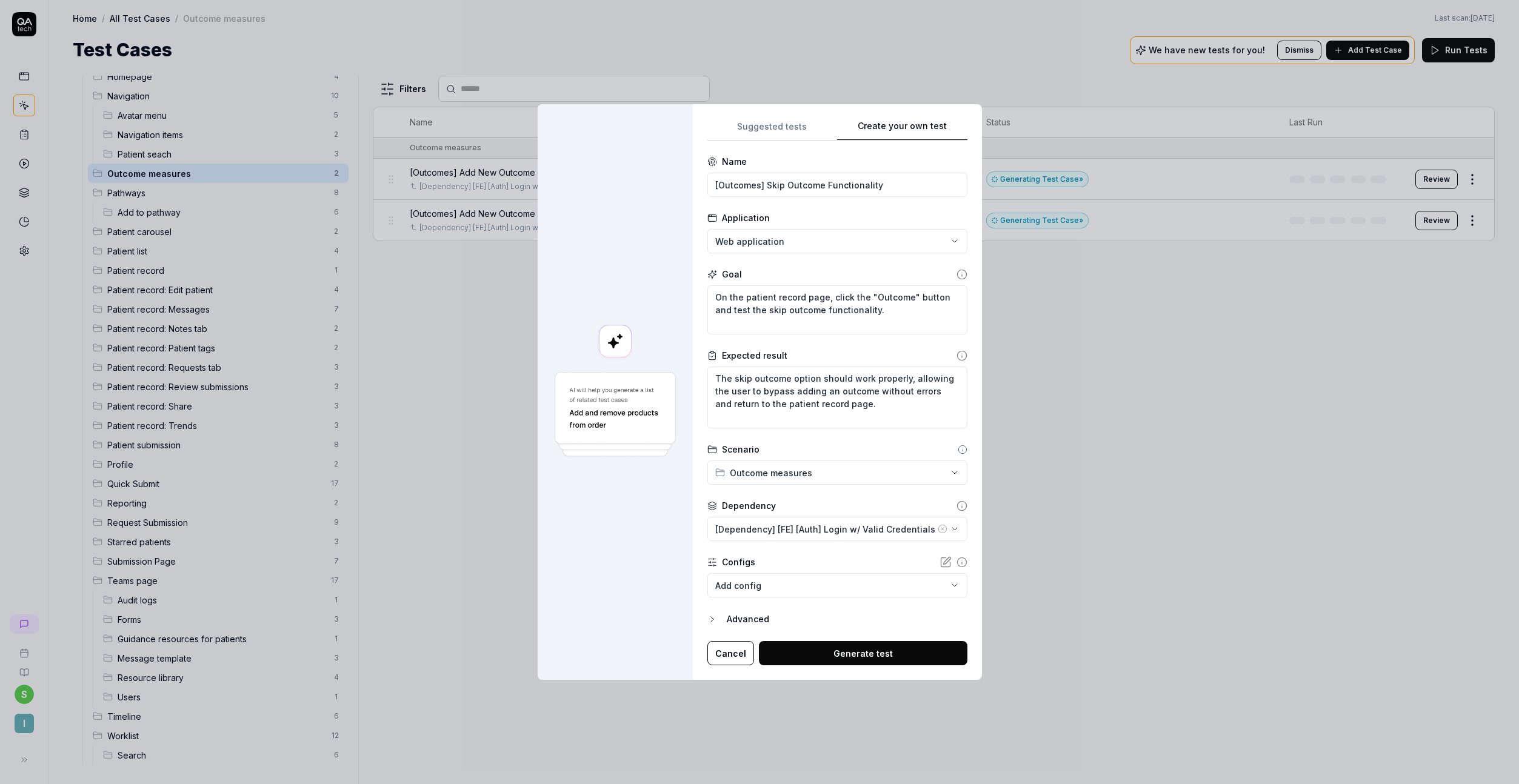
click at [832, 647] on button "Generate test" at bounding box center [863, 653] width 208 height 24
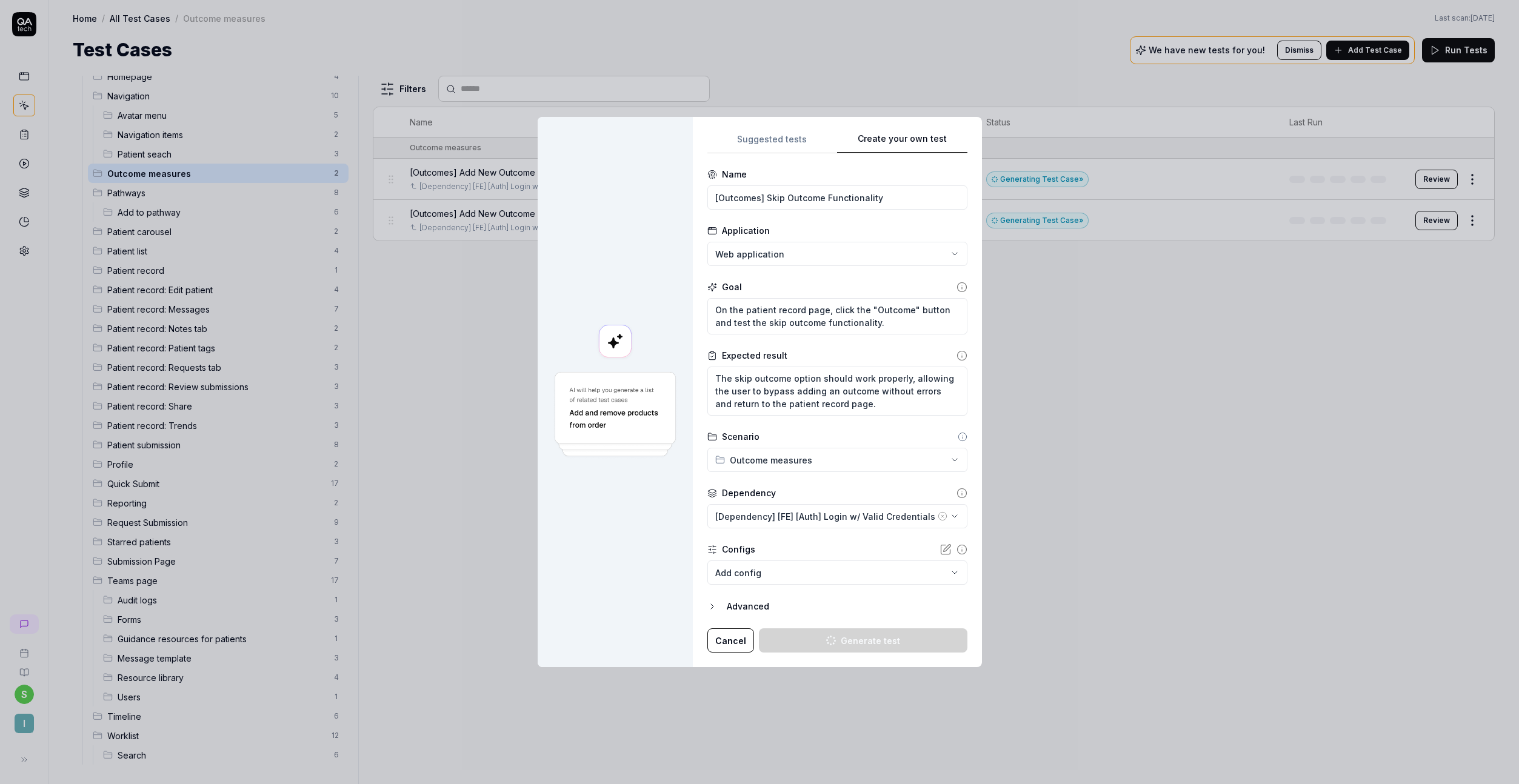
type textarea "*"
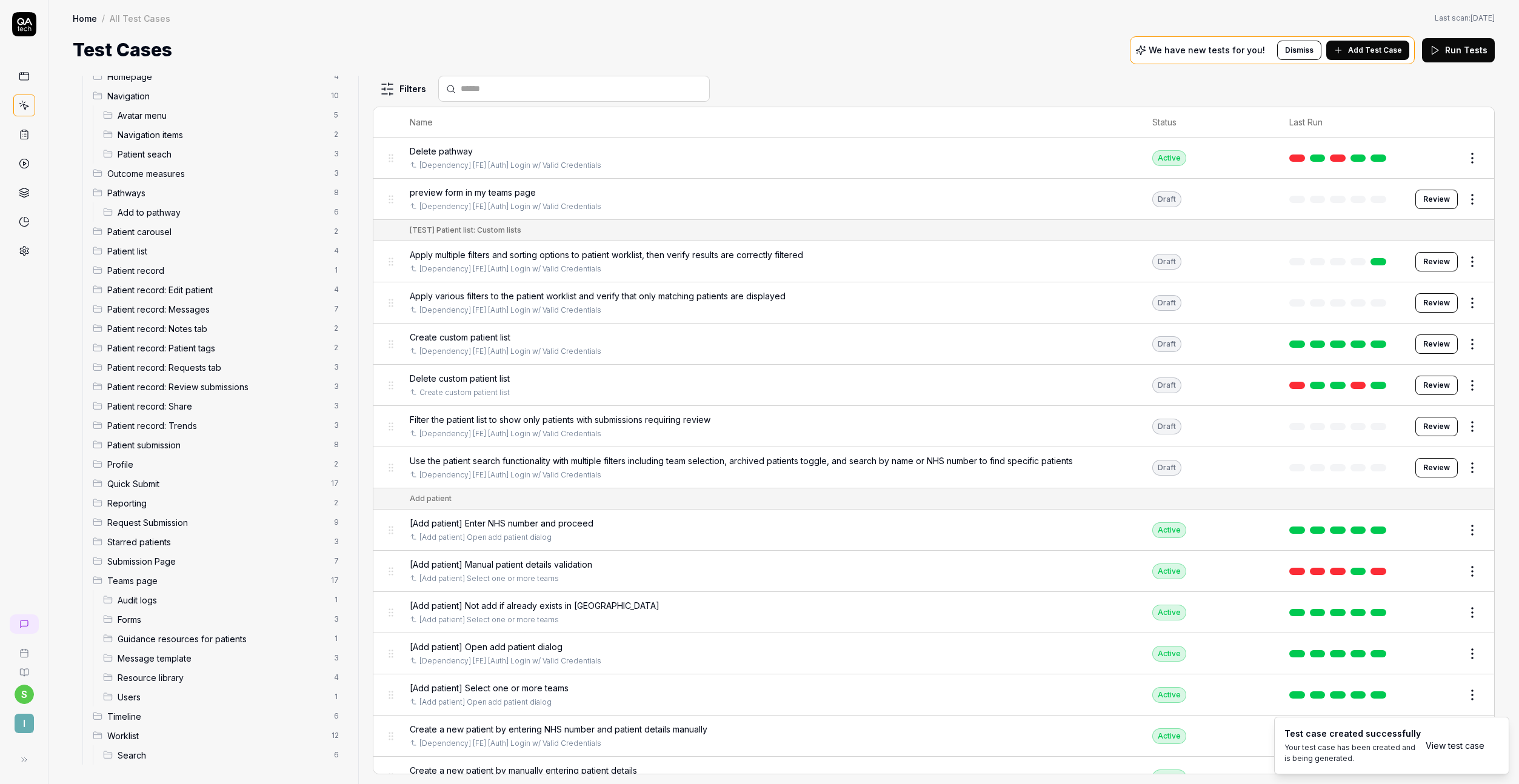
click at [1361, 45] on span "Add Test Case" at bounding box center [1375, 50] width 54 height 11
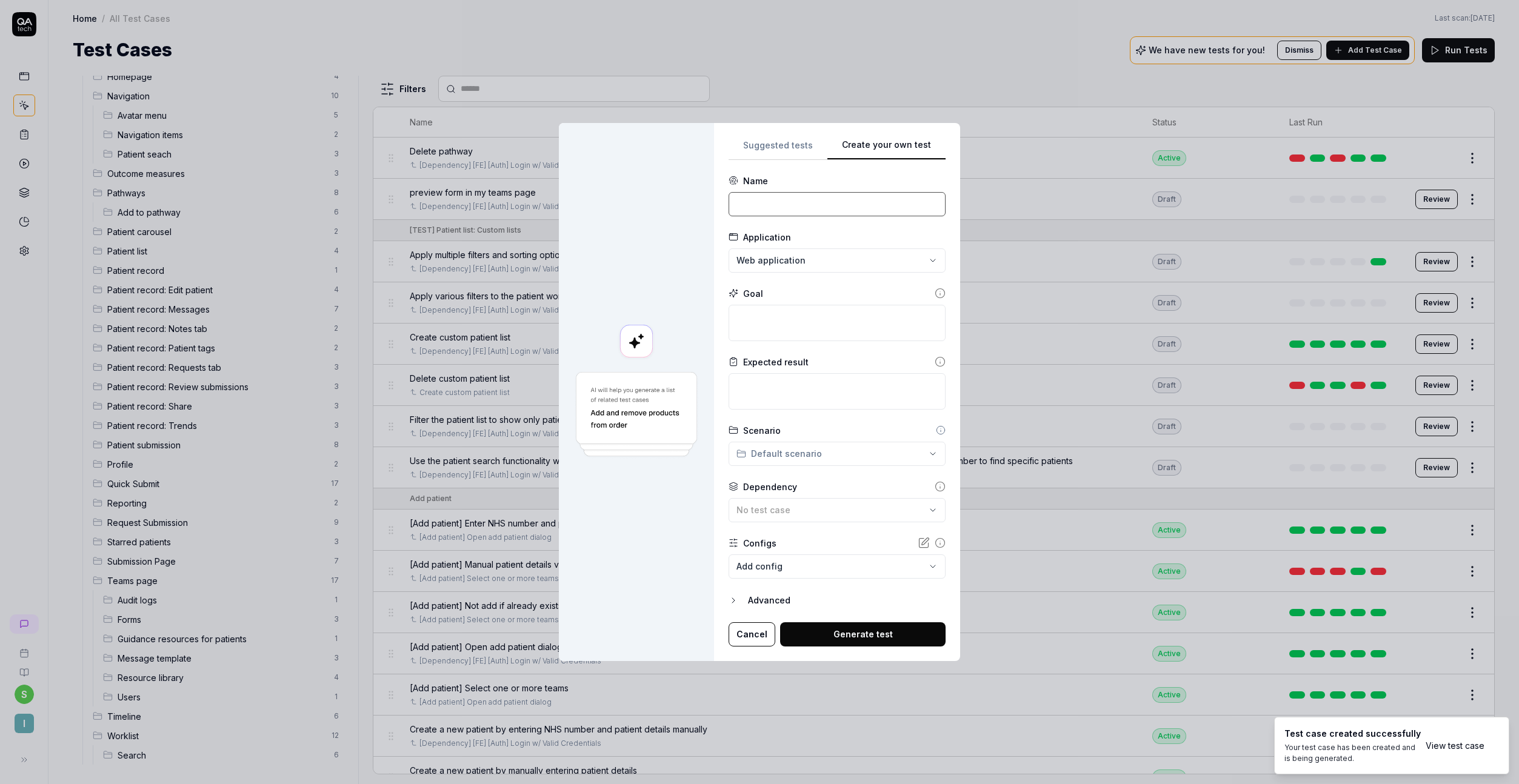
click at [753, 198] on input at bounding box center [837, 204] width 217 height 24
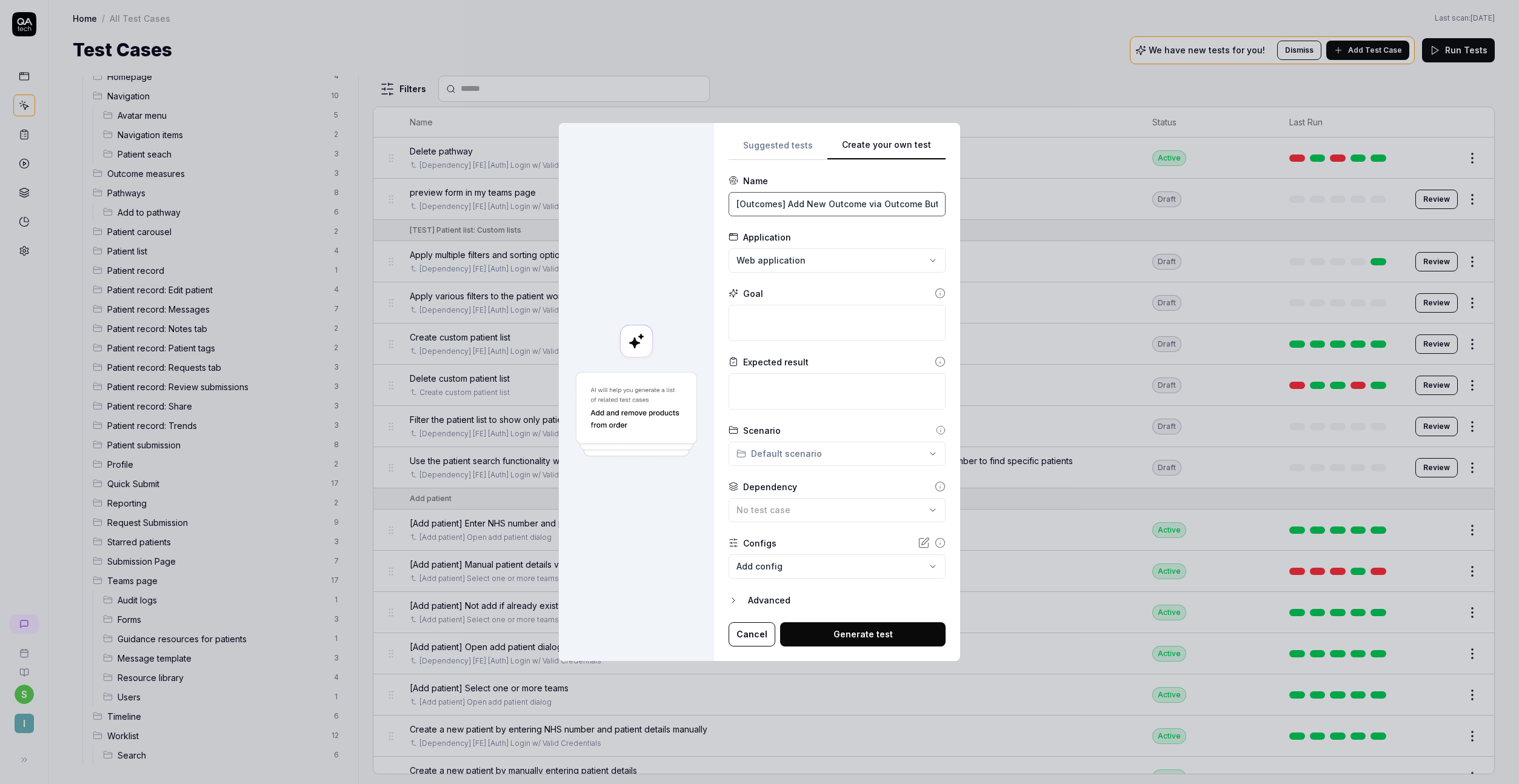
scroll to position [0, 16]
drag, startPoint x: 787, startPoint y: 206, endPoint x: 1048, endPoint y: 210, distance: 261.0
click at [1048, 210] on div "**********" at bounding box center [760, 392] width 1519 height 784
paste input "View Previous Outcomes"
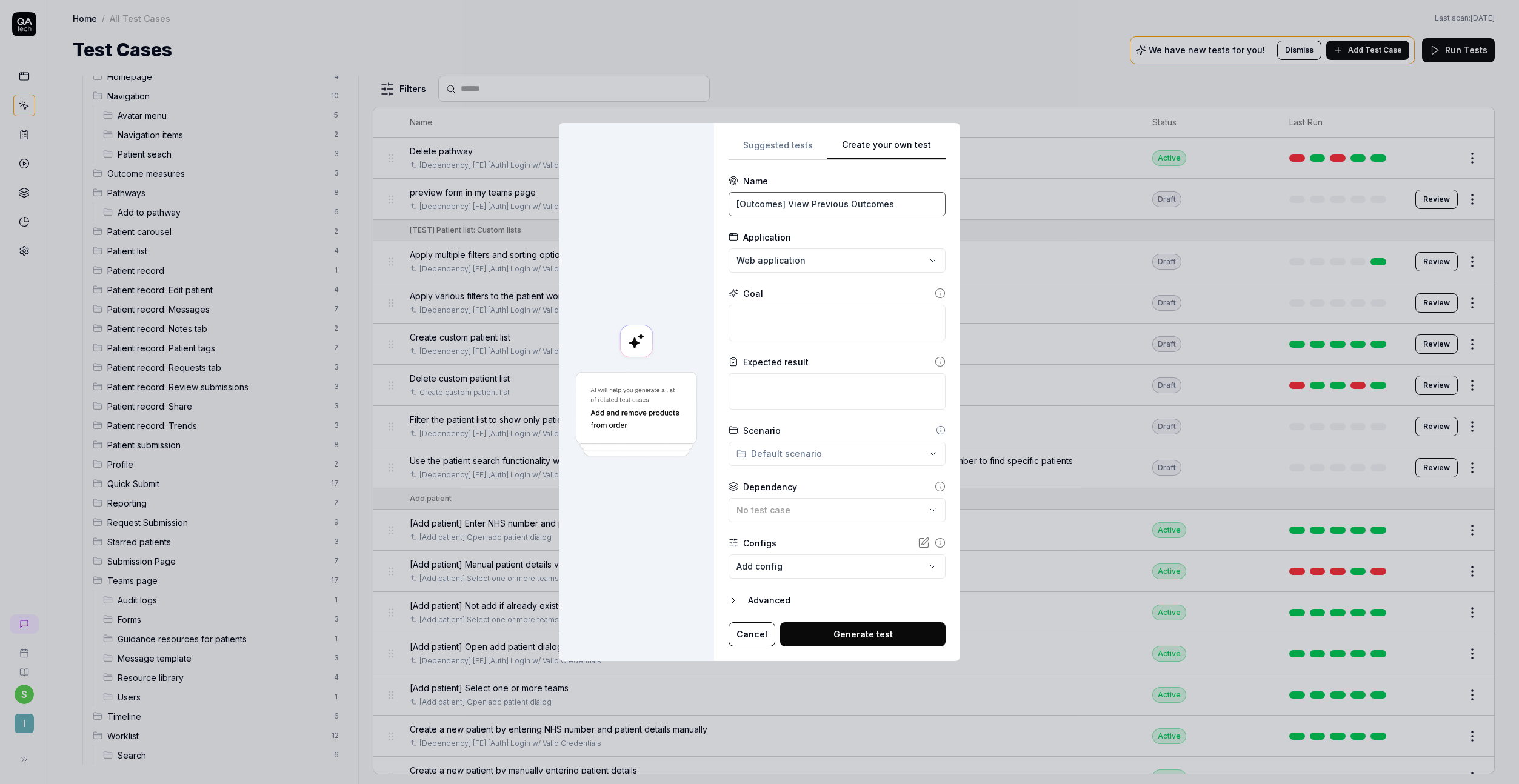
type input "[Outcomes] View Previous Outcomes"
click at [807, 325] on textarea at bounding box center [837, 323] width 217 height 36
paste textarea "On the patient record page, click the "Outcome" button and view previously crea…"
type textarea "*"
type textarea "On the patient record page, click the "Outcome" button and view previously crea…"
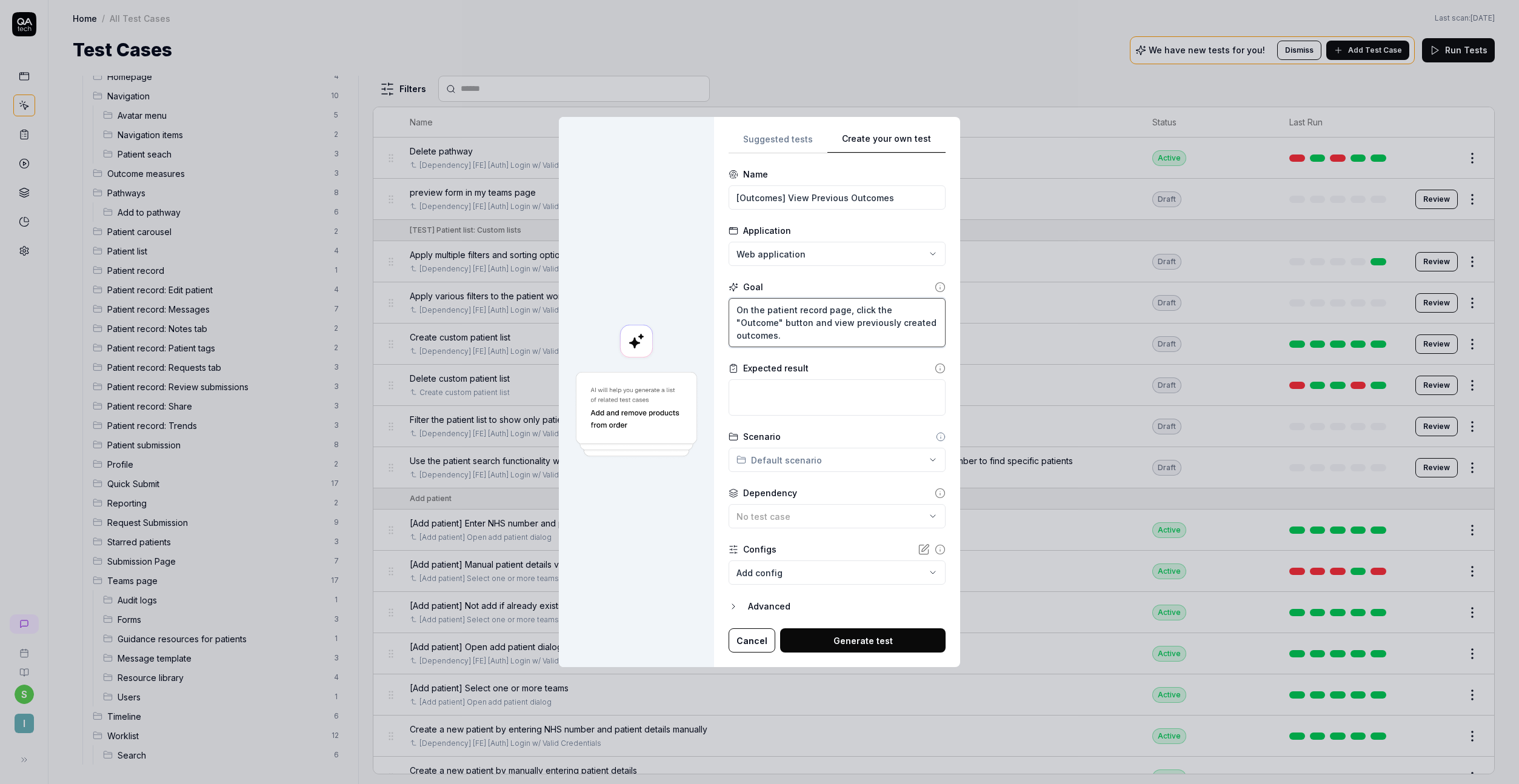
type textarea "*"
type textarea "On the patient record page, click the "Outcome" button and view previously crea…"
click at [778, 393] on textarea at bounding box center [837, 397] width 217 height 36
paste textarea "All previously created outcomes should be displayed correctly with their associ…"
type textarea "*"
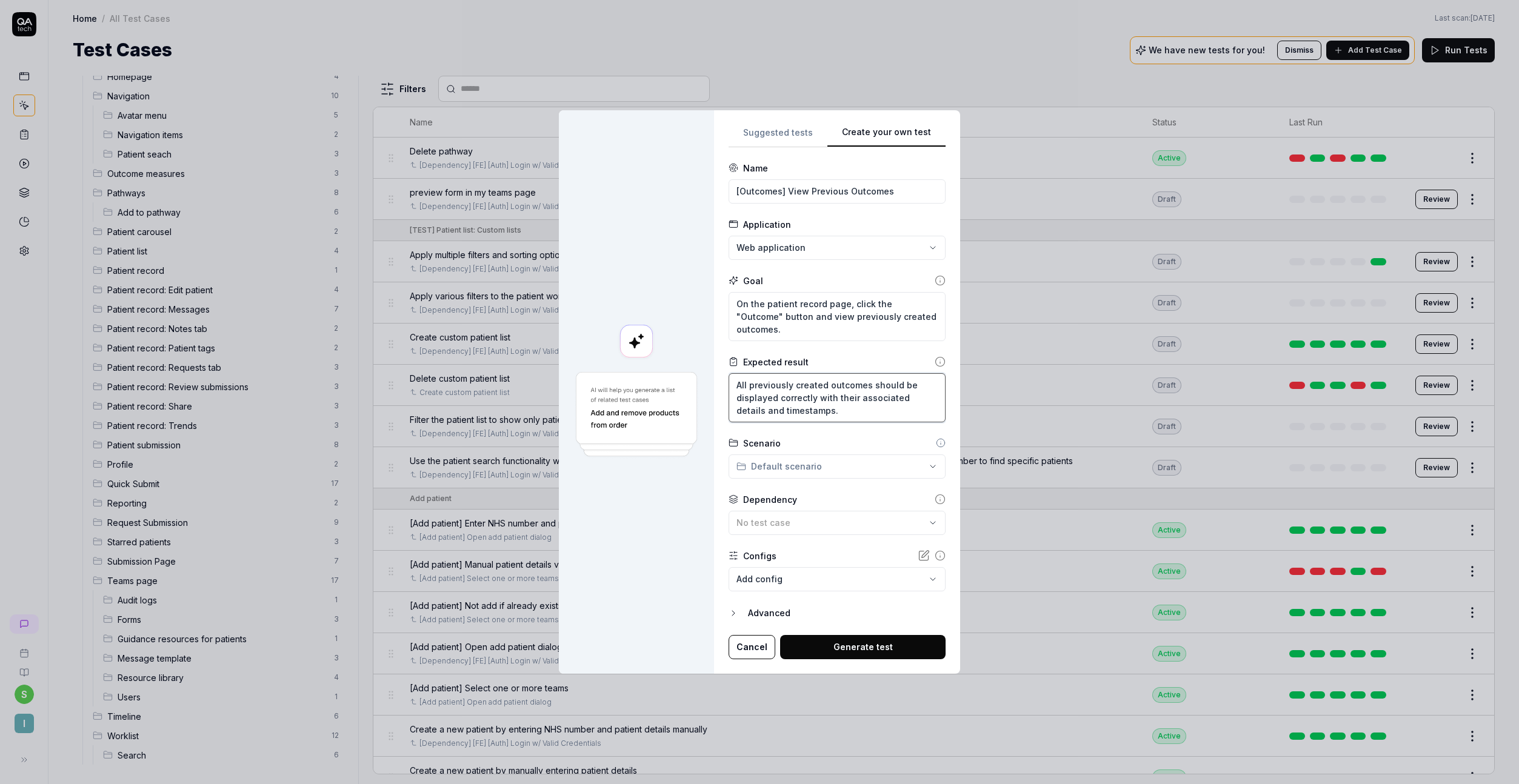
type textarea "All previously created outcomes should be displayed correctly with their associ…"
click at [787, 459] on div "**********" at bounding box center [760, 392] width 1519 height 784
click at [799, 578] on span "Outcome measures" at bounding box center [828, 572] width 151 height 12
click at [786, 517] on span "No test case" at bounding box center [763, 522] width 54 height 11
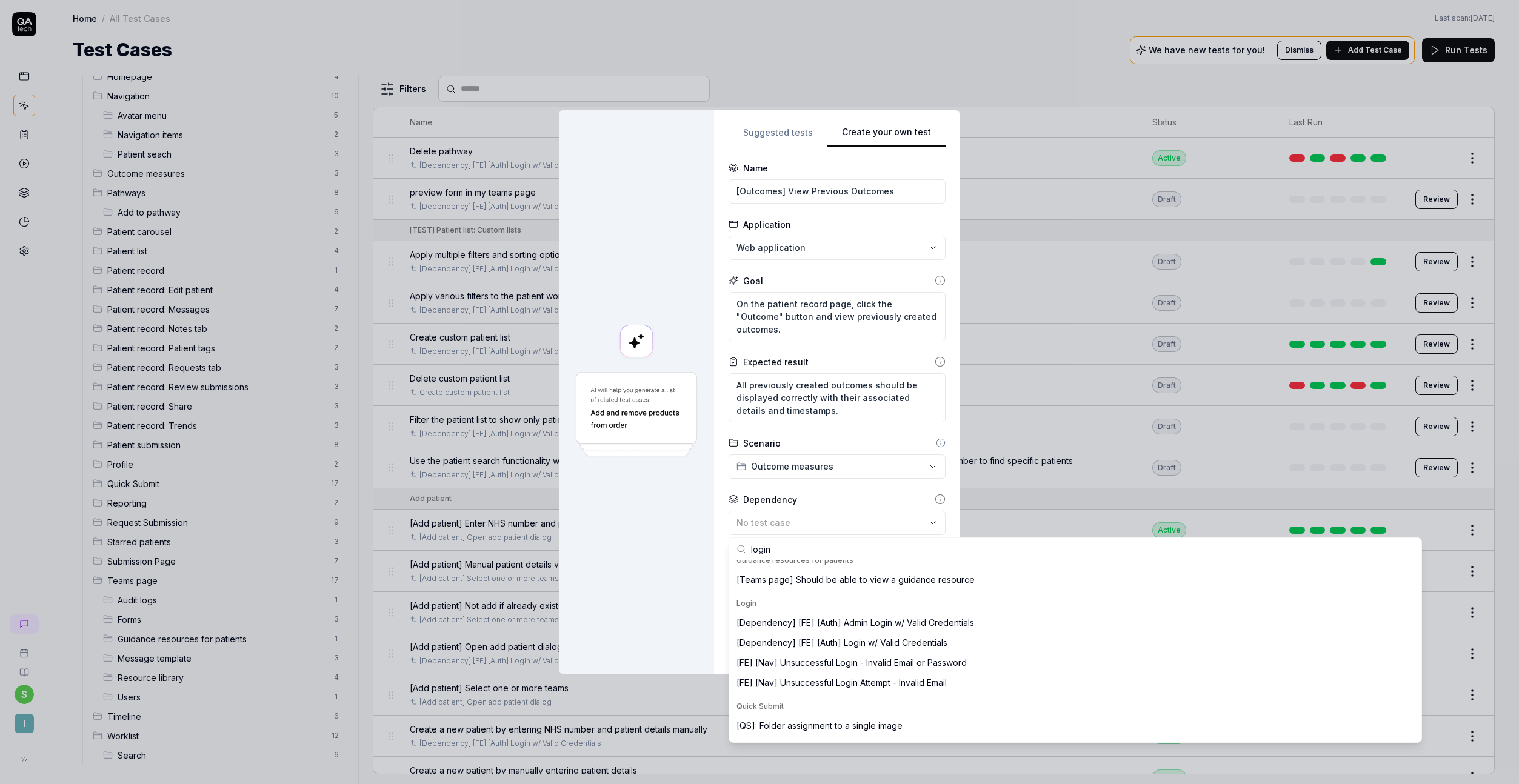
scroll to position [179, 0]
type input "login"
click at [868, 647] on div "[Dependency] [FE] [Auth] Login w/ Valid Credentials" at bounding box center [1075, 641] width 687 height 20
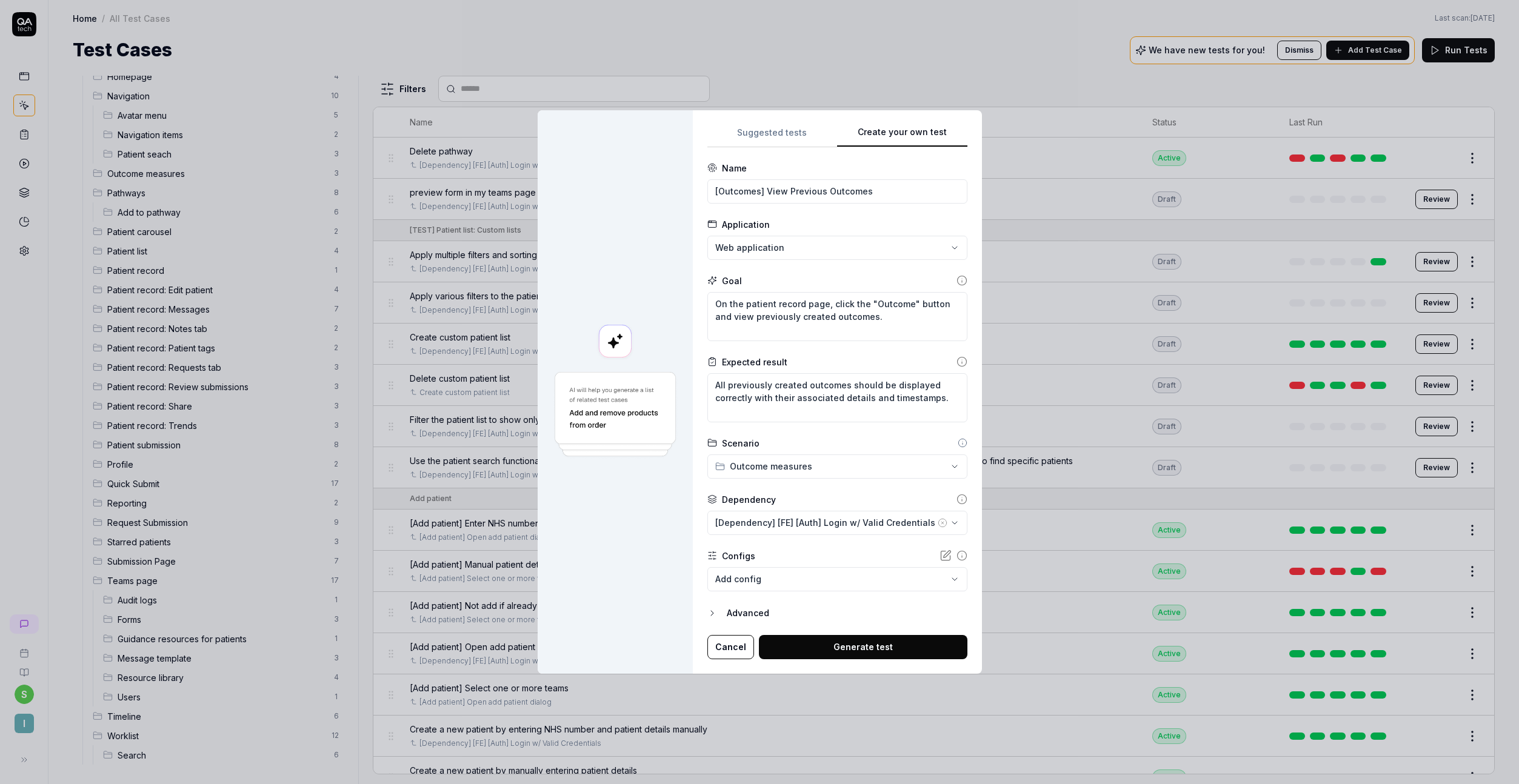
click at [840, 644] on button "Generate test" at bounding box center [863, 647] width 208 height 24
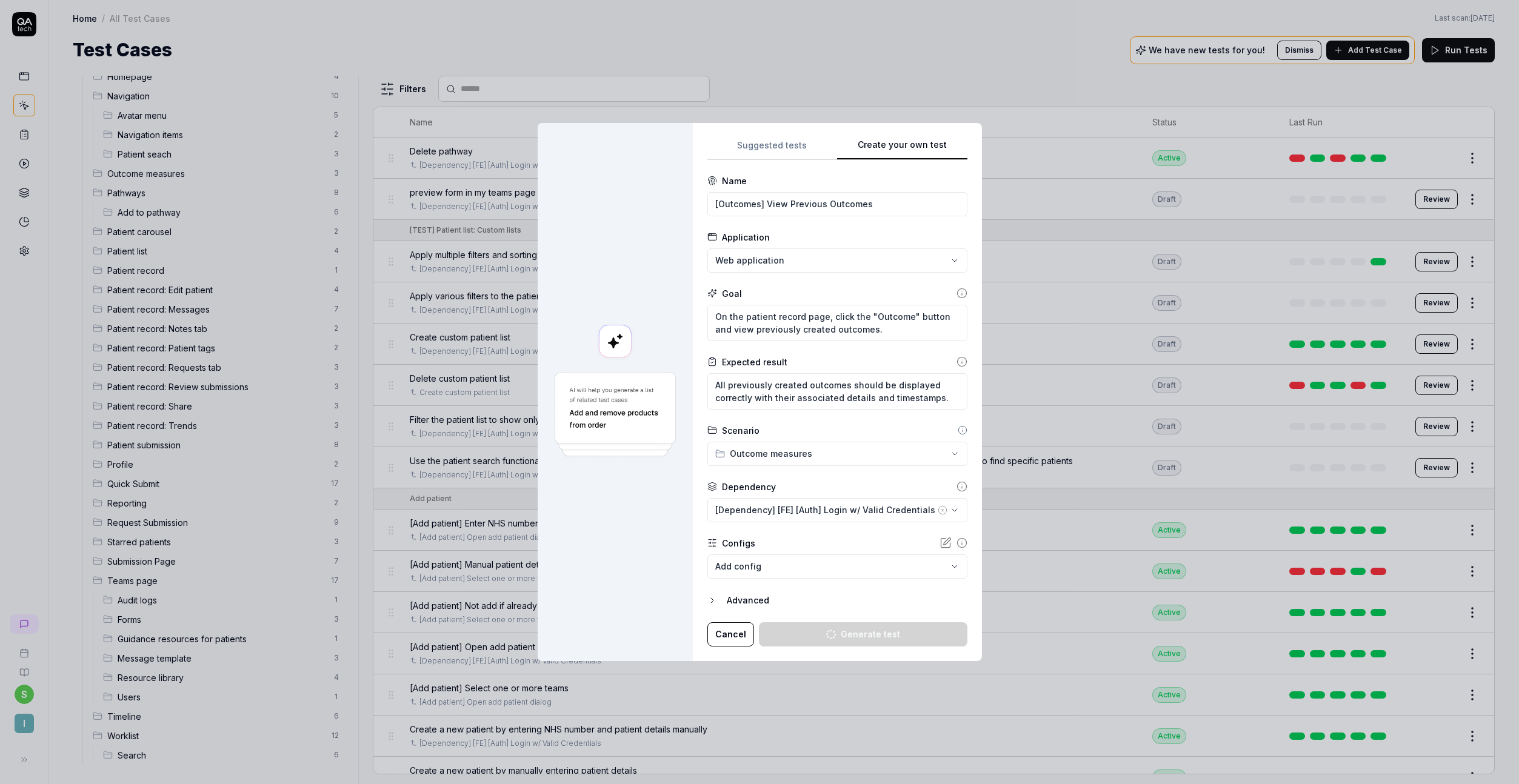
type textarea "*"
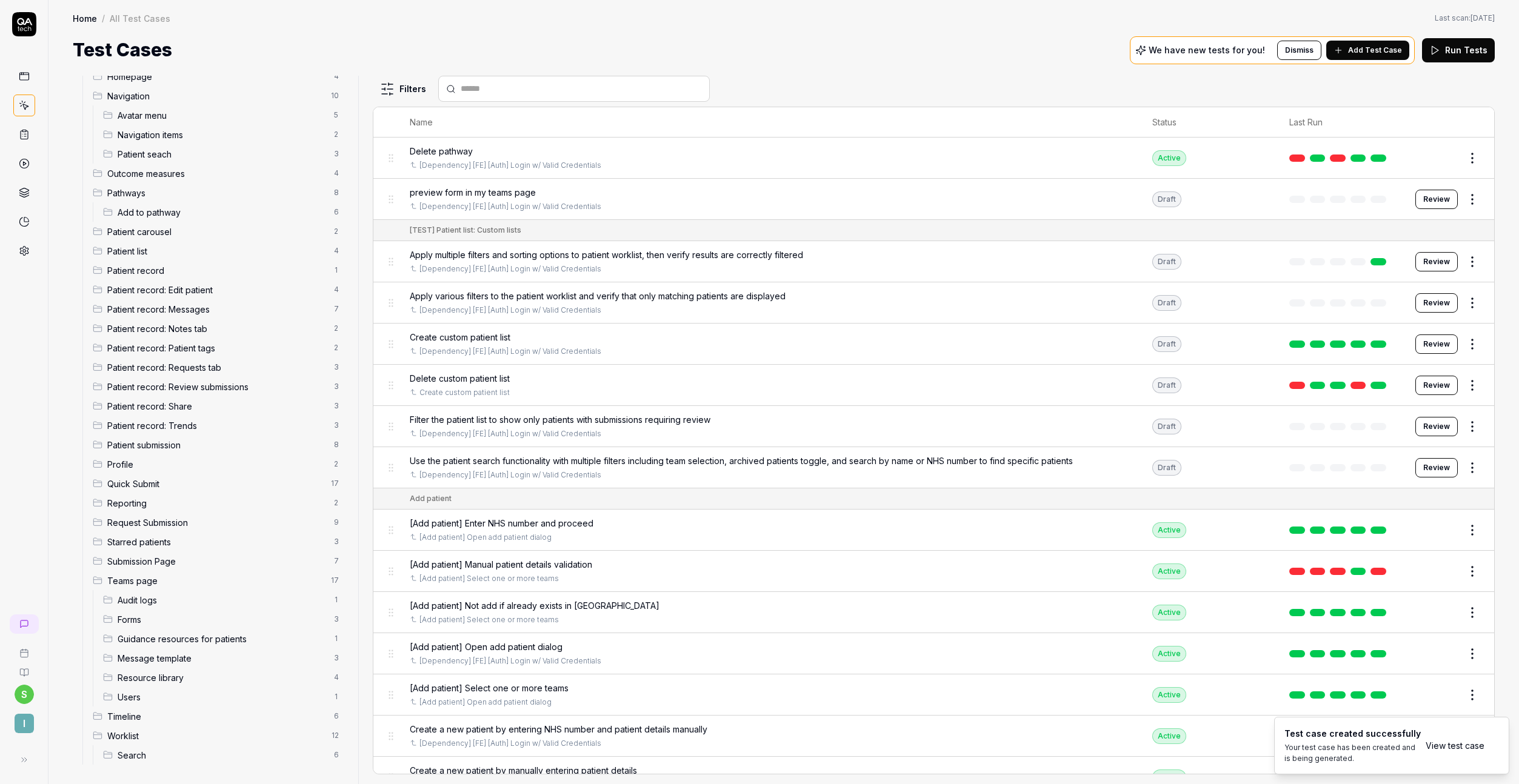
click at [1359, 50] on span "Add Test Case" at bounding box center [1375, 50] width 54 height 11
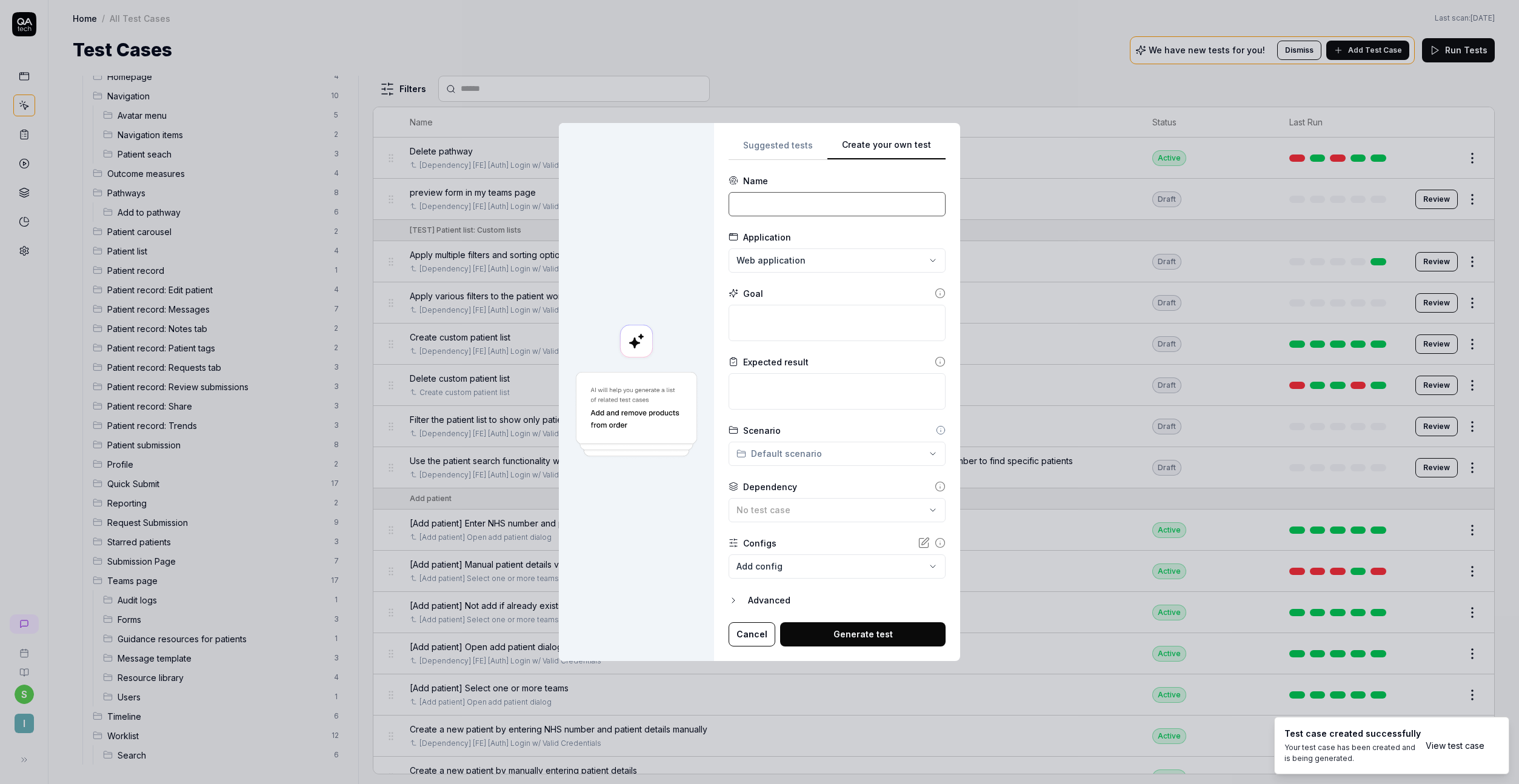
click at [754, 209] on input at bounding box center [837, 204] width 217 height 24
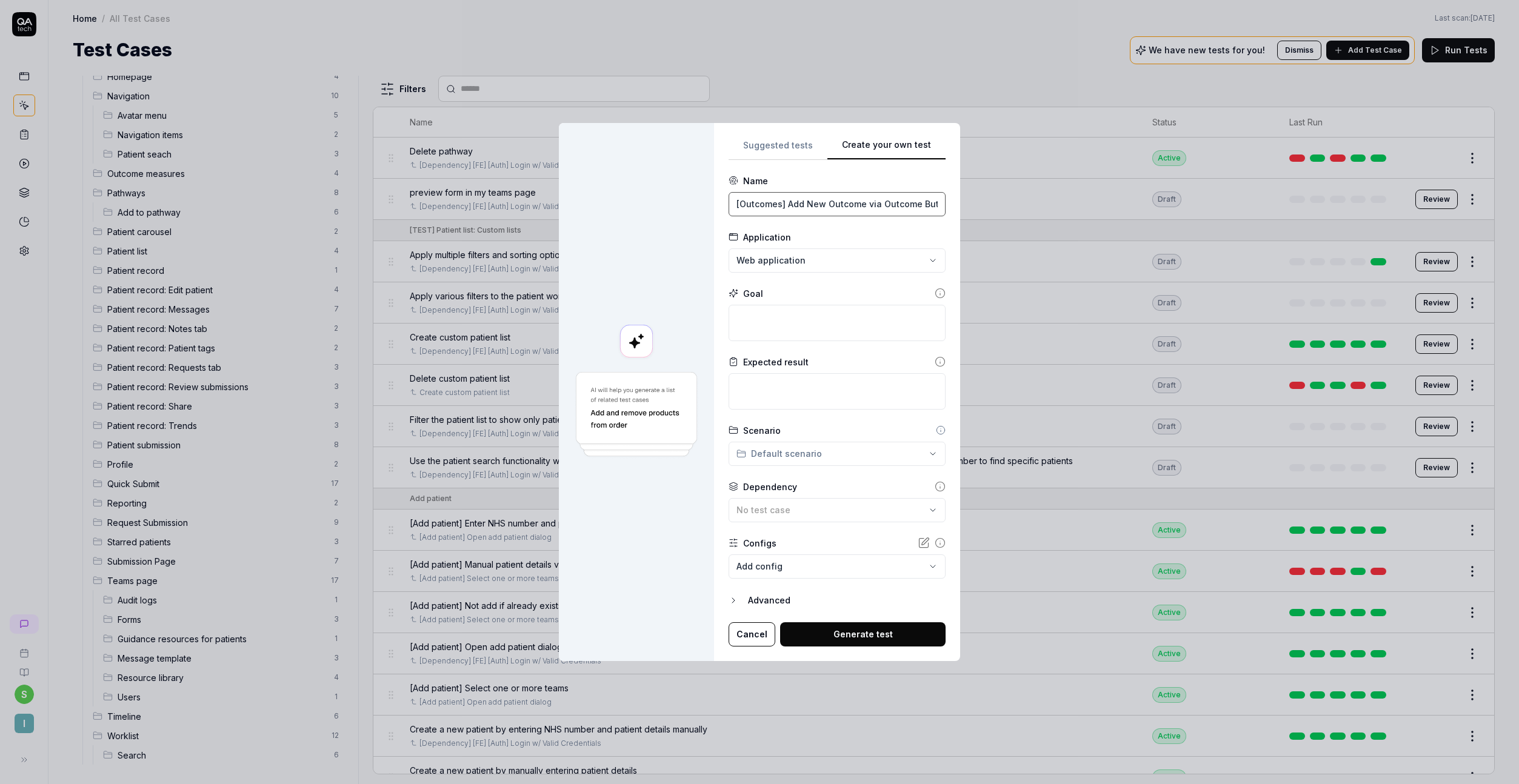
drag, startPoint x: 786, startPoint y: 206, endPoint x: 1027, endPoint y: 198, distance: 241.1
click at [1027, 198] on div "**********" at bounding box center [760, 392] width 1519 height 784
paste input "Export Outcomes to CSV"
type input "[Outcomes] Export Outcomes to CSV"
click at [799, 333] on textarea at bounding box center [837, 323] width 217 height 36
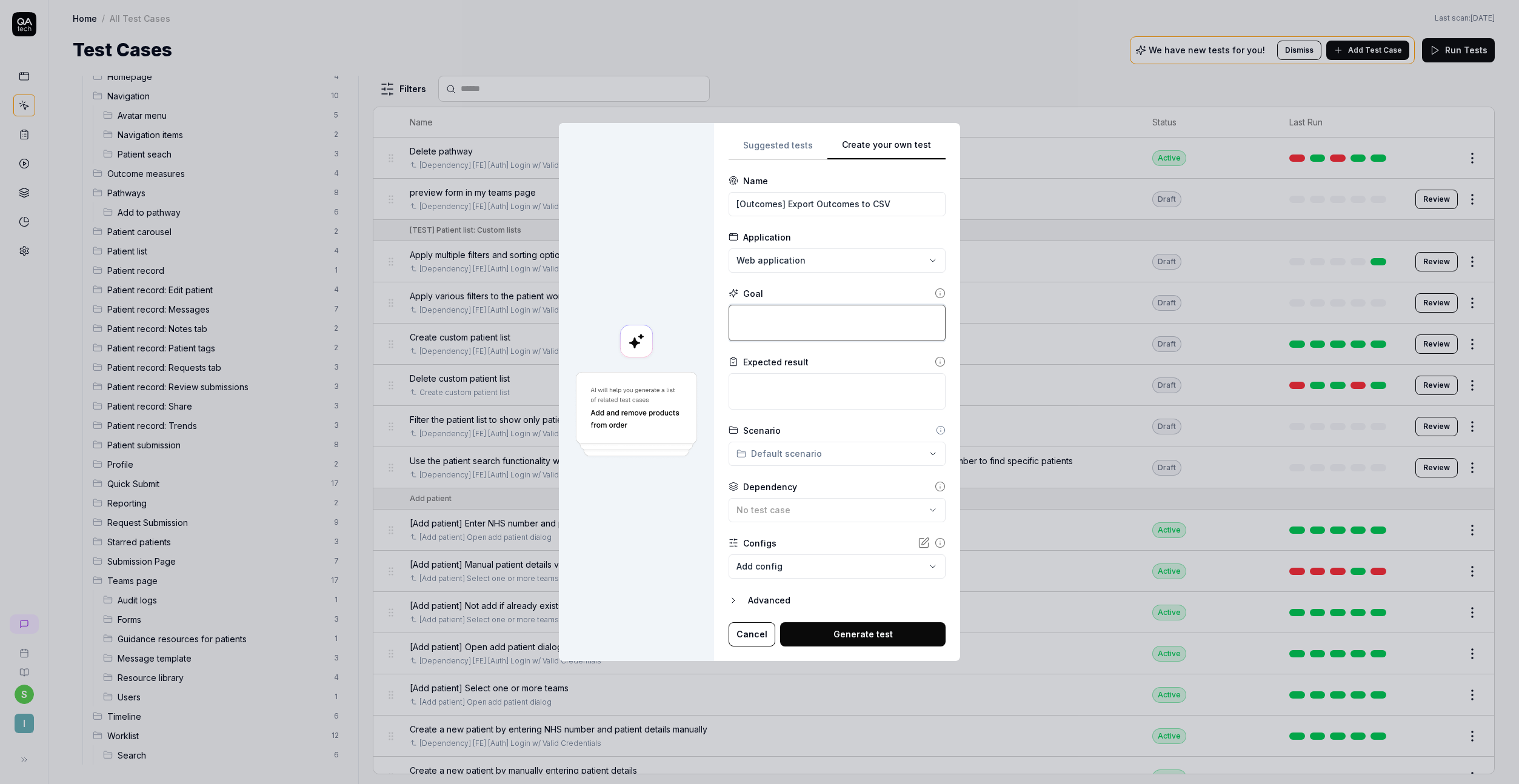
paste textarea "On the patient record page, click the "Outcome" button and export previous outc…"
type textarea "*"
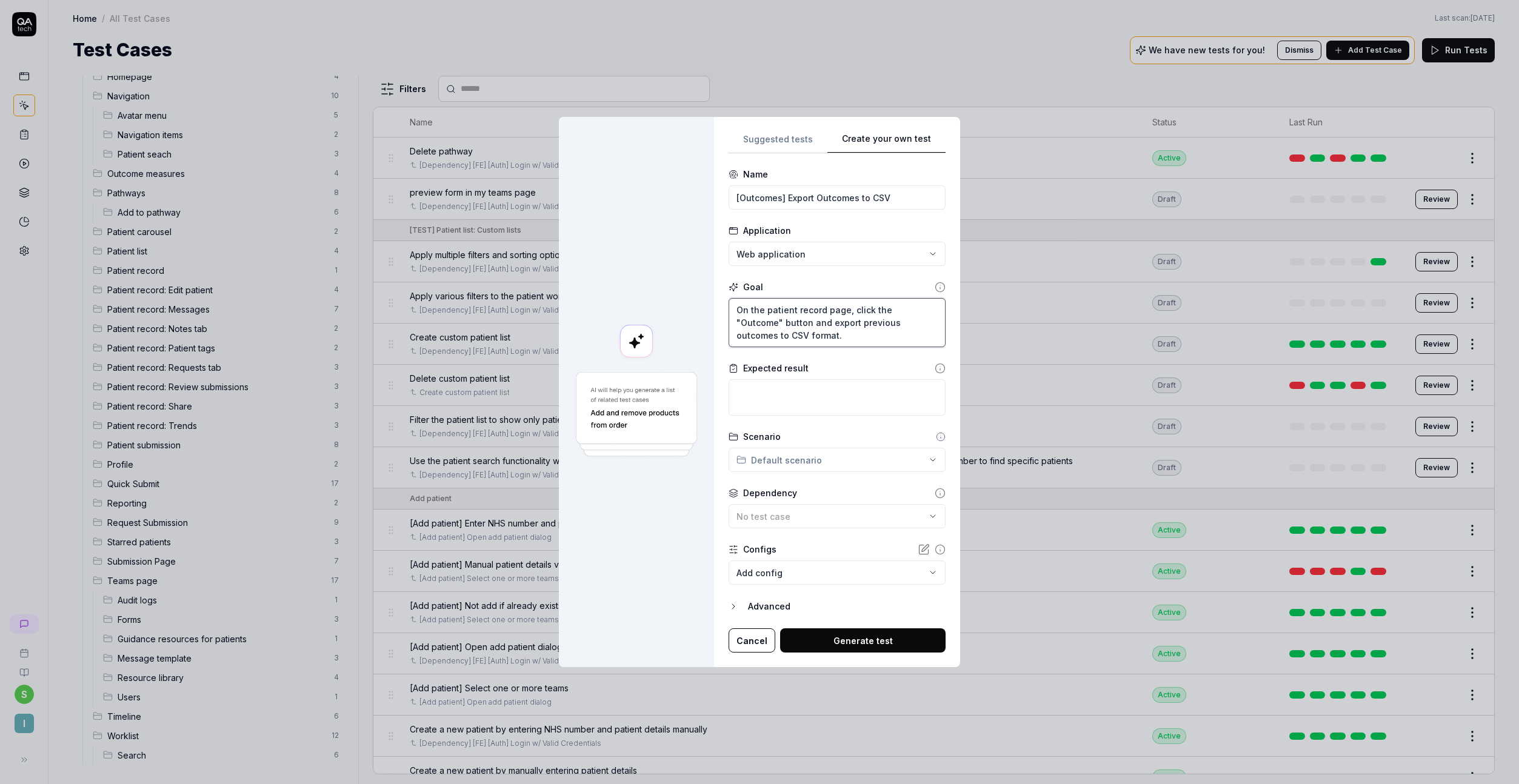
type textarea "On the patient record page, click the "Outcome" button and export previous outc…"
click at [847, 396] on textarea at bounding box center [837, 397] width 217 height 36
paste textarea "A CSV file containing all previous outcomes should be successfully downloaded w…"
type textarea "*"
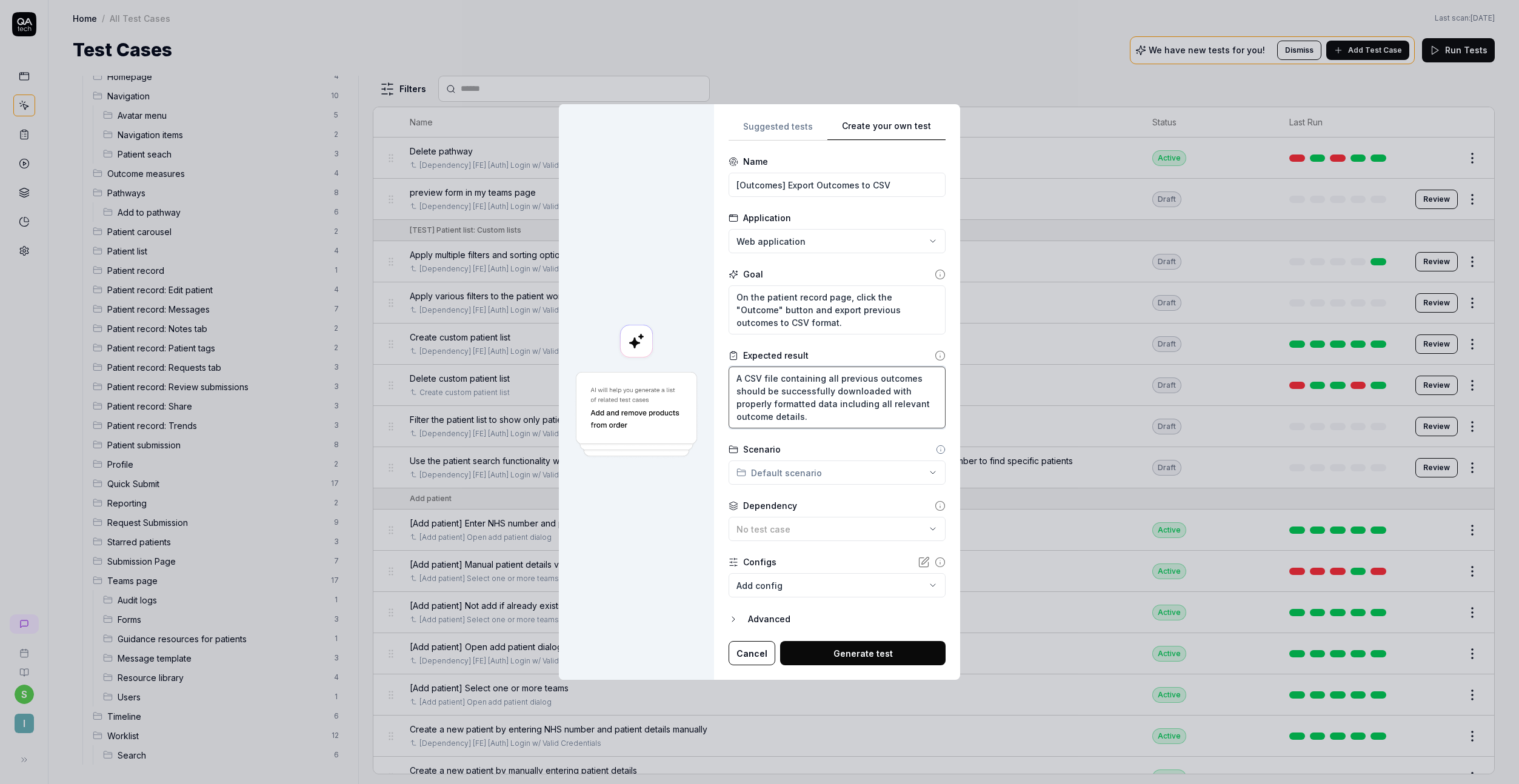
type textarea "A CSV file containing all previous outcomes should be successfully downloaded w…"
click at [775, 476] on div "**********" at bounding box center [760, 392] width 1519 height 784
click at [783, 578] on span "Outcome measures" at bounding box center [828, 578] width 151 height 12
click at [773, 520] on button "No test case" at bounding box center [837, 528] width 217 height 24
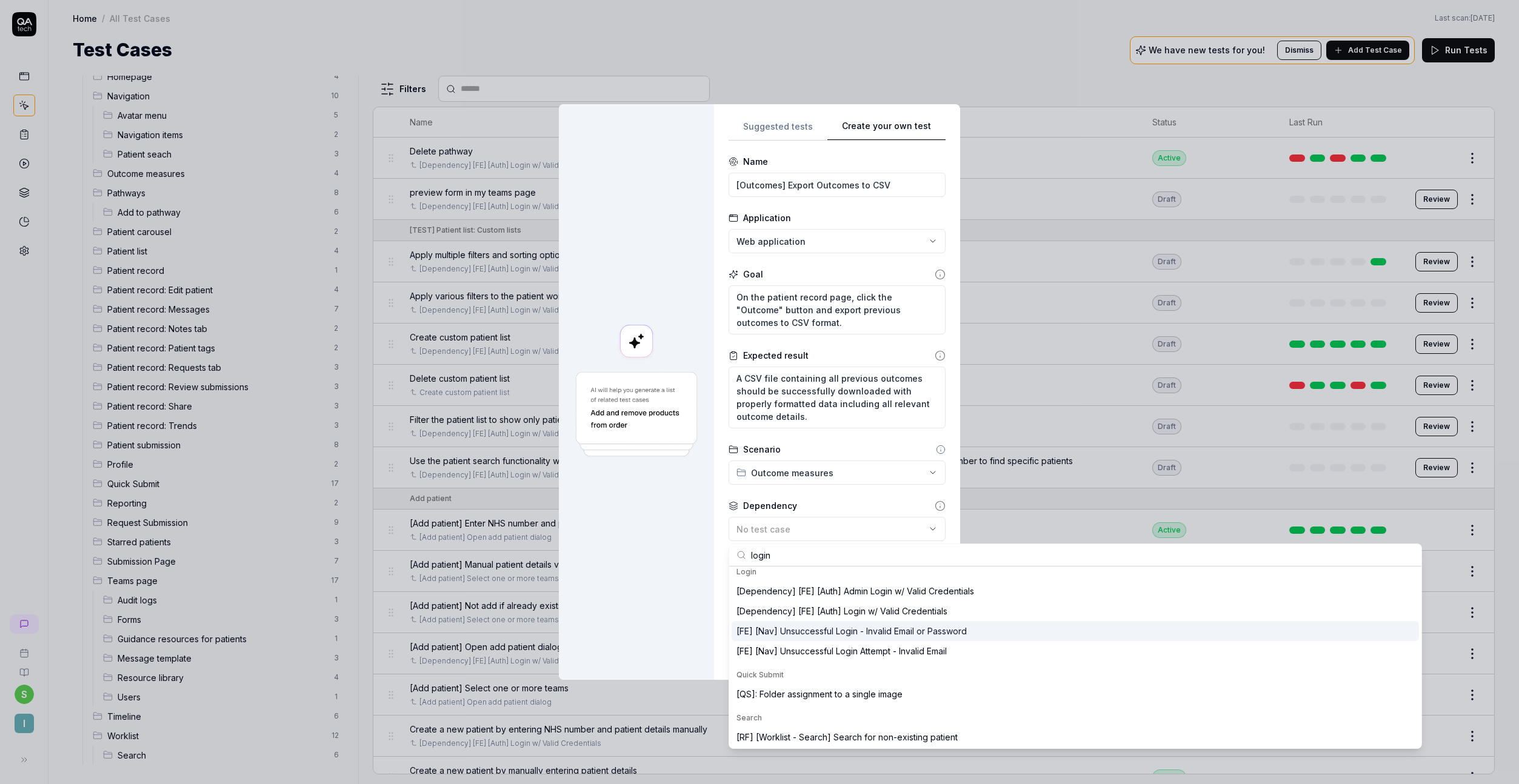
scroll to position [216, 0]
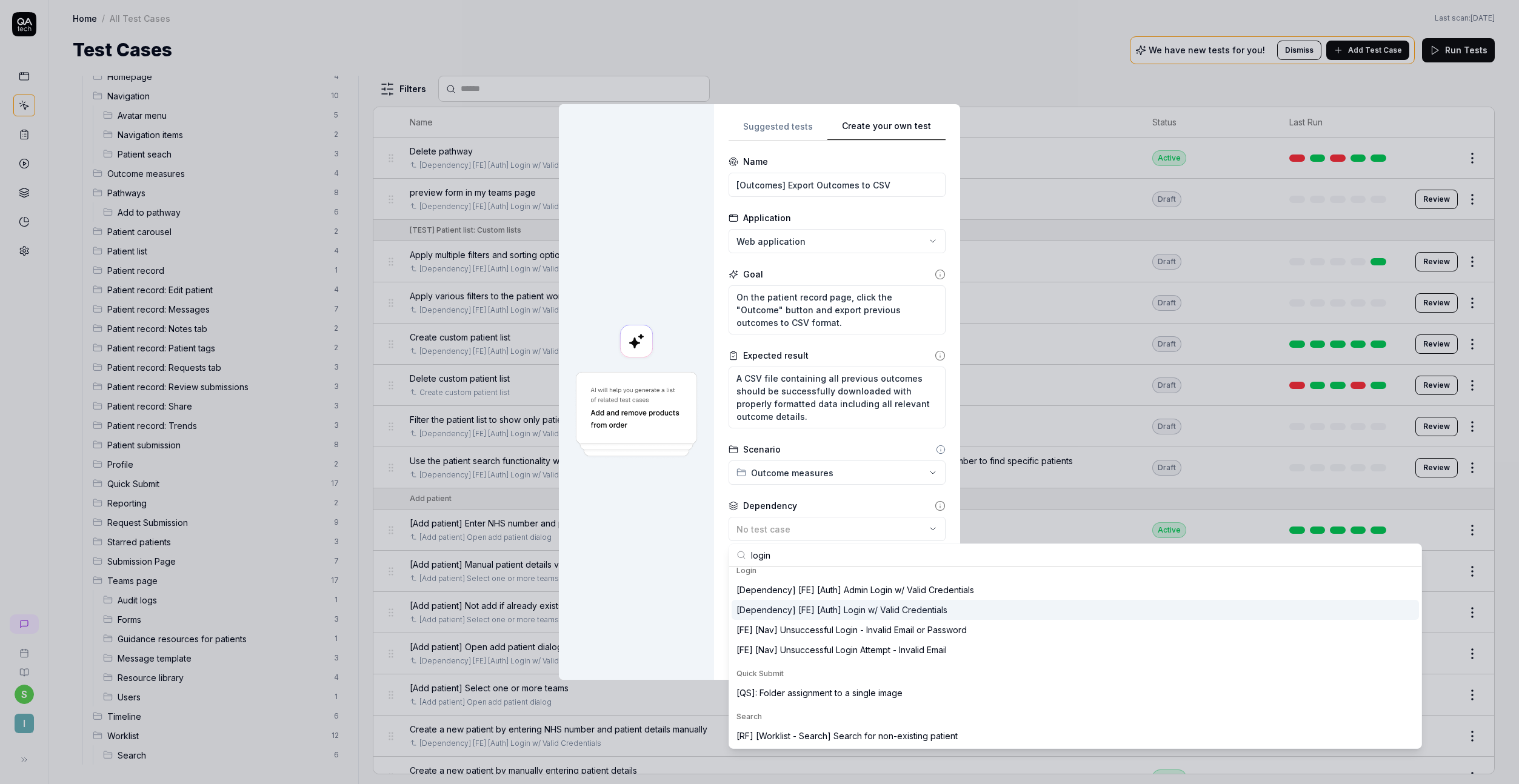
type input "login"
click at [909, 607] on div "[Dependency] [FE] [Auth] Login w/ Valid Credentials" at bounding box center [842, 609] width 211 height 12
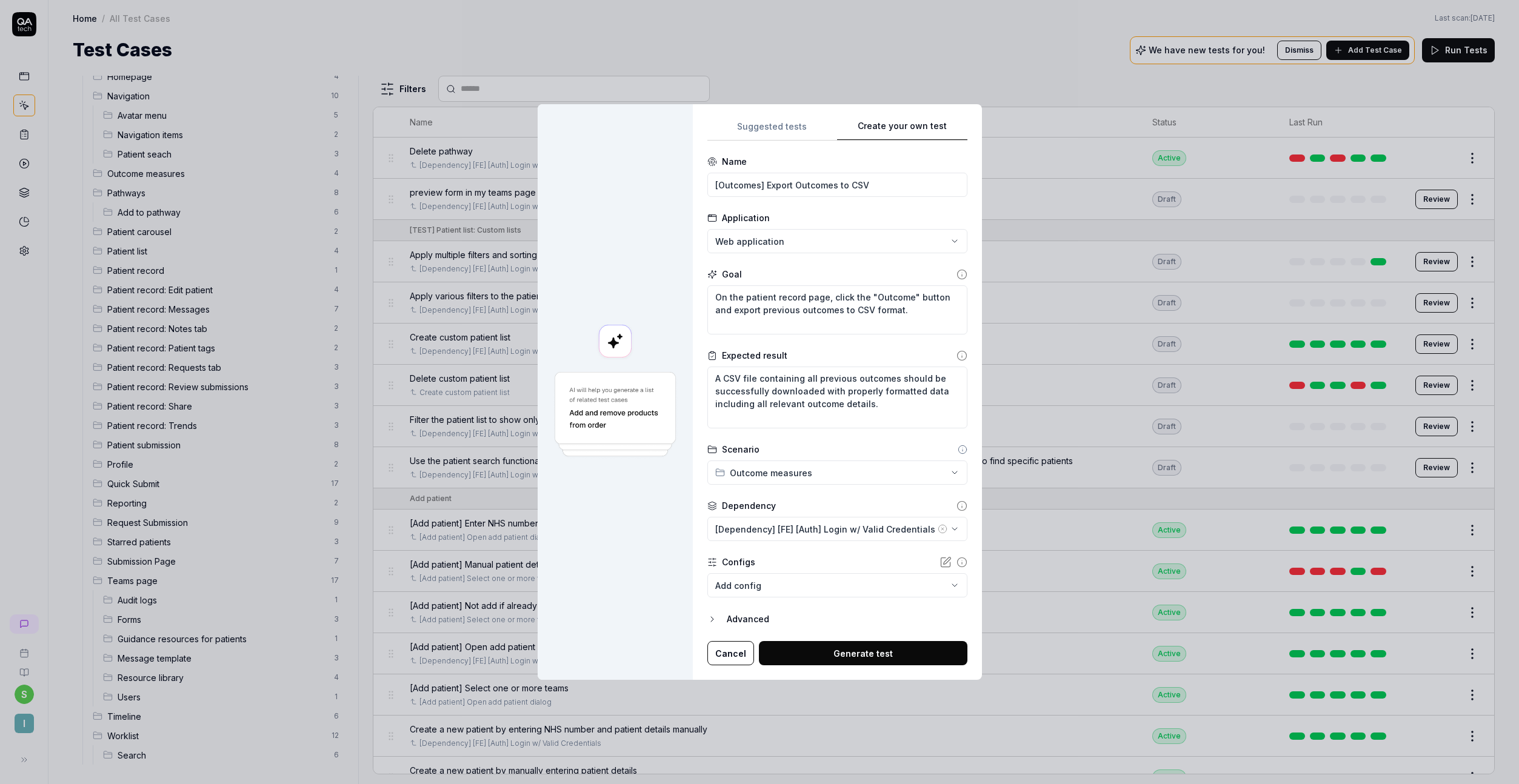
click at [834, 647] on button "Generate test" at bounding box center [863, 653] width 208 height 24
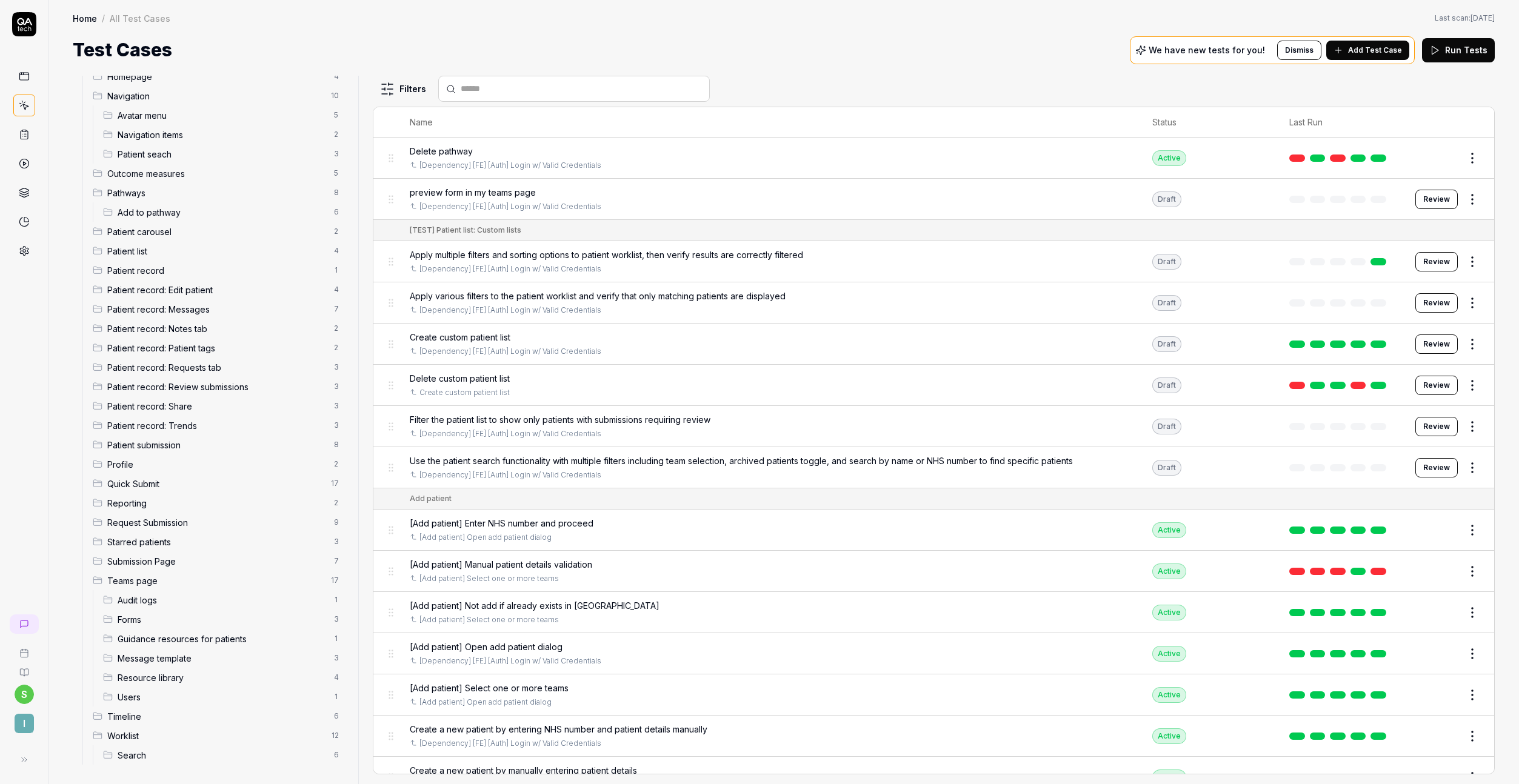
scroll to position [0, 0]
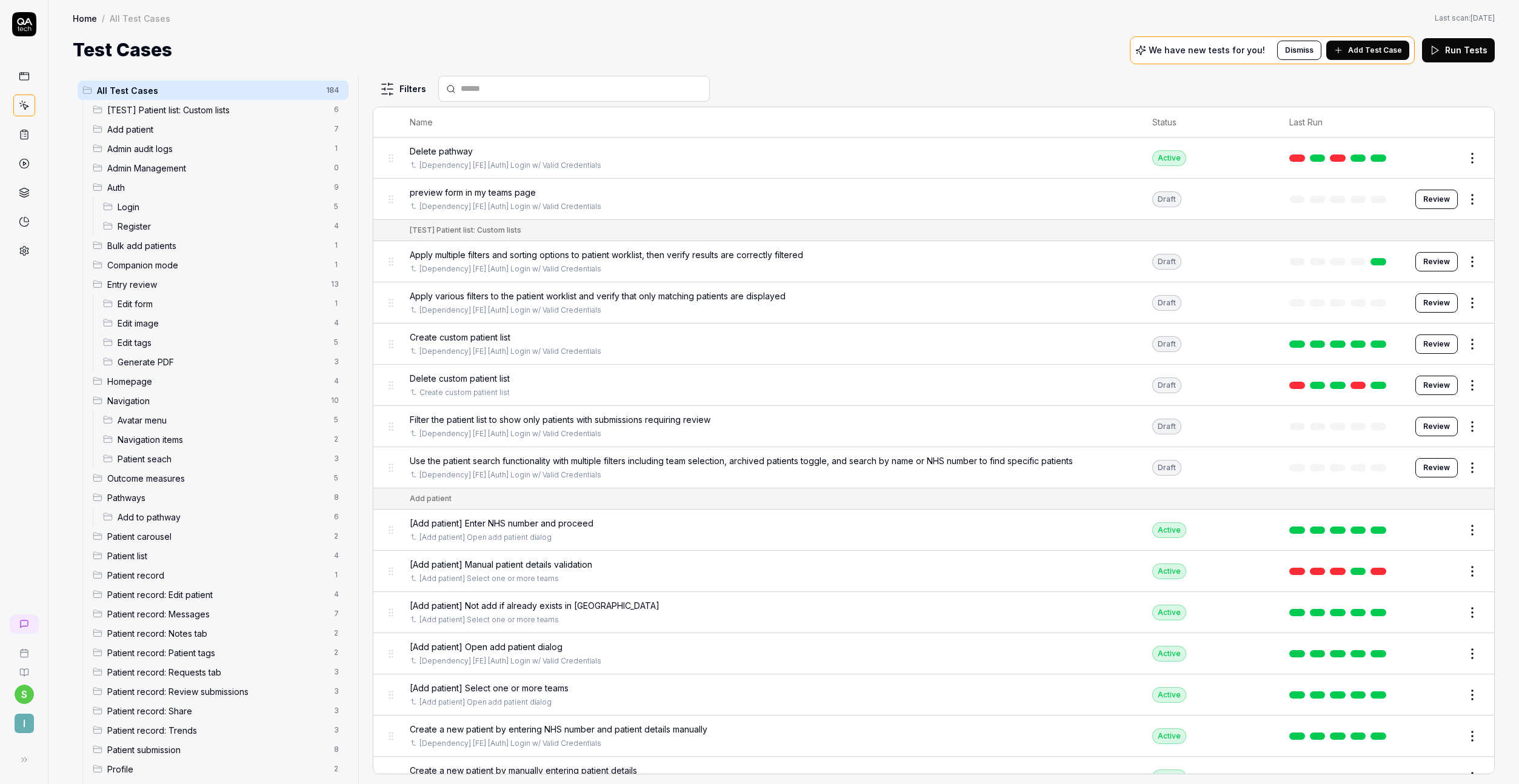
click at [153, 476] on span "Outcome measures" at bounding box center [217, 478] width 220 height 12
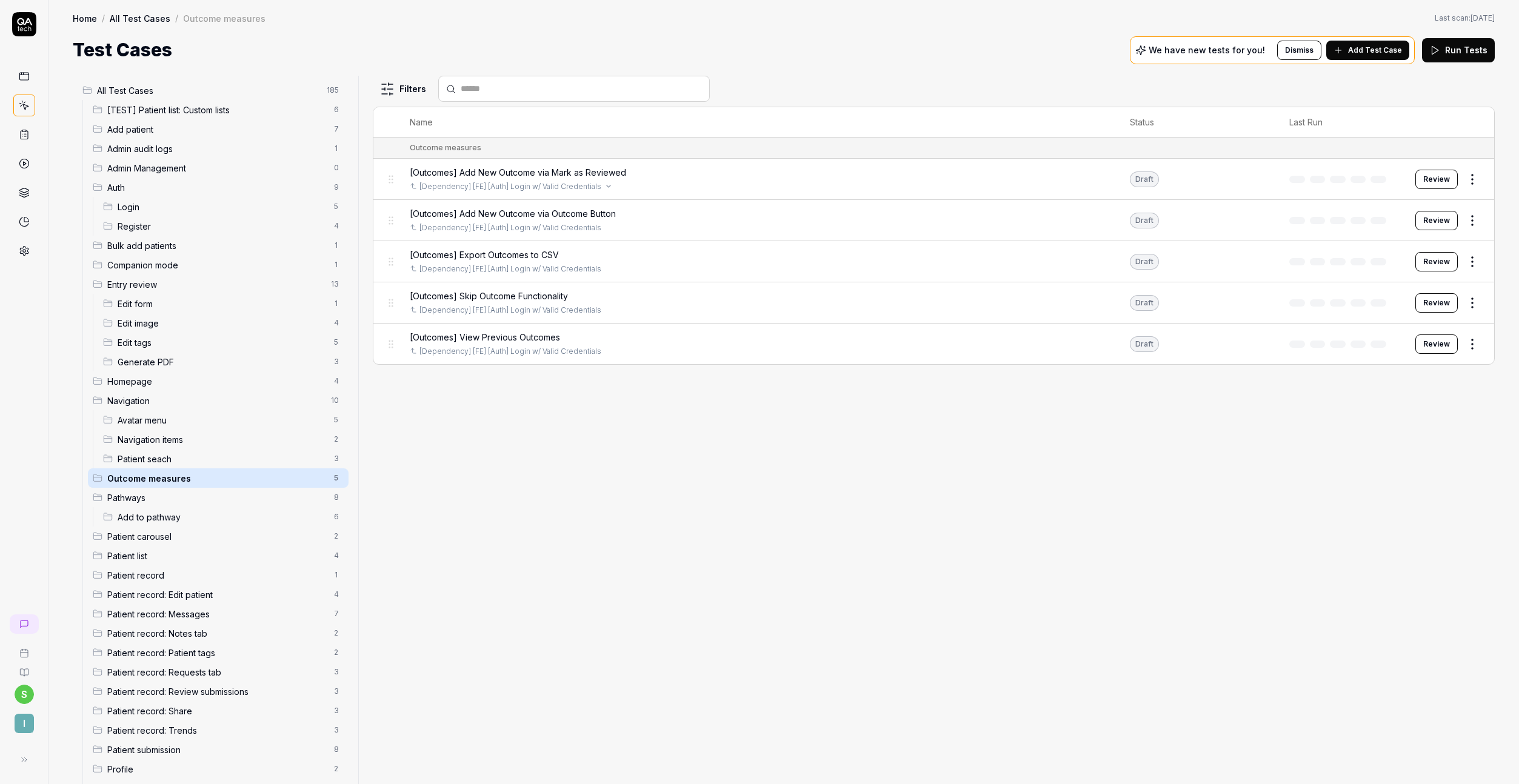
click at [694, 186] on div "[Dependency] [FE] [Auth] Login w/ Valid Credentials" at bounding box center [758, 187] width 696 height 11
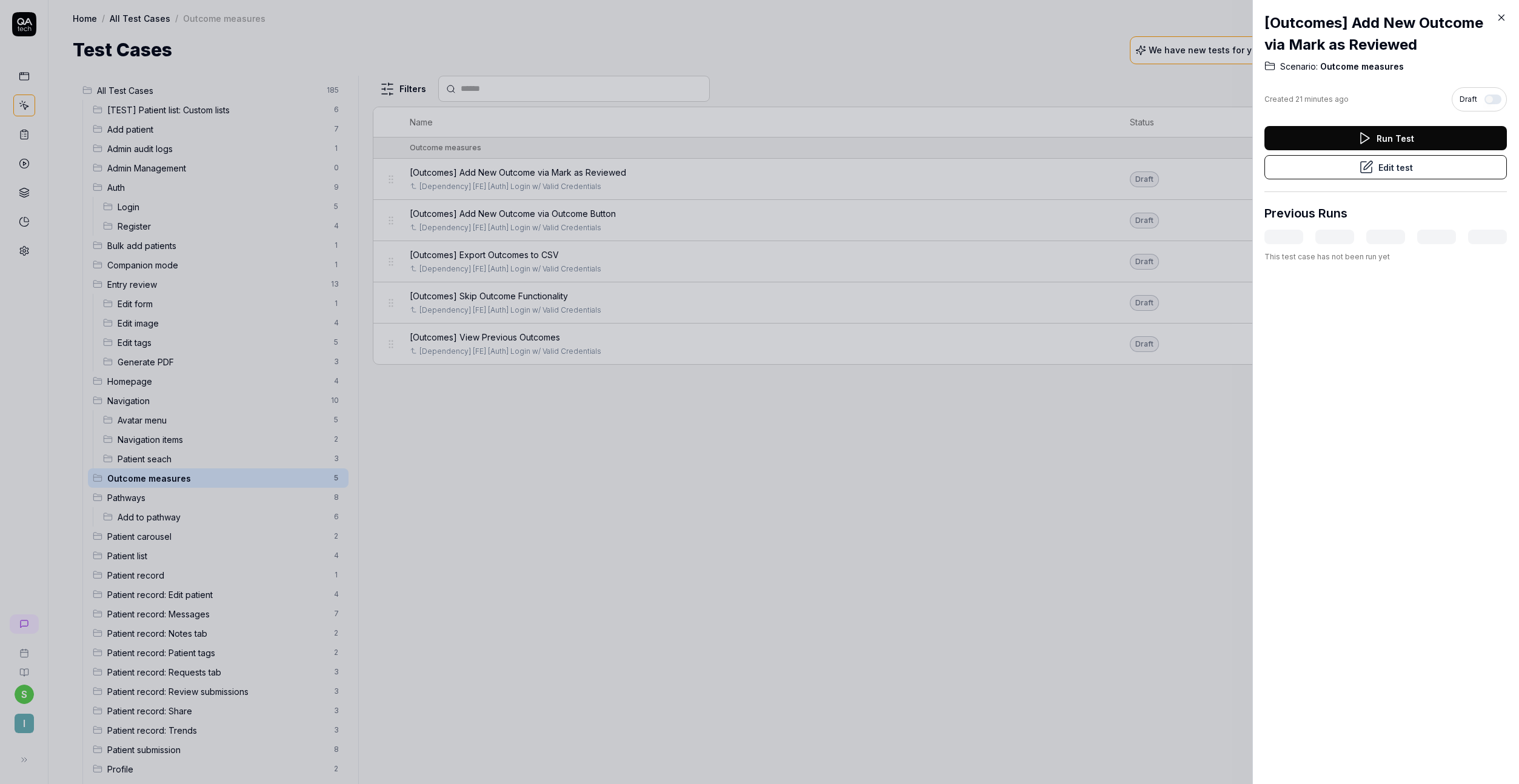
click at [1496, 19] on icon at bounding box center [1501, 17] width 11 height 11
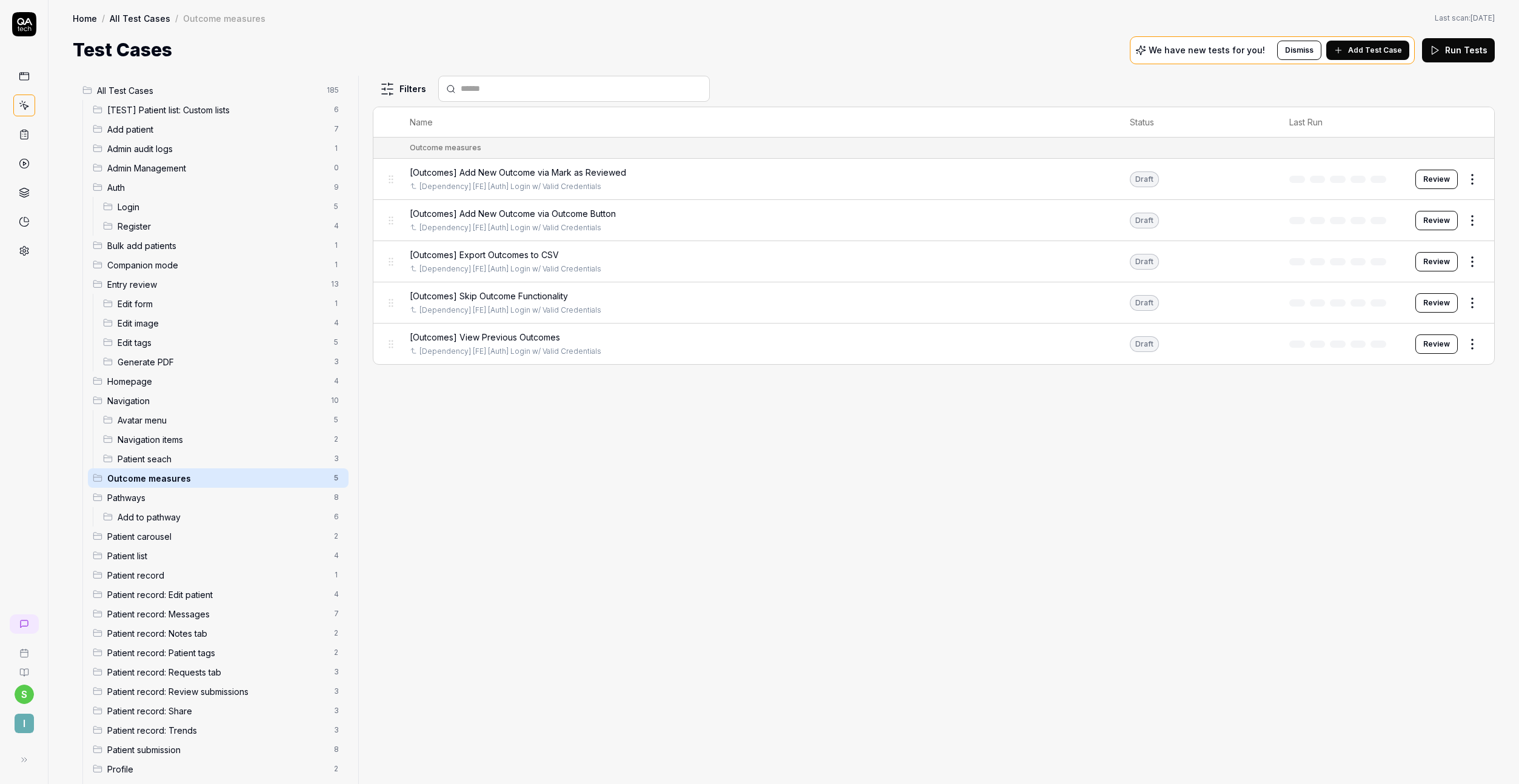
click at [1420, 181] on button "Review" at bounding box center [1436, 179] width 43 height 19
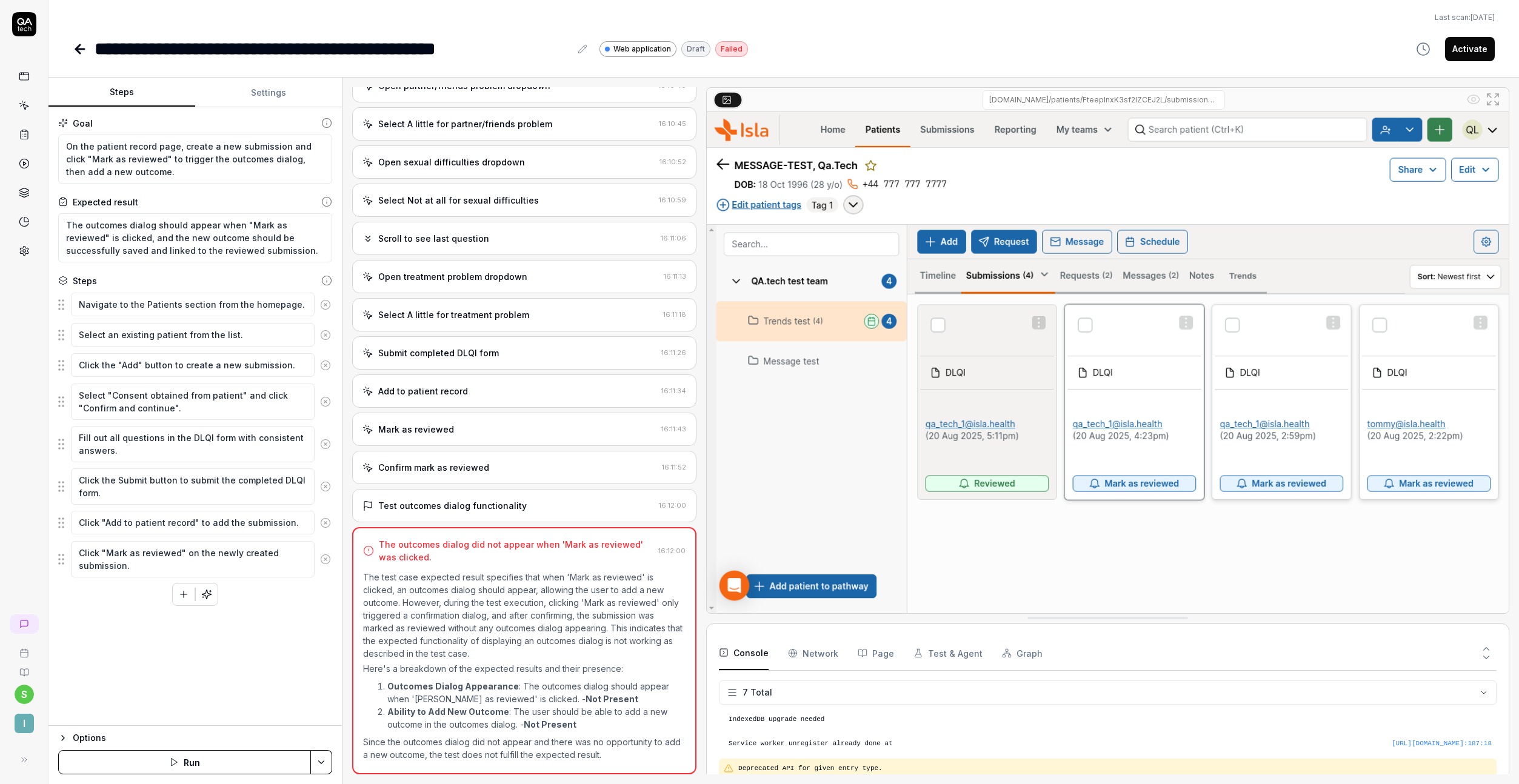
scroll to position [94, 0]
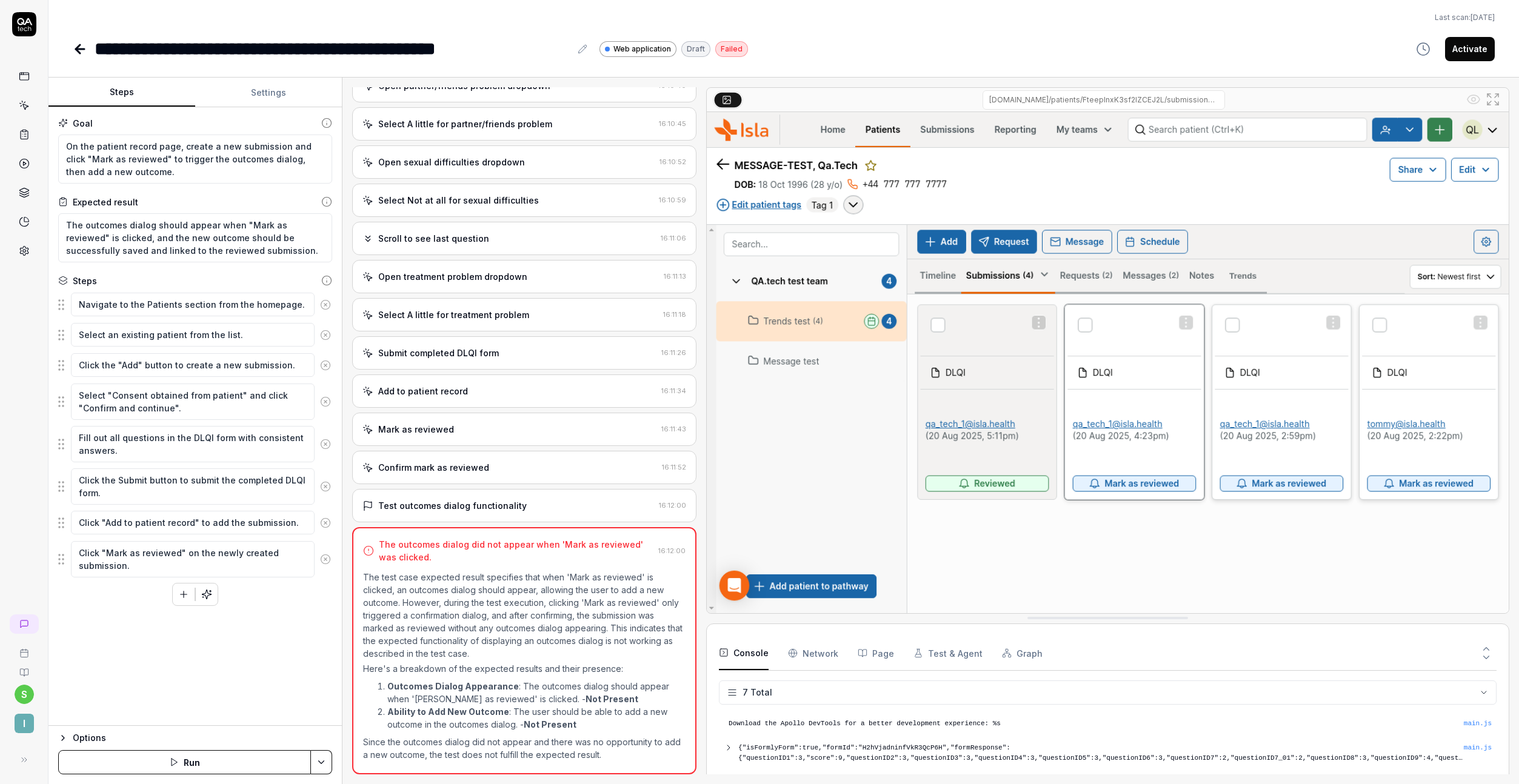
click at [850, 580] on img at bounding box center [1108, 363] width 802 height 501
type textarea "*"
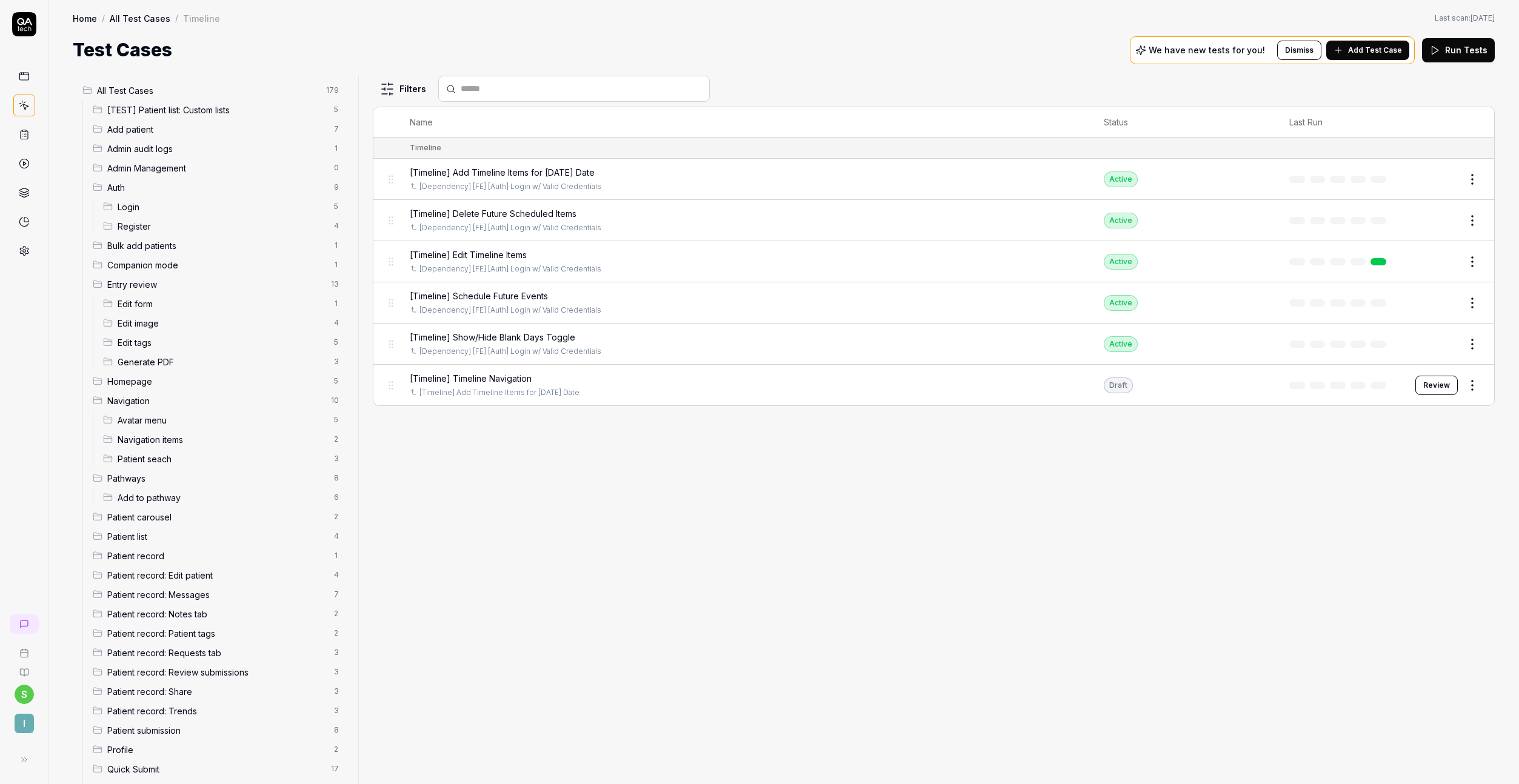
click at [1451, 394] on button "Review" at bounding box center [1436, 385] width 43 height 19
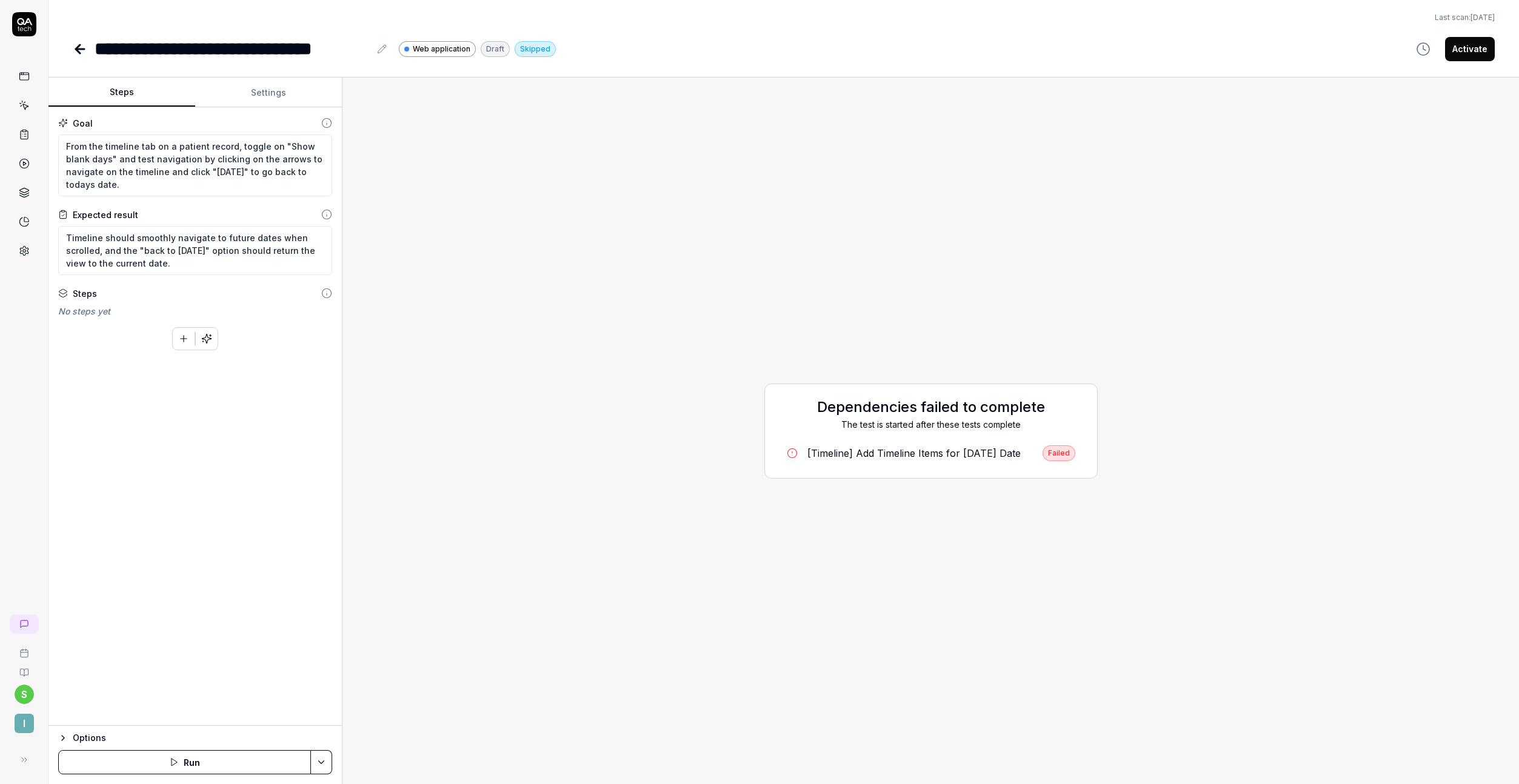
click at [331, 766] on html "**********" at bounding box center [760, 392] width 1519 height 784
click at [107, 732] on div "Options" at bounding box center [203, 738] width 260 height 14
type textarea "*"
click at [243, 80] on button "Settings" at bounding box center [268, 93] width 147 height 29
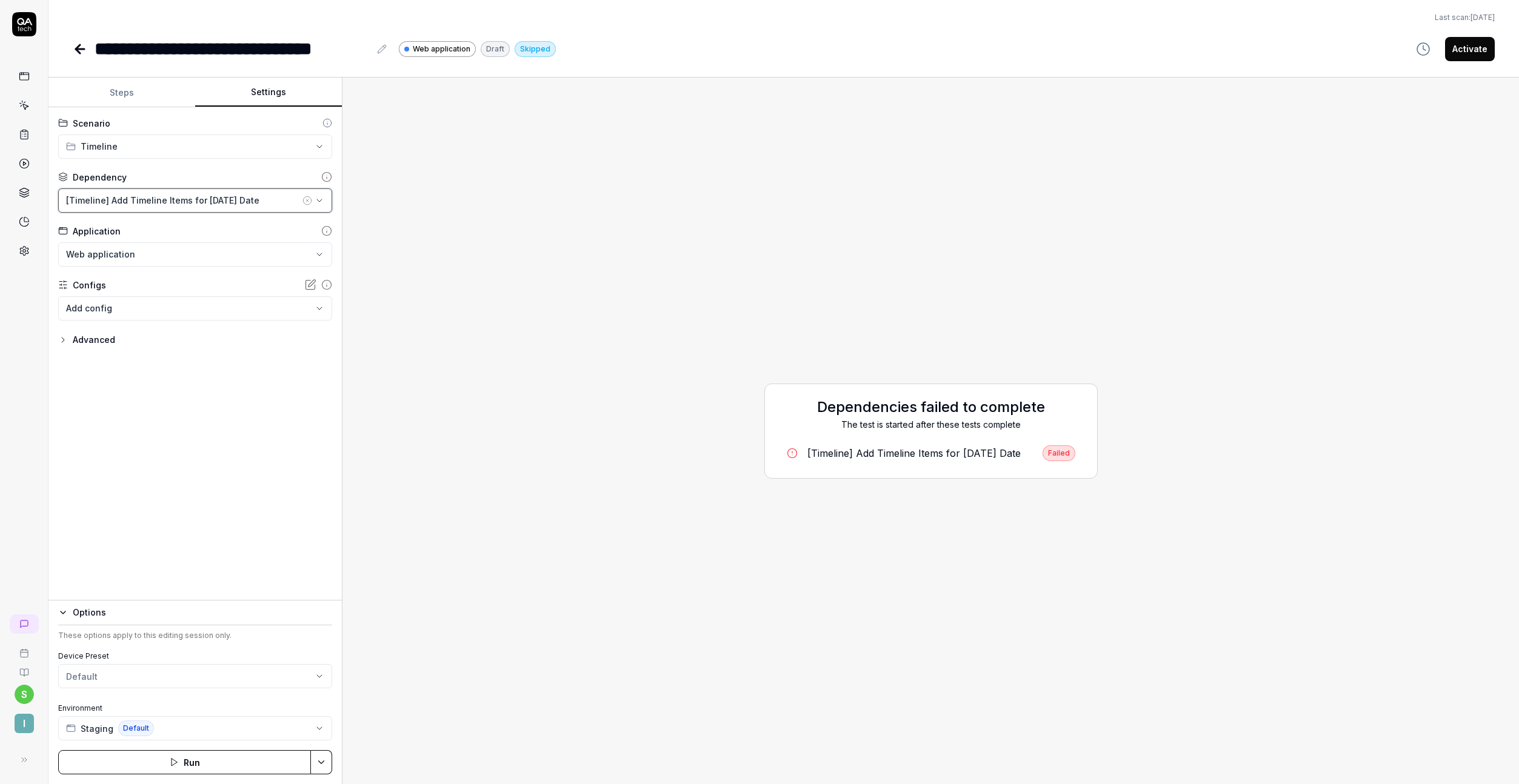
click at [236, 210] on button "[Timeline] Add Timeline Items for [DATE] Date" at bounding box center [195, 200] width 274 height 24
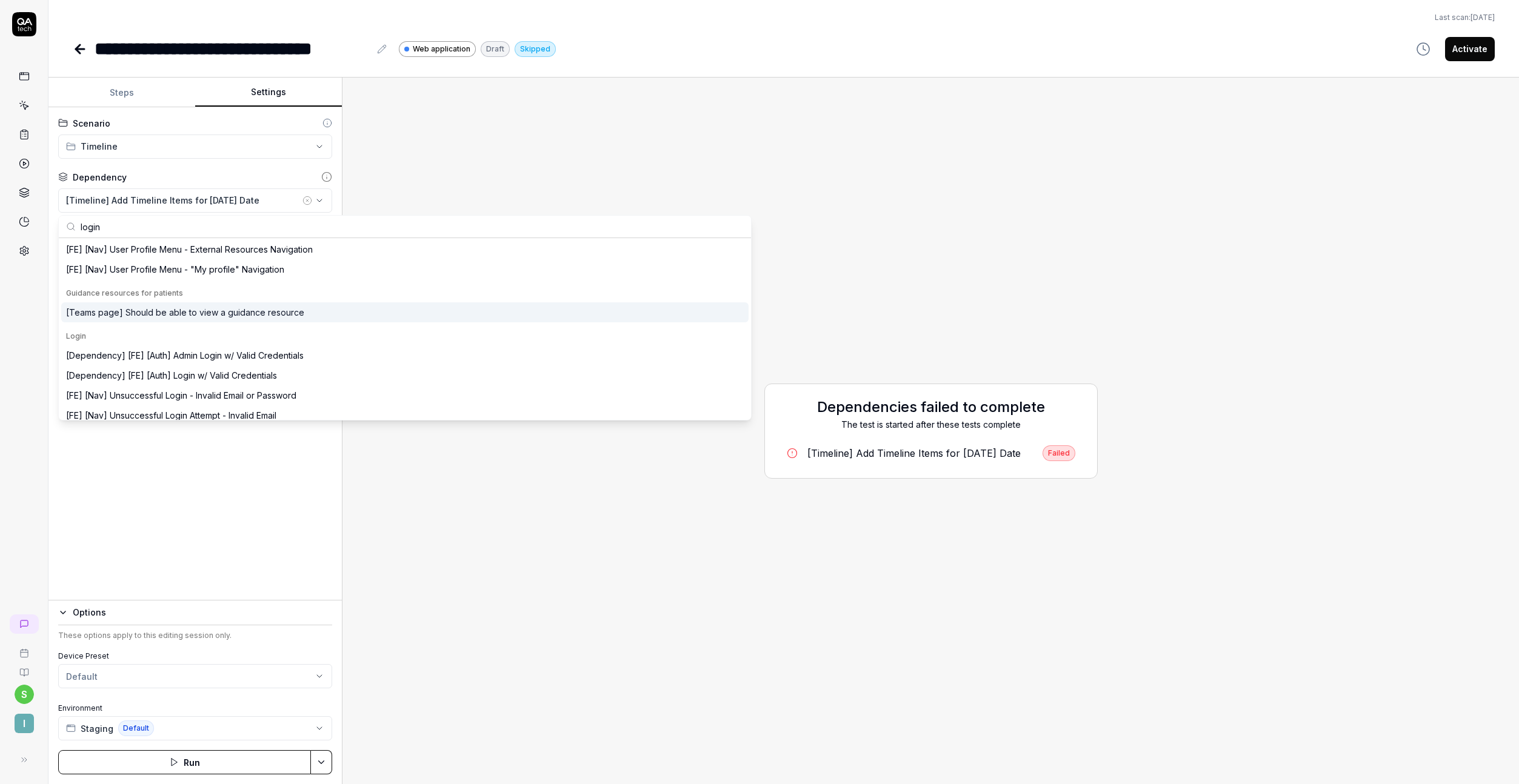
scroll to position [124, 0]
type input "login"
click at [289, 365] on div "[Dependency] [FE] [Auth] Login w/ Valid Credentials" at bounding box center [404, 374] width 687 height 20
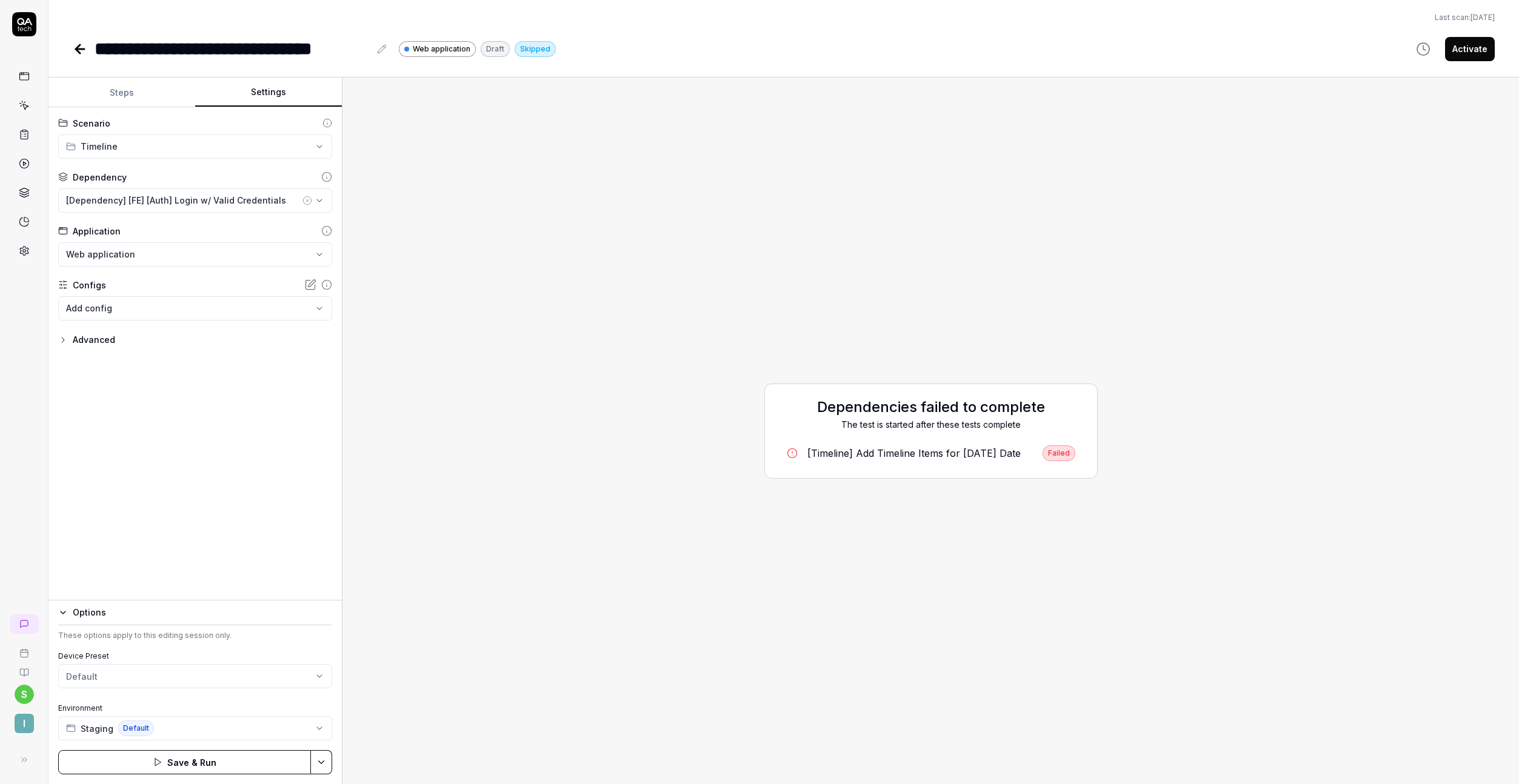
click at [241, 764] on button "Save & Run" at bounding box center [184, 762] width 253 height 24
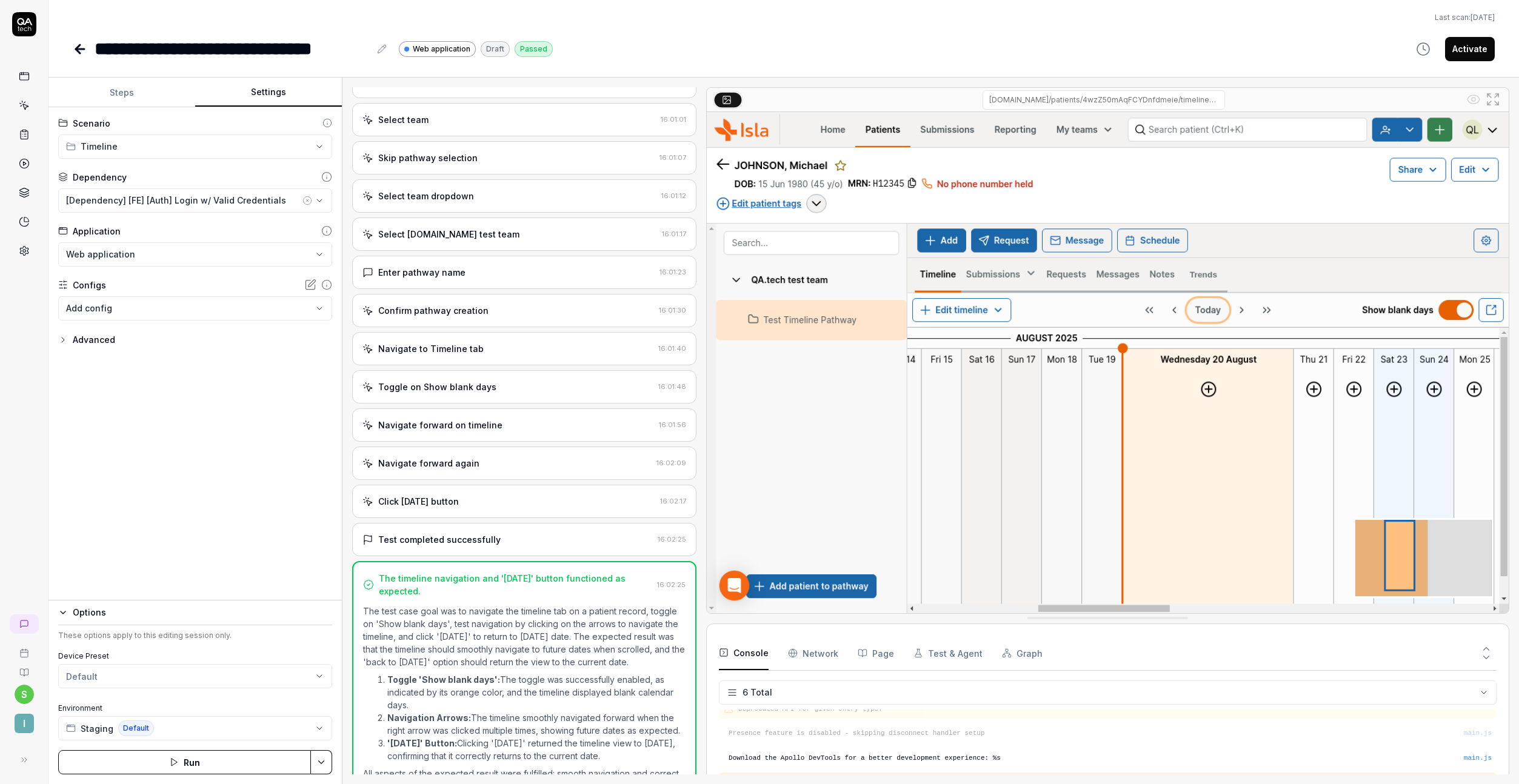
scroll to position [250, 0]
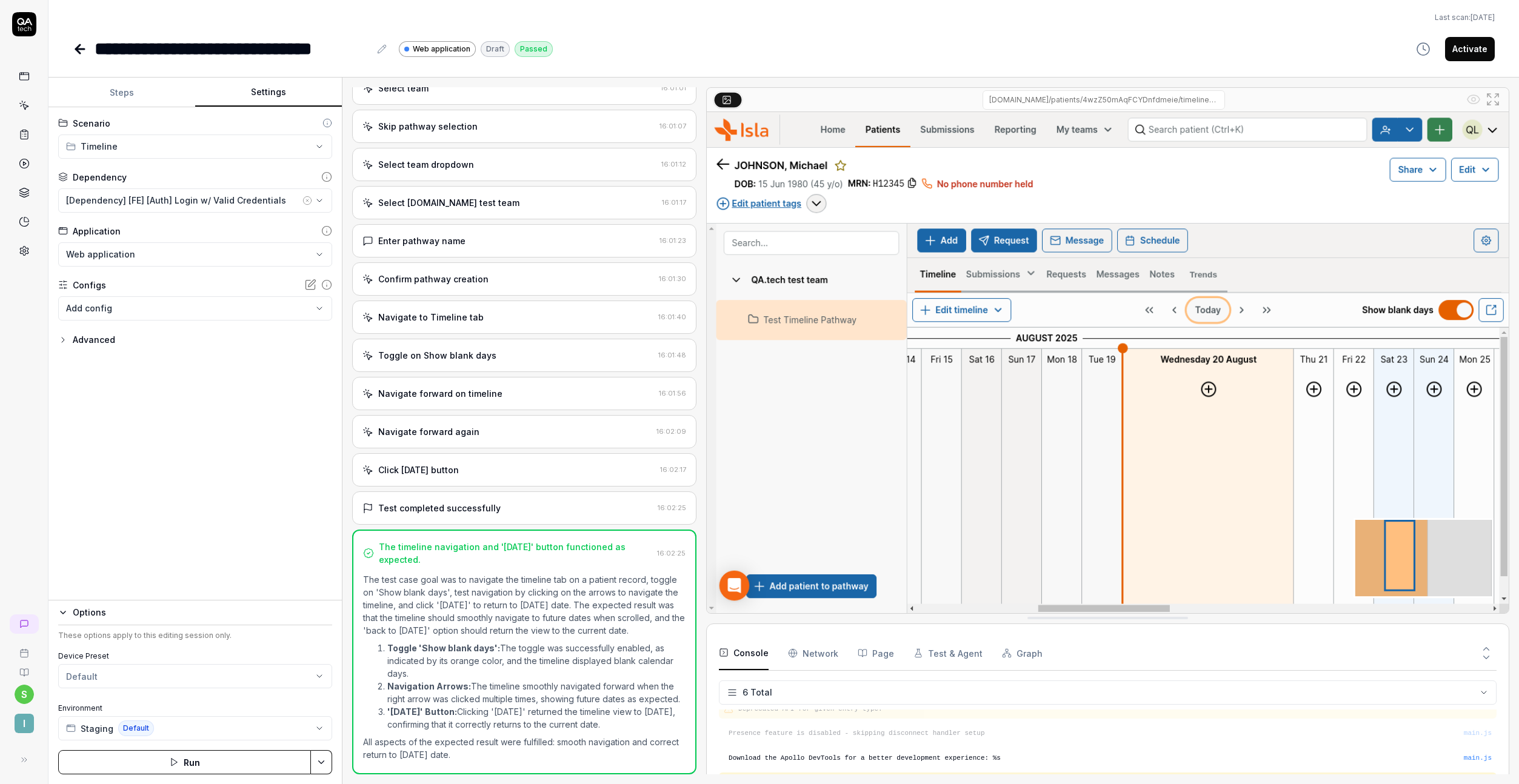
click at [1462, 55] on button "Activate" at bounding box center [1470, 49] width 50 height 24
click at [84, 55] on icon at bounding box center [80, 49] width 14 height 14
